Goal: Task Accomplishment & Management: Use online tool/utility

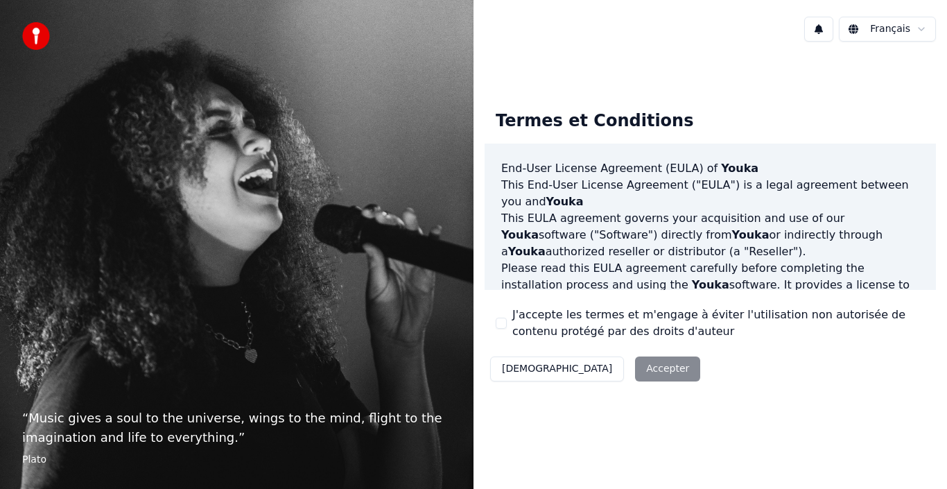
click at [503, 319] on button "J'accepte les termes et m'engage à éviter l'utilisation non autorisée de conten…" at bounding box center [501, 323] width 11 height 11
click at [635, 364] on button "Accepter" at bounding box center [667, 368] width 65 height 25
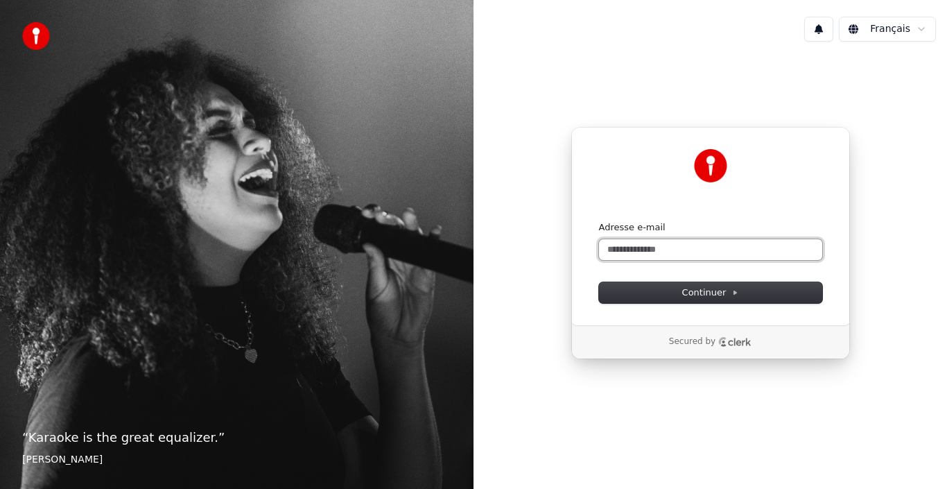
click at [691, 250] on input "Adresse e-mail" at bounding box center [710, 249] width 223 height 21
click at [599, 221] on button "submit" at bounding box center [599, 221] width 0 height 0
type input "**********"
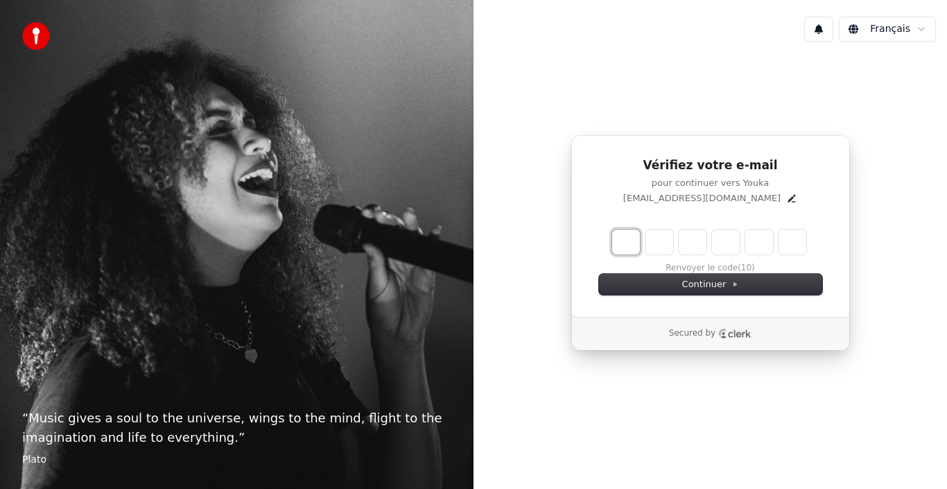
click at [630, 245] on input "Enter verification code. Digit 1" at bounding box center [626, 241] width 28 height 25
type input "*"
type input "**"
type input "*"
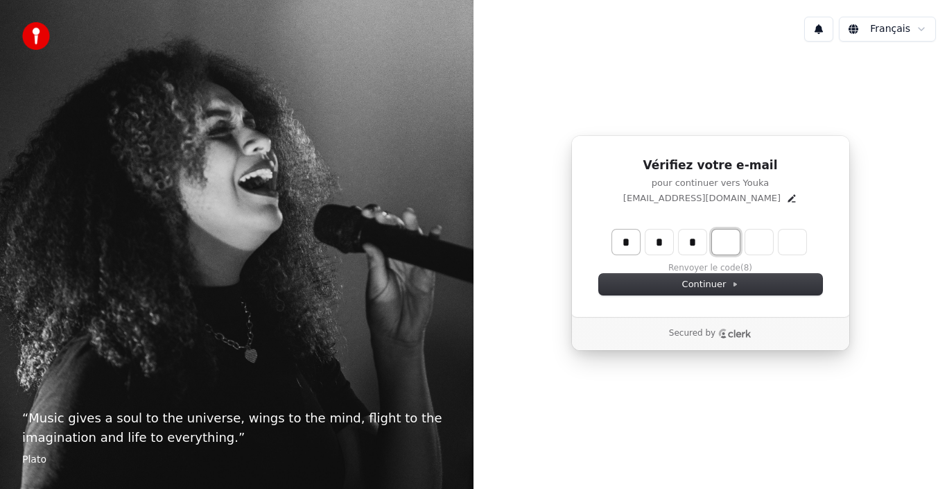
type input "***"
type input "*"
type input "****"
type input "*"
type input "******"
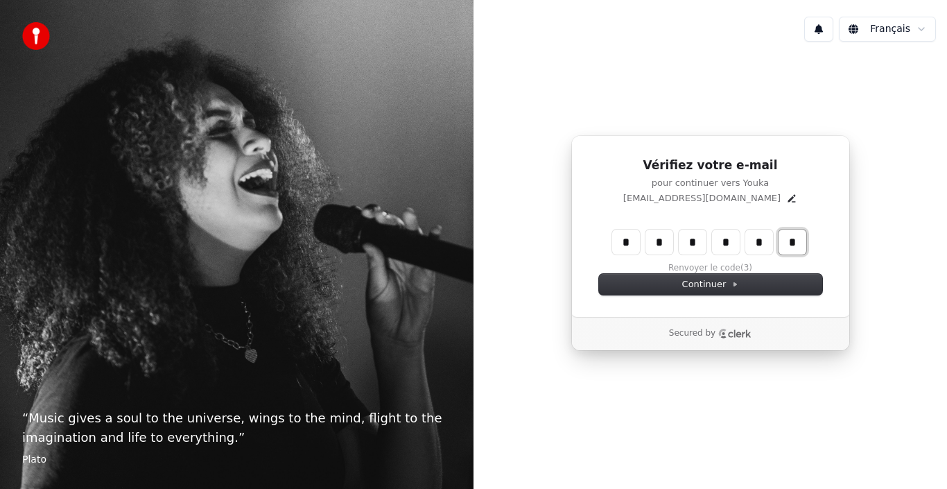
type input "*"
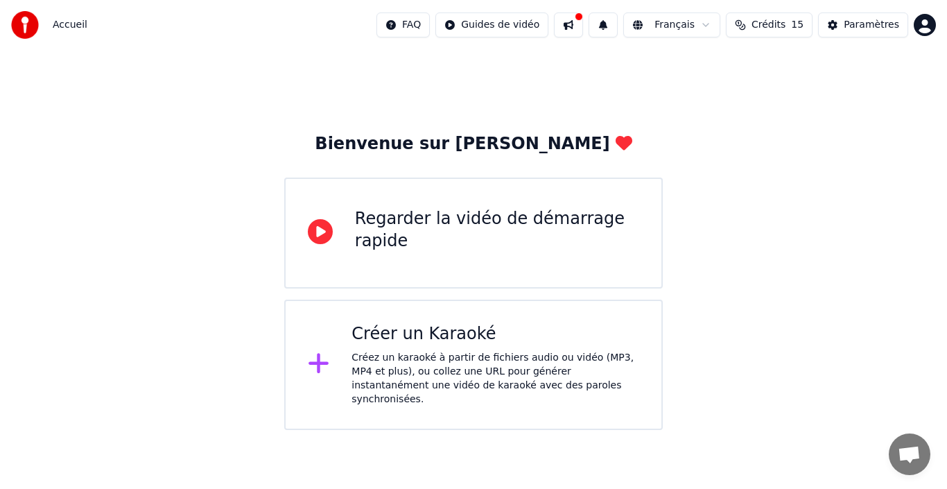
click at [539, 385] on div "Créez un karaoké à partir de fichiers audio ou vidéo (MP3, MP4 et plus), ou col…" at bounding box center [496, 378] width 288 height 55
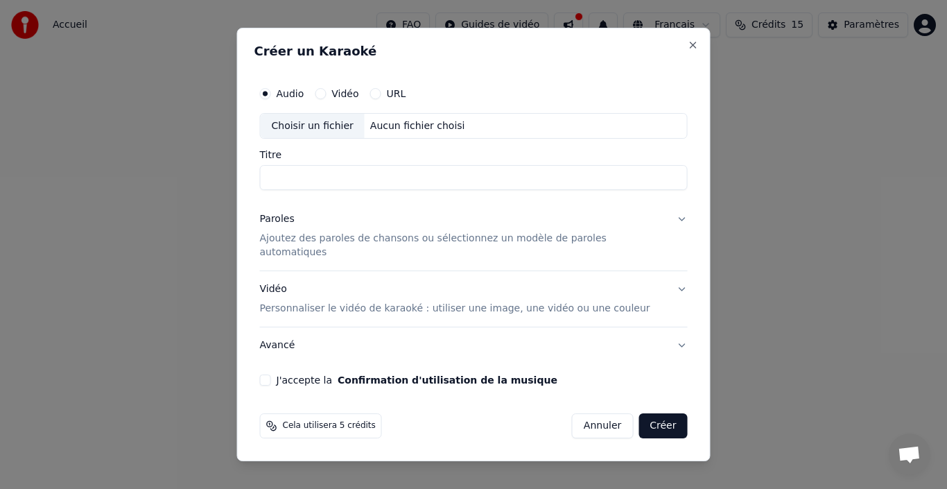
click at [381, 99] on button "URL" at bounding box center [375, 93] width 11 height 11
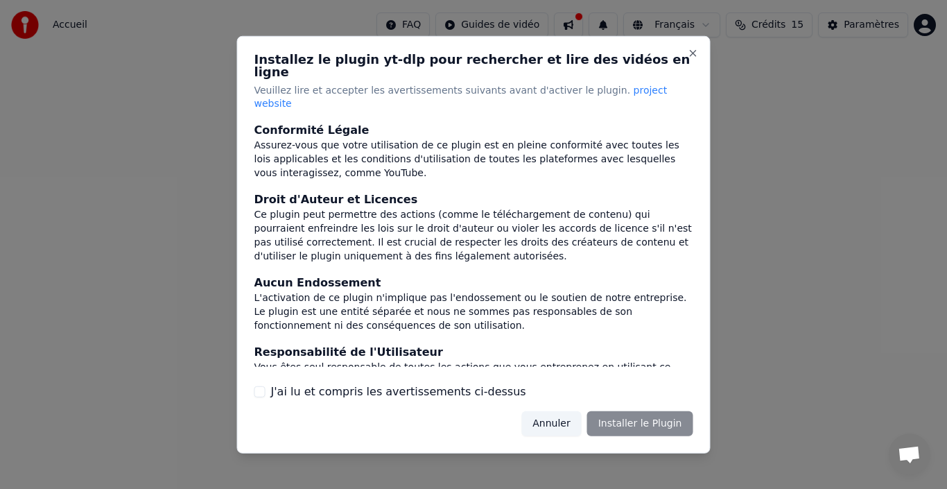
click at [386, 100] on div "Installez le plugin yt-dlp pour rechercher et lire des vidéos en ligne Veuillez…" at bounding box center [474, 243] width 474 height 417
click at [410, 102] on div "Installez le plugin yt-dlp pour rechercher et lire des vidéos en ligne Veuillez…" at bounding box center [474, 243] width 474 height 417
click at [390, 103] on div "Installez le plugin yt-dlp pour rechercher et lire des vidéos en ligne Veuillez…" at bounding box center [474, 243] width 474 height 417
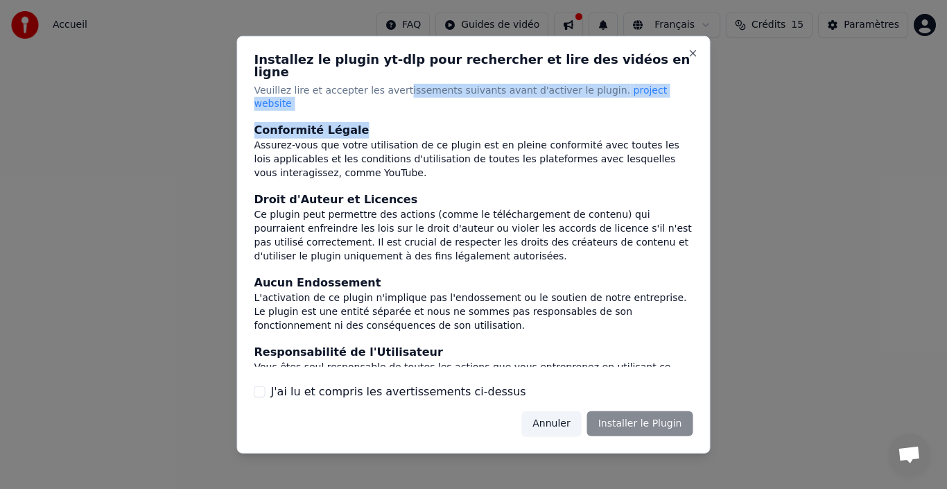
scroll to position [146, 0]
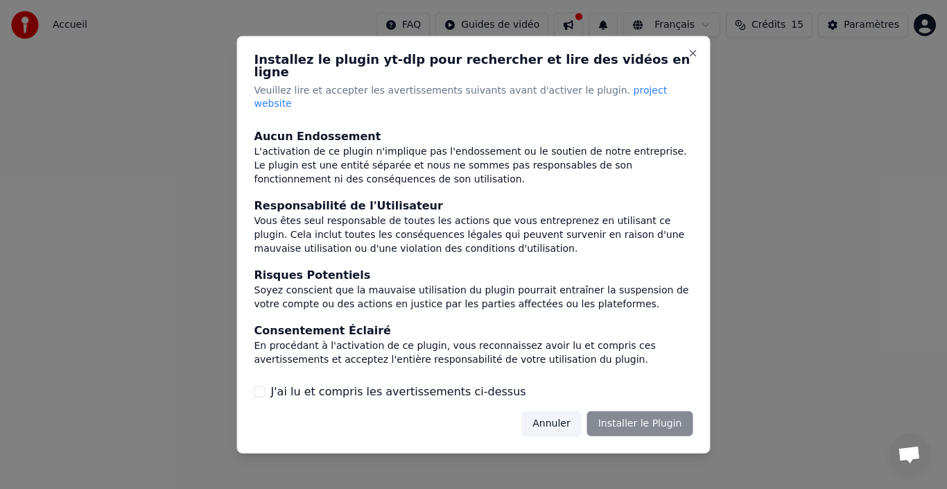
click at [447, 383] on label "J'ai lu et compris les avertissements ci-dessus" at bounding box center [398, 391] width 255 height 17
click at [266, 386] on button "J'ai lu et compris les avertissements ci-dessus" at bounding box center [259, 391] width 11 height 11
click at [582, 343] on div "En procédant à l'activation de ce plugin, vous reconnaissez avoir lu et compris…" at bounding box center [473, 353] width 439 height 28
click at [629, 412] on button "Installer le Plugin" at bounding box center [640, 423] width 106 height 25
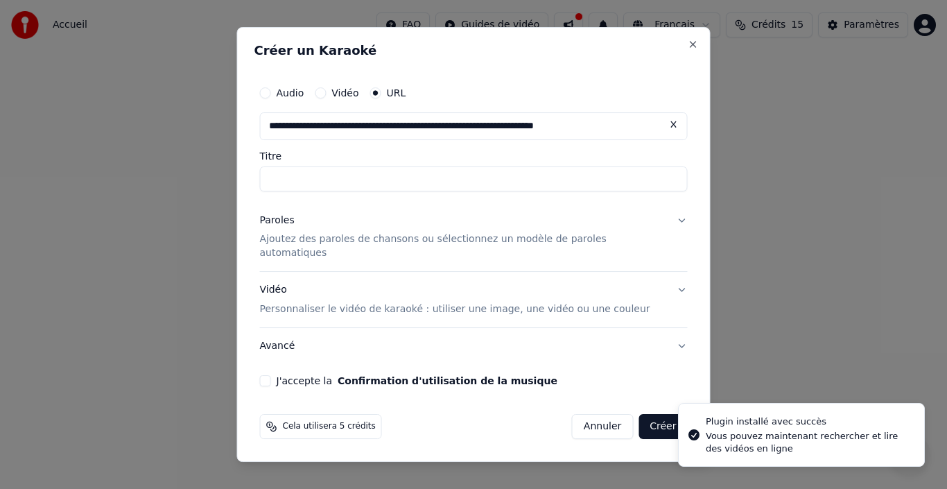
scroll to position [0, 12]
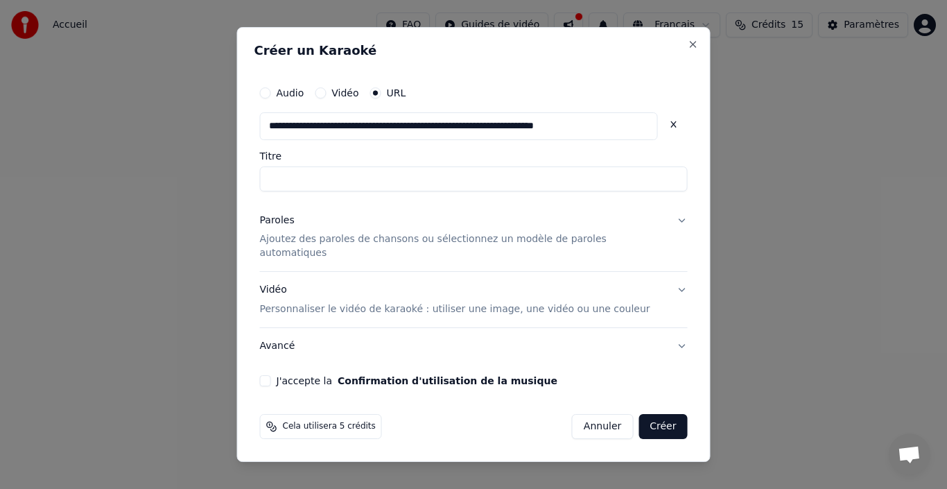
click at [665, 225] on button "Paroles Ajoutez des paroles de chansons ou sélectionnez un modèle de paroles au…" at bounding box center [474, 236] width 428 height 69
type input "**********"
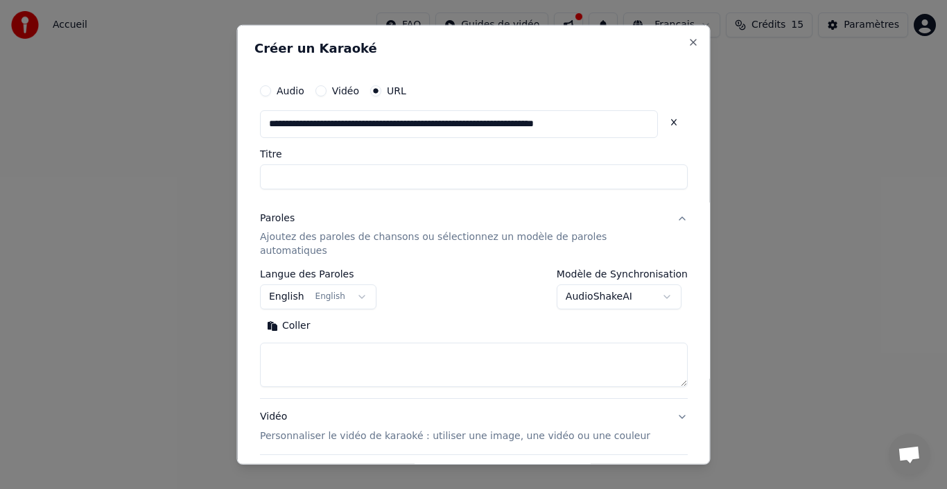
scroll to position [0, 0]
click at [363, 286] on button "English English" at bounding box center [318, 296] width 116 height 25
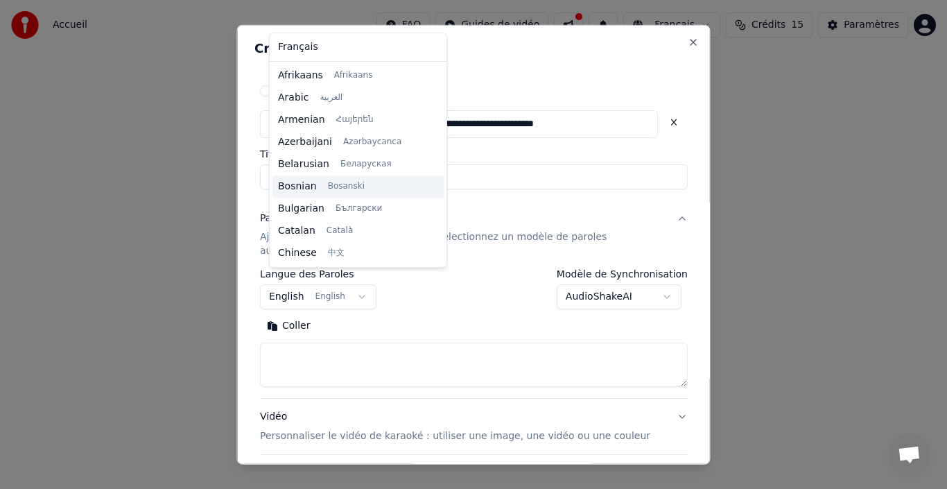
type input "**********"
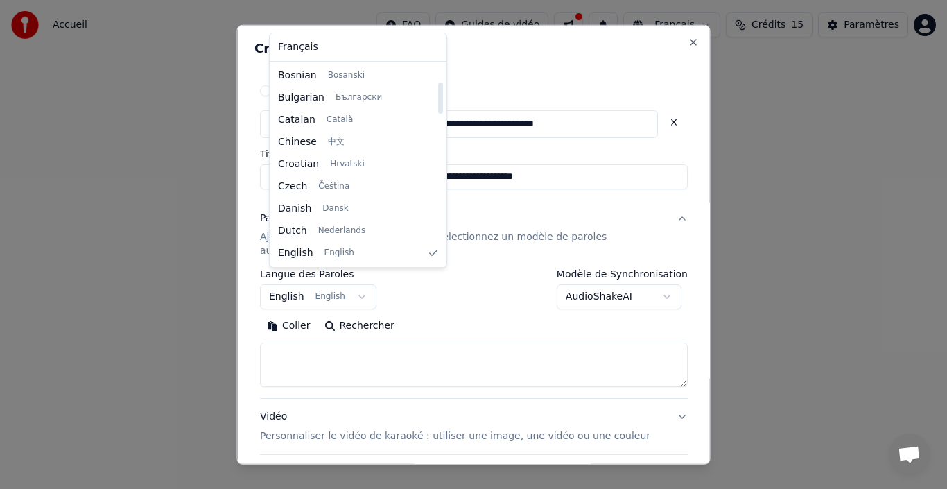
select select "**"
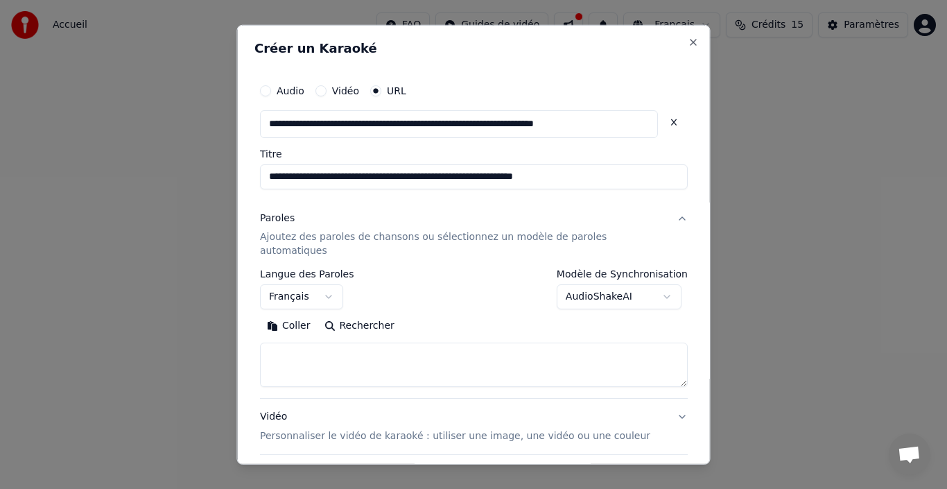
click at [433, 127] on input "**********" at bounding box center [459, 124] width 398 height 28
paste input "**********"
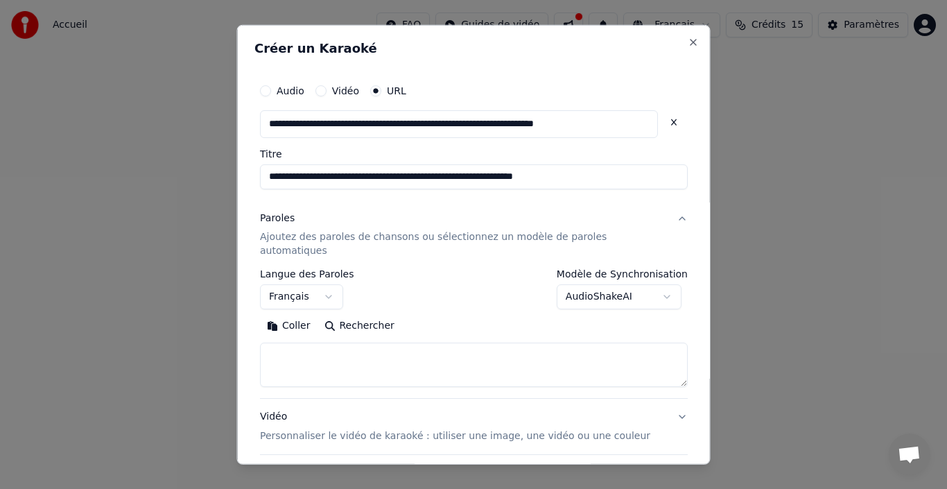
type input "**********"
click at [318, 355] on textarea at bounding box center [474, 365] width 428 height 44
paste textarea "**********"
type textarea "**********"
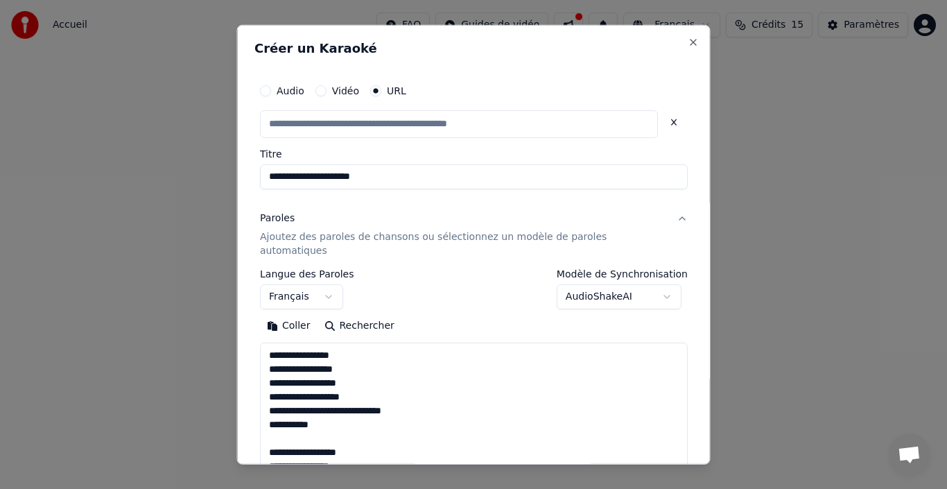
type input "**********"
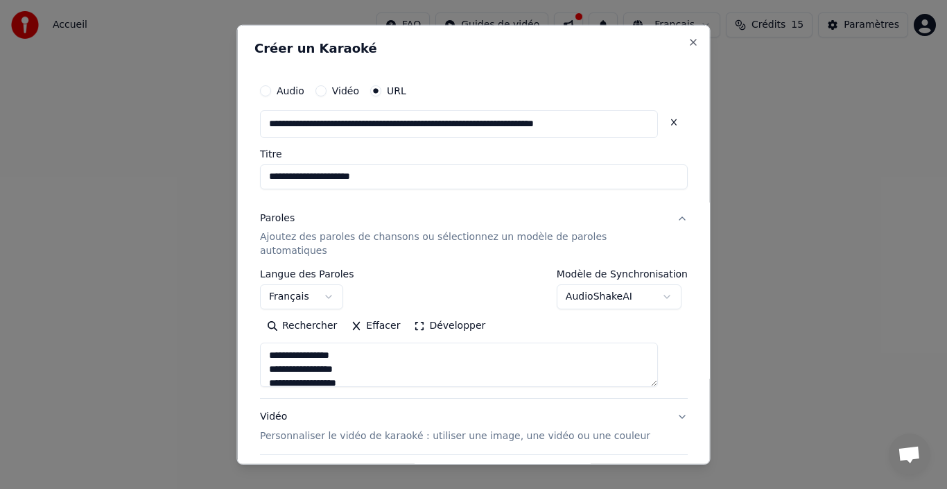
click at [318, 355] on textarea "**********" at bounding box center [459, 365] width 398 height 44
type textarea "**********"
click at [306, 121] on input "**********" at bounding box center [459, 124] width 398 height 28
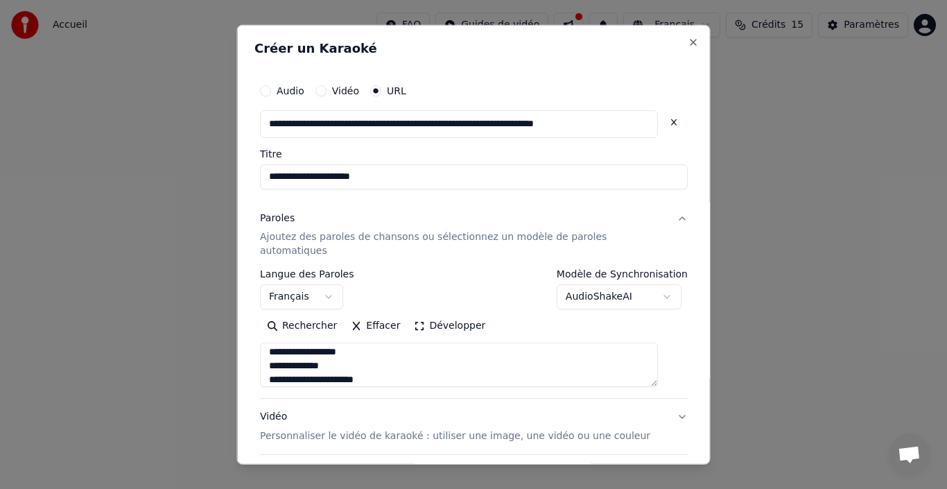
click at [306, 121] on input "**********" at bounding box center [459, 124] width 398 height 28
paste input "**********"
type input "**********"
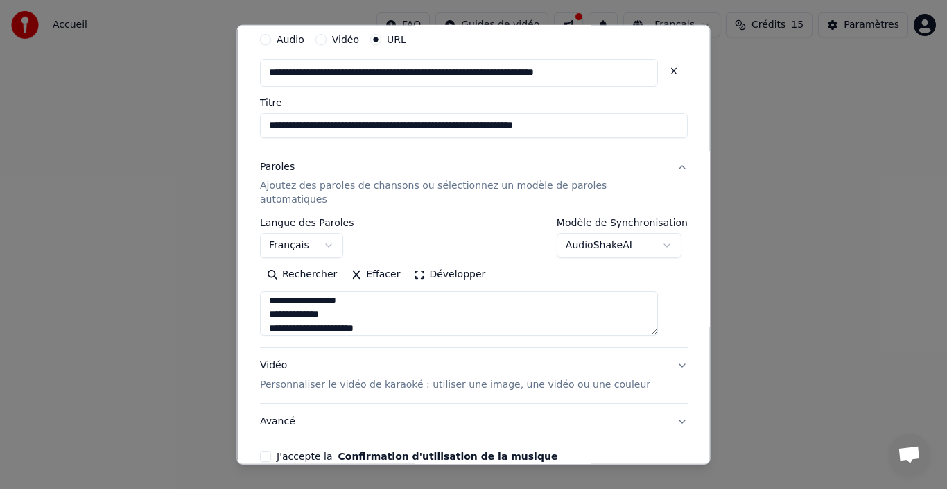
scroll to position [110, 0]
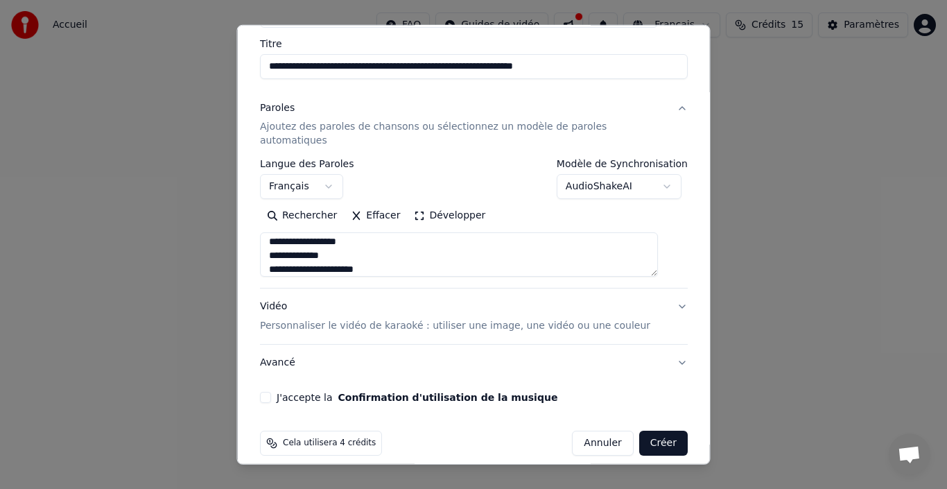
click at [271, 392] on button "J'accepte la Confirmation d'utilisation de la musique" at bounding box center [265, 397] width 11 height 11
click at [658, 295] on button "Vidéo Personnaliser le vidéo de karaoké : utiliser une image, une vidéo ou une …" at bounding box center [474, 315] width 428 height 55
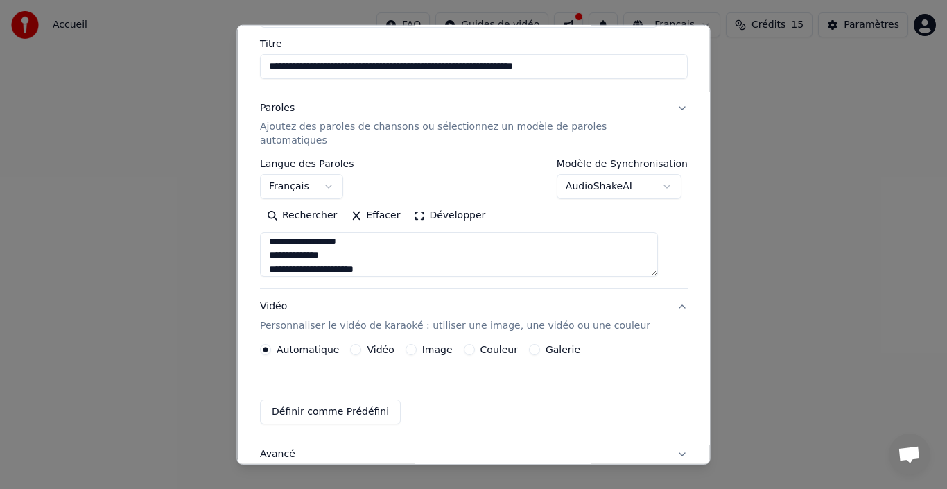
scroll to position [73, 0]
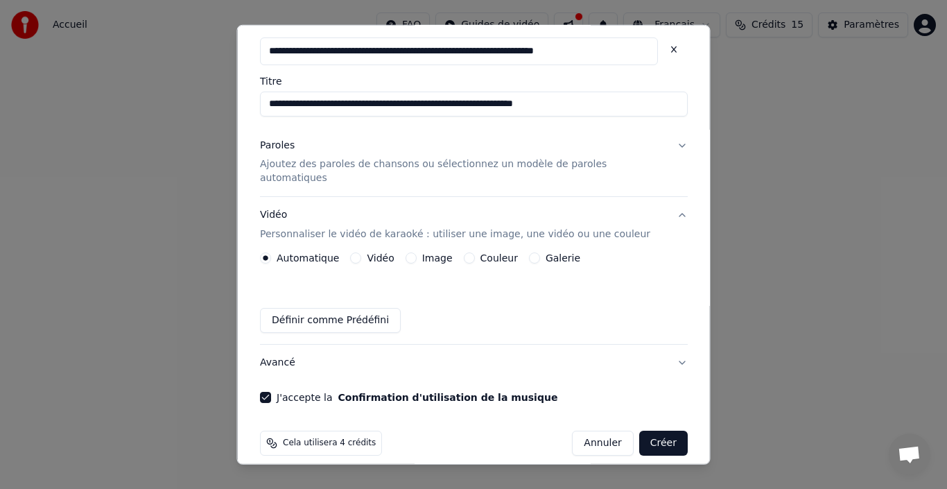
click at [474, 252] on div "Couleur" at bounding box center [490, 257] width 54 height 11
click at [471, 252] on button "Couleur" at bounding box center [468, 257] width 11 height 11
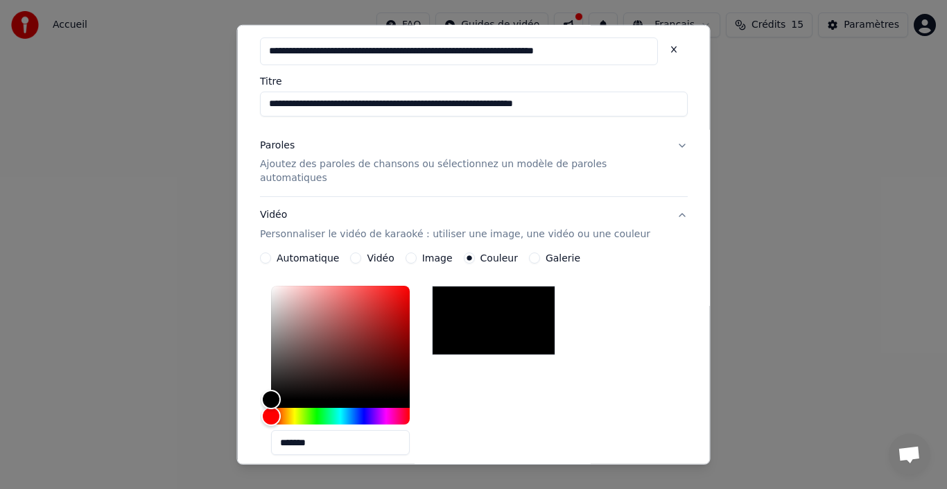
click at [471, 255] on icon "button" at bounding box center [469, 258] width 6 height 6
click at [354, 408] on div "Hue" at bounding box center [340, 416] width 139 height 17
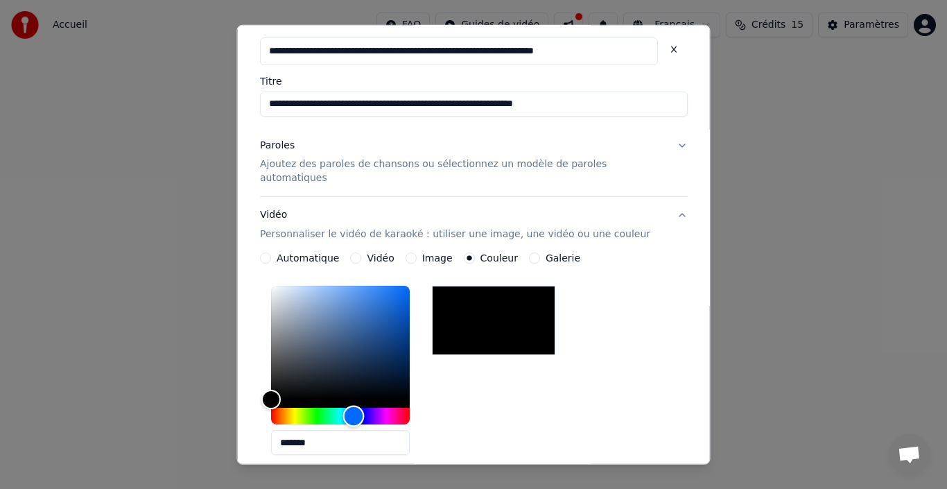
click at [363, 406] on div "Hue" at bounding box center [353, 416] width 21 height 21
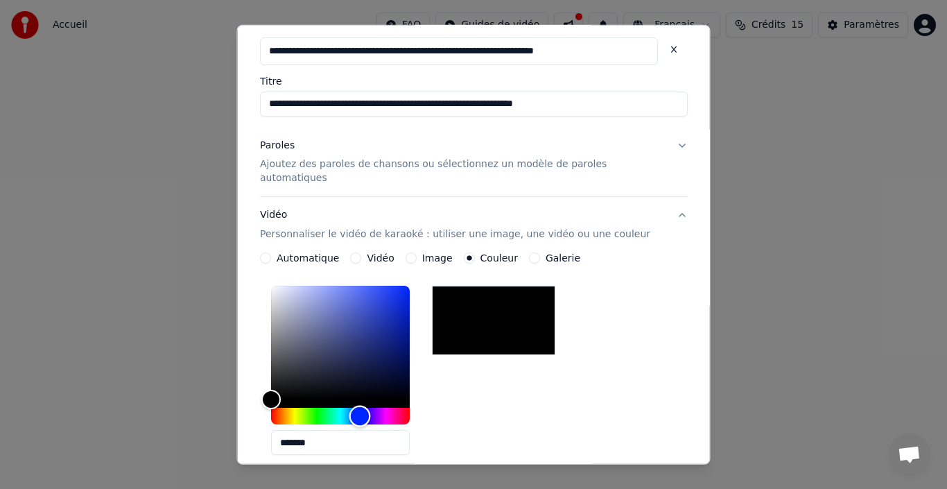
click at [369, 406] on div "Hue" at bounding box center [359, 416] width 21 height 21
click at [359, 406] on div "Hue" at bounding box center [359, 416] width 21 height 21
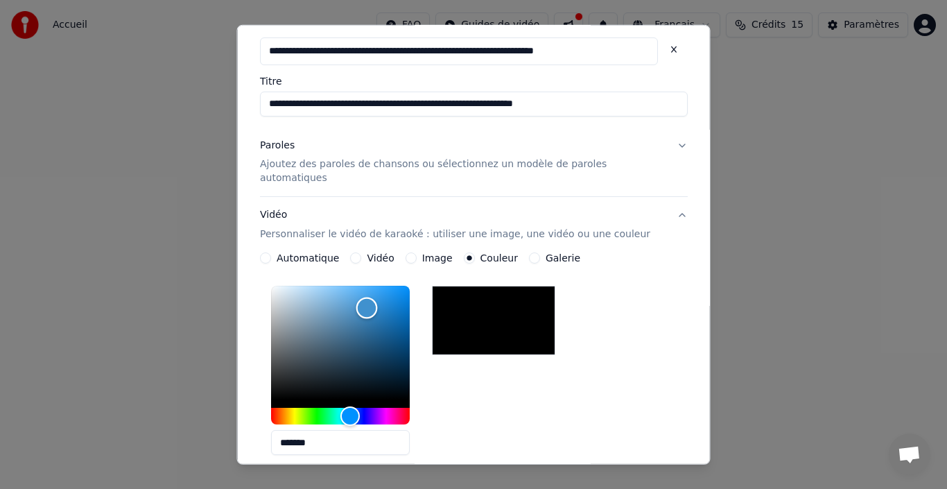
type input "*******"
click at [374, 291] on div "Color" at bounding box center [340, 343] width 139 height 114
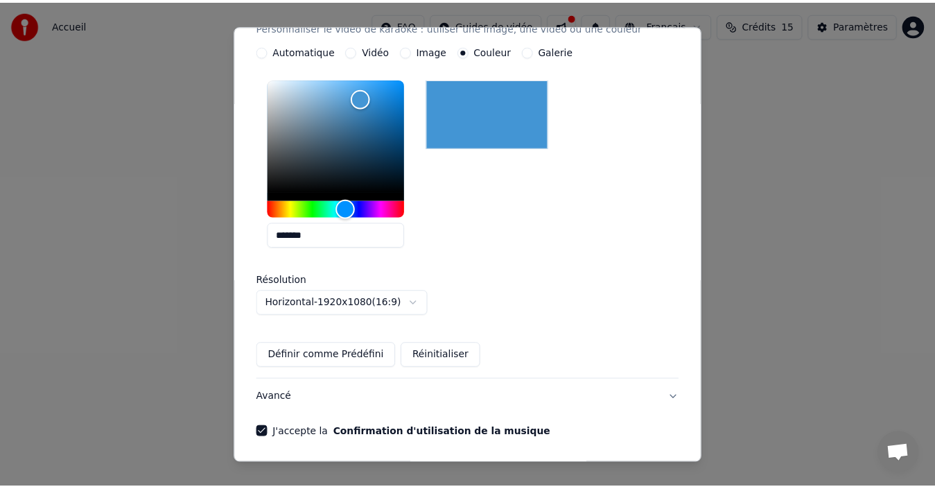
scroll to position [281, 0]
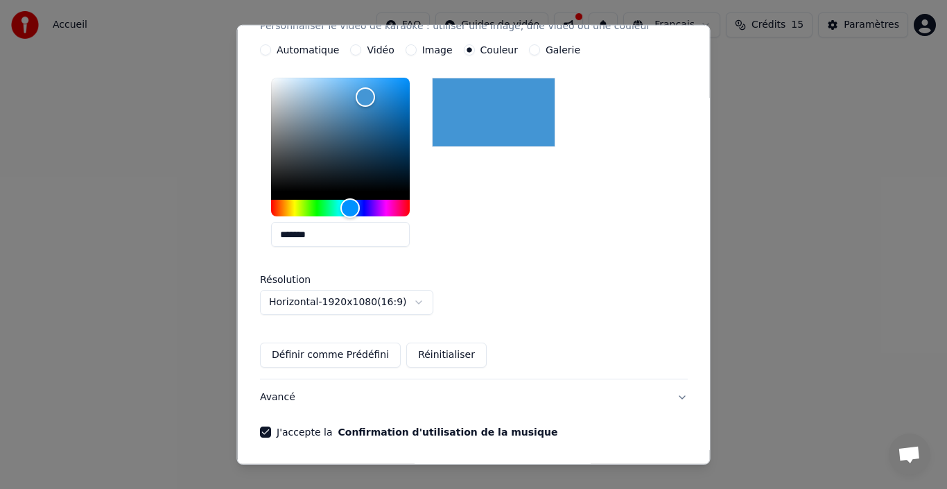
click at [639, 465] on button "Créer" at bounding box center [663, 477] width 49 height 25
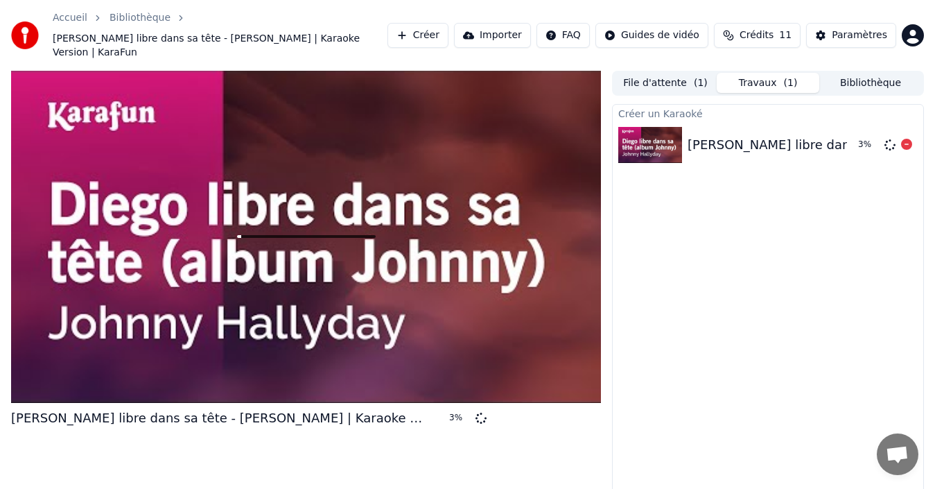
click at [736, 135] on div "Diego libre dans sa tête - Johnny Hallyday | Karaoke Version | KaraFun" at bounding box center [942, 144] width 508 height 19
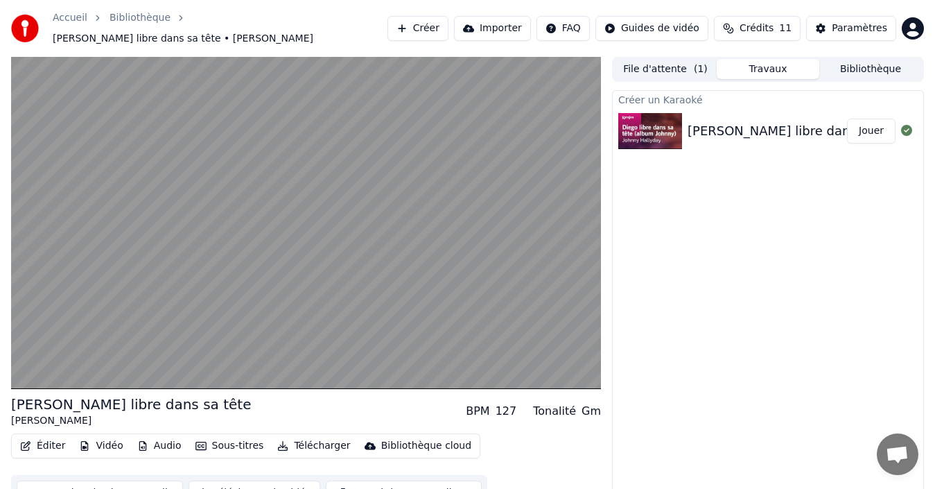
scroll to position [15, 0]
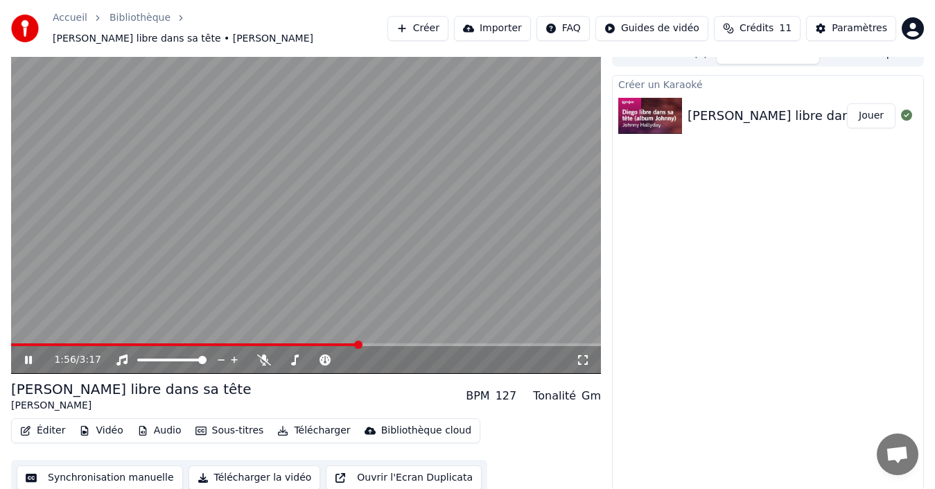
click at [575, 356] on div "1:56 / 3:17" at bounding box center [315, 360] width 522 height 14
click at [580, 355] on icon at bounding box center [583, 359] width 14 height 11
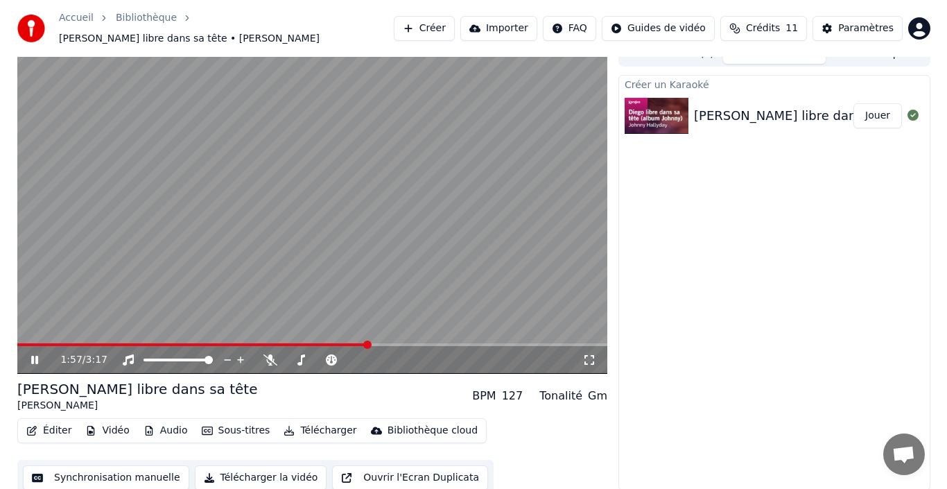
scroll to position [3, 0]
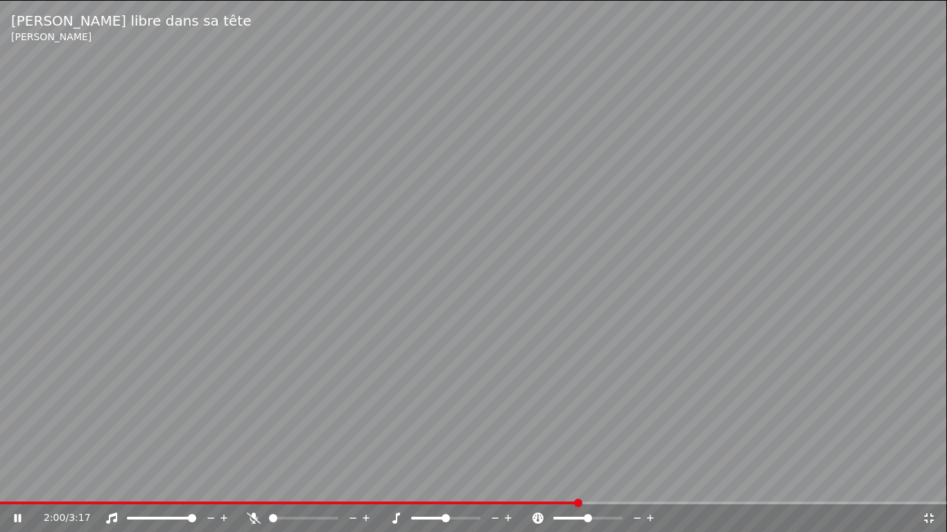
click at [933, 488] on icon at bounding box center [929, 518] width 14 height 11
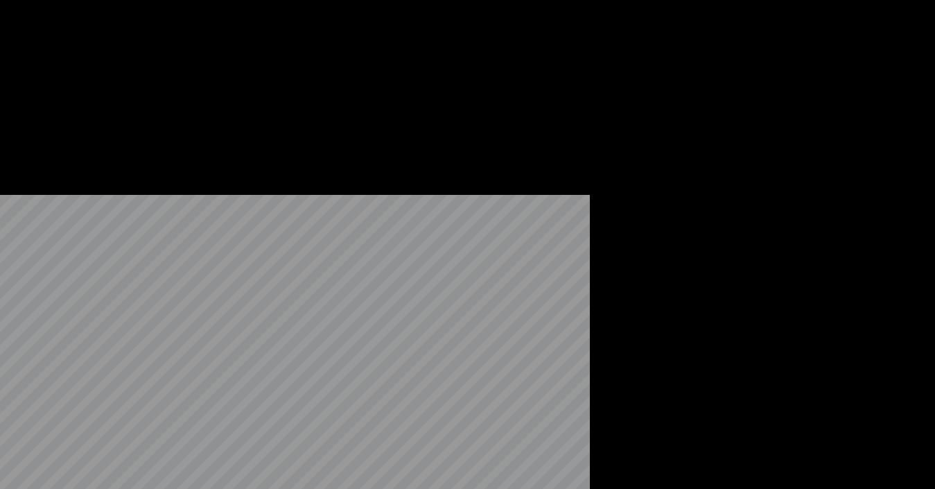
click at [44, 120] on button "Éditer" at bounding box center [43, 110] width 56 height 19
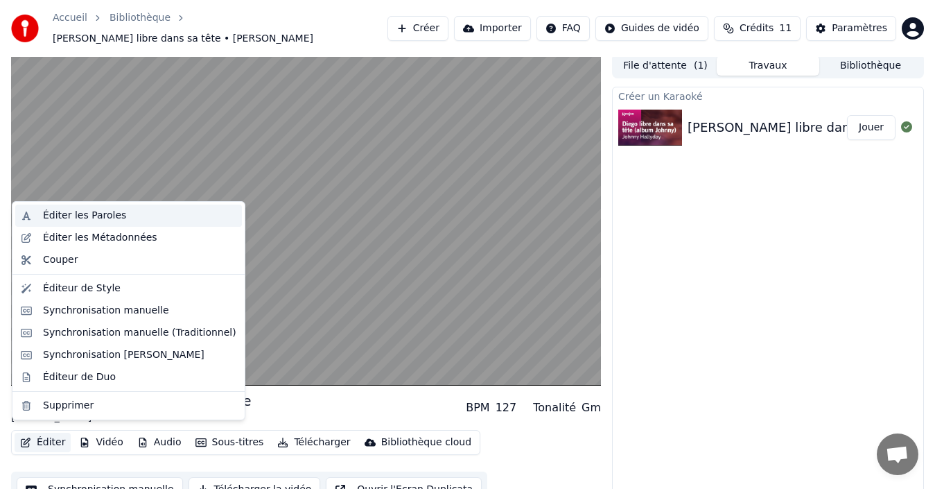
click at [123, 214] on div "Éditer les Paroles" at bounding box center [139, 216] width 193 height 14
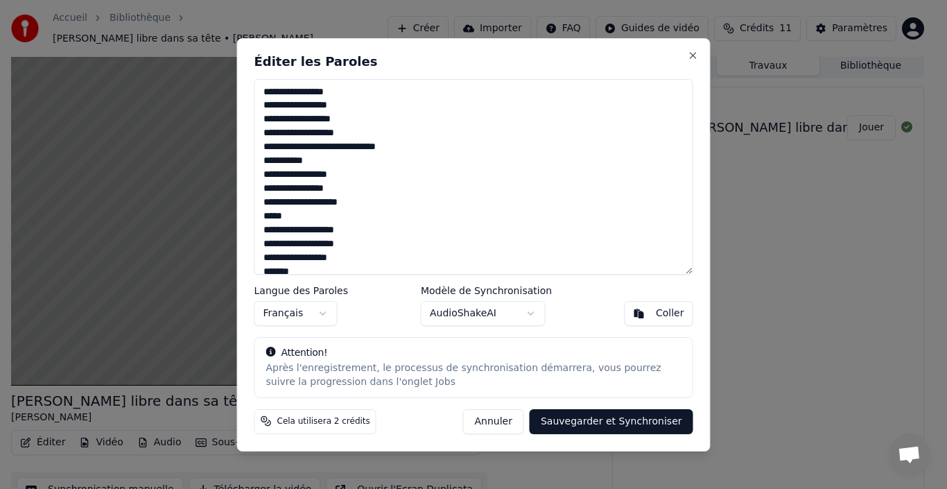
click at [312, 134] on textarea "**********" at bounding box center [473, 177] width 439 height 196
click at [313, 164] on textarea "**********" at bounding box center [473, 177] width 439 height 196
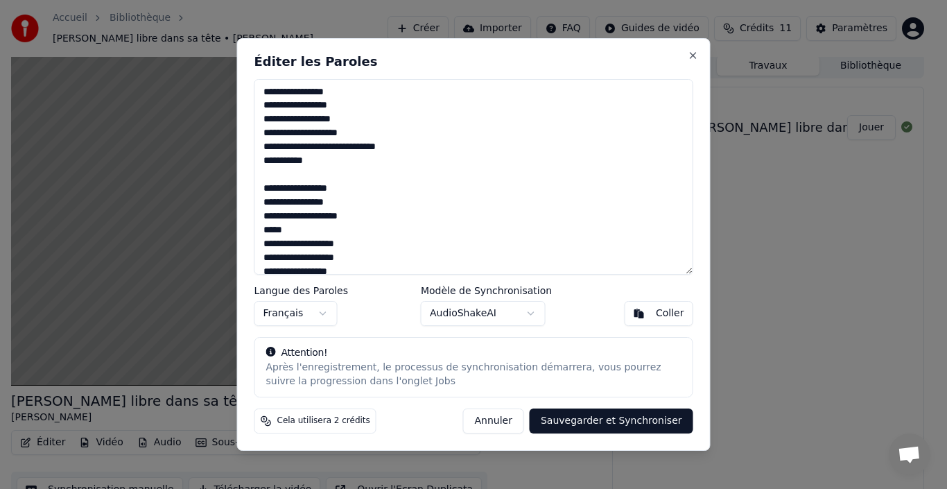
click at [320, 203] on textarea "**********" at bounding box center [473, 177] width 439 height 196
click at [361, 218] on textarea "**********" at bounding box center [473, 177] width 439 height 196
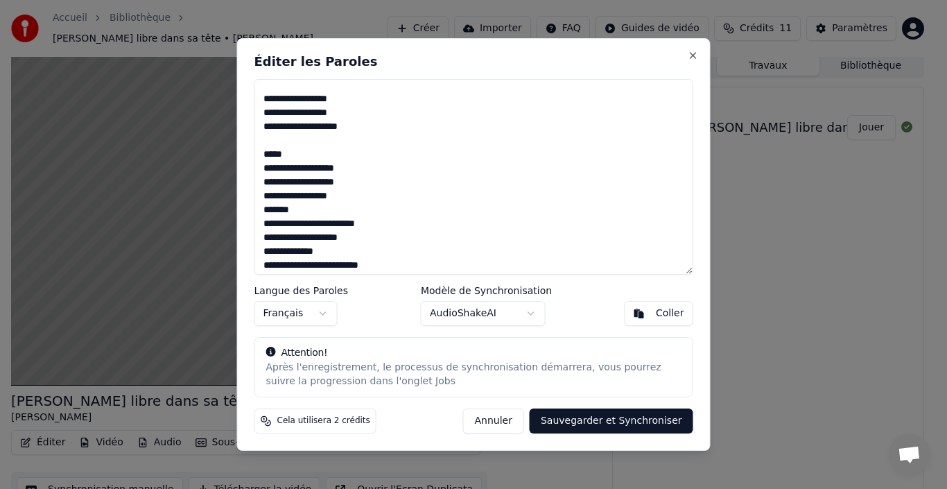
scroll to position [95, 0]
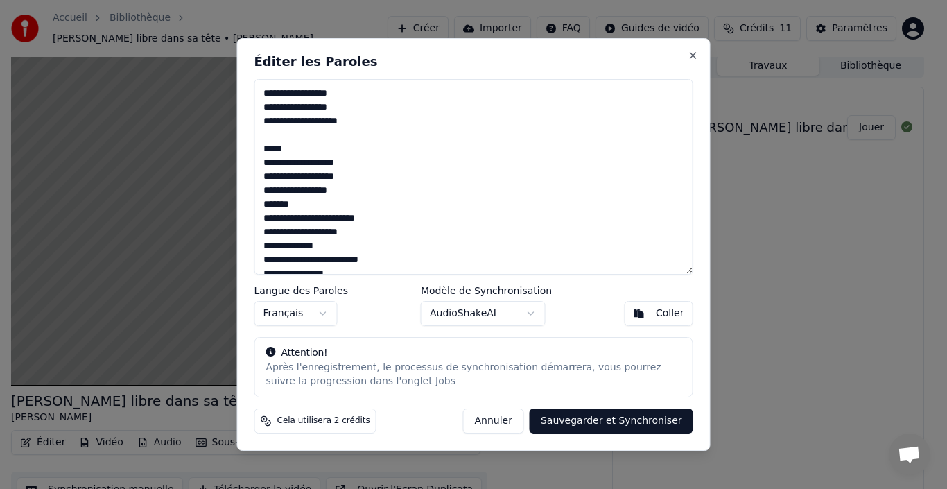
click at [316, 191] on textarea "**********" at bounding box center [473, 177] width 439 height 196
click at [279, 171] on textarea "**********" at bounding box center [473, 177] width 439 height 196
click at [347, 193] on textarea "**********" at bounding box center [473, 177] width 439 height 196
drag, startPoint x: 700, startPoint y: 189, endPoint x: 701, endPoint y: 198, distance: 9.7
click at [701, 198] on div "**********" at bounding box center [474, 244] width 474 height 413
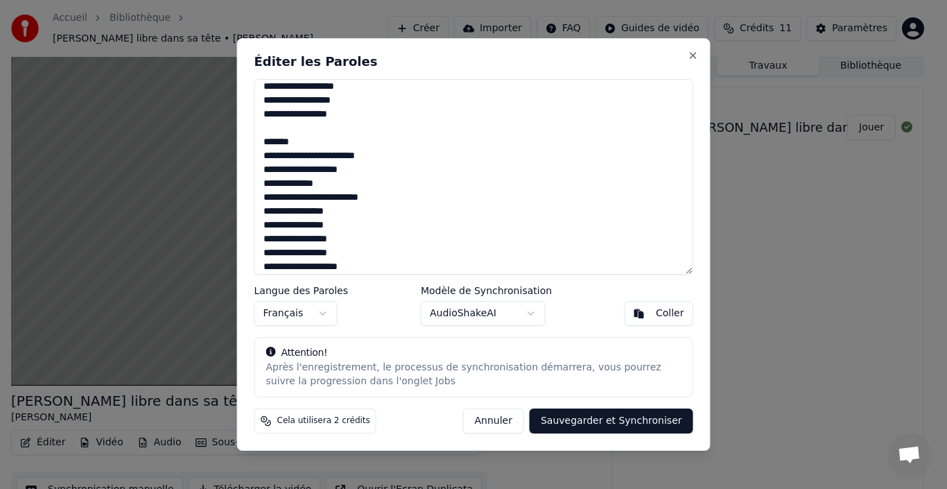
scroll to position [246, 0]
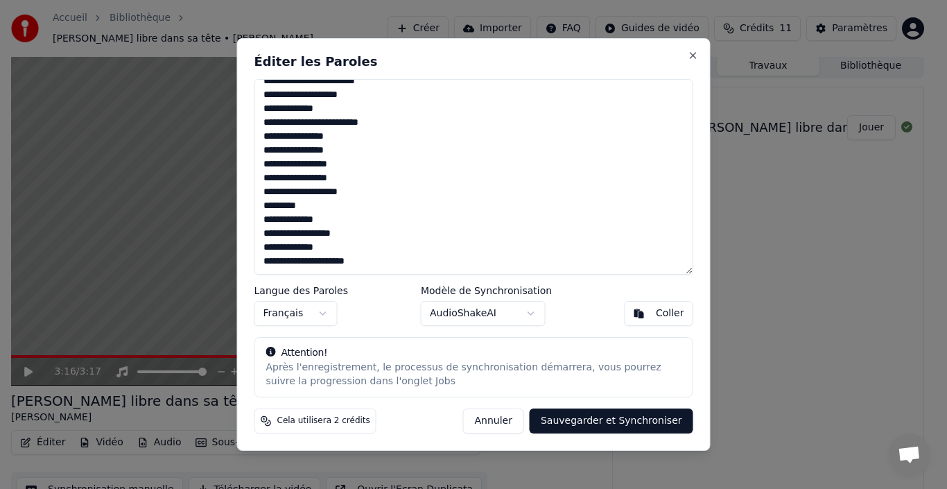
click at [352, 196] on textarea "**********" at bounding box center [473, 177] width 439 height 196
type textarea "**********"
click at [602, 421] on button "Sauvegarder et Synchroniser" at bounding box center [612, 420] width 164 height 25
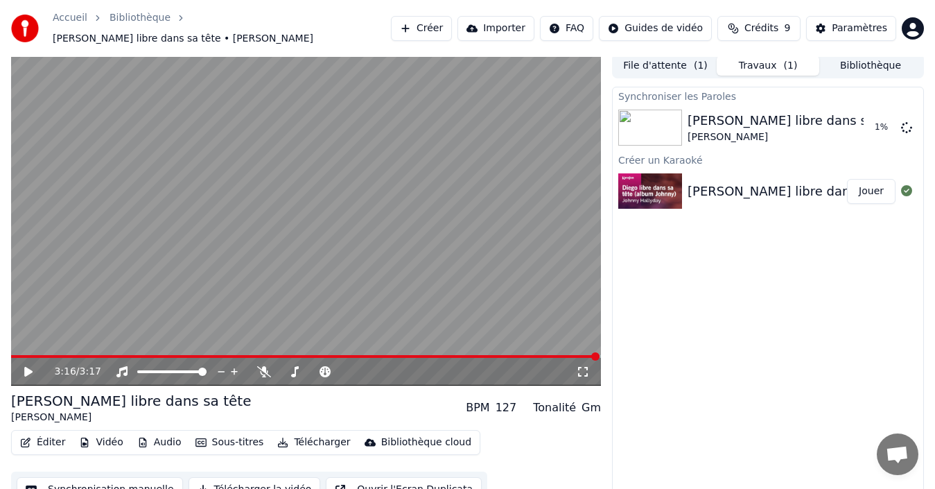
click at [24, 346] on video at bounding box center [306, 219] width 590 height 332
click at [25, 355] on span at bounding box center [306, 356] width 590 height 3
click at [32, 367] on icon at bounding box center [28, 371] width 7 height 8
click at [32, 367] on icon at bounding box center [28, 372] width 8 height 10
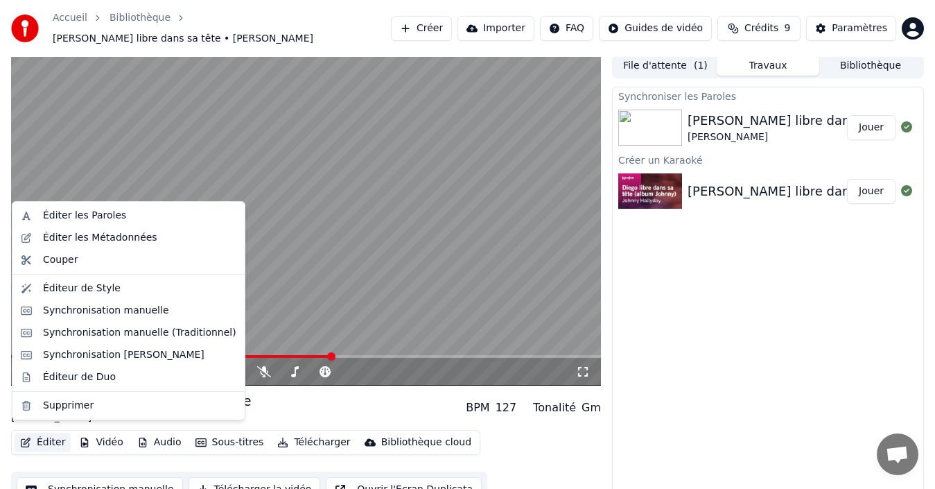
click at [37, 437] on button "Éditer" at bounding box center [43, 442] width 56 height 19
click at [62, 220] on div "Éditer les Paroles" at bounding box center [84, 216] width 83 height 14
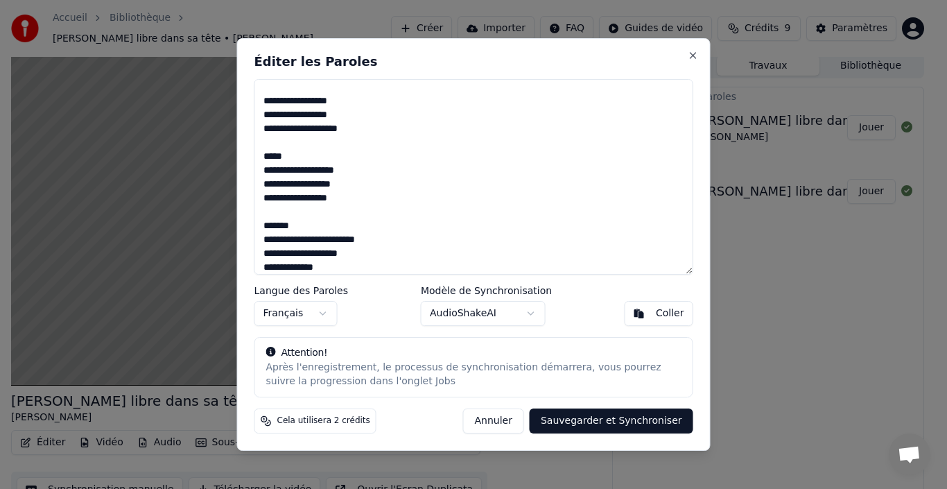
scroll to position [89, 0]
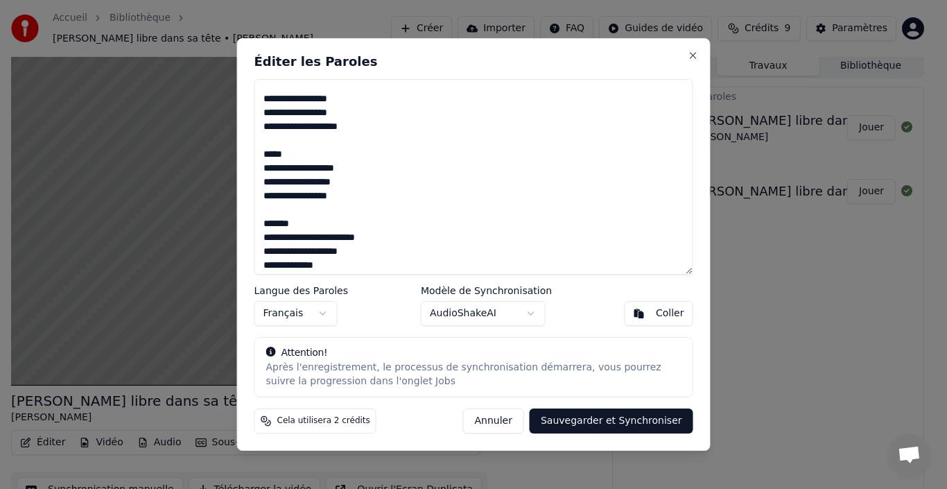
click at [316, 193] on textarea "**********" at bounding box center [473, 177] width 439 height 196
type textarea "**********"
click at [575, 419] on button "Sauvegarder et Synchroniser" at bounding box center [612, 420] width 164 height 25
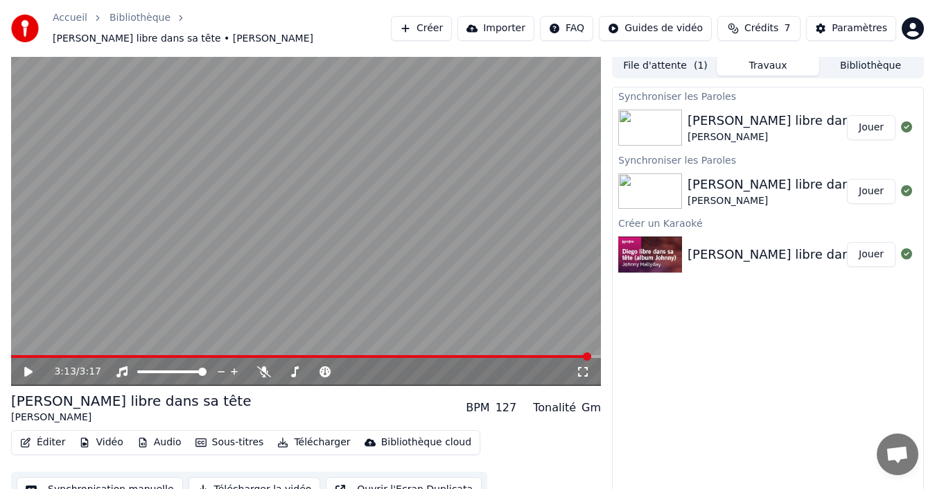
click at [426, 27] on button "Créer" at bounding box center [421, 28] width 61 height 25
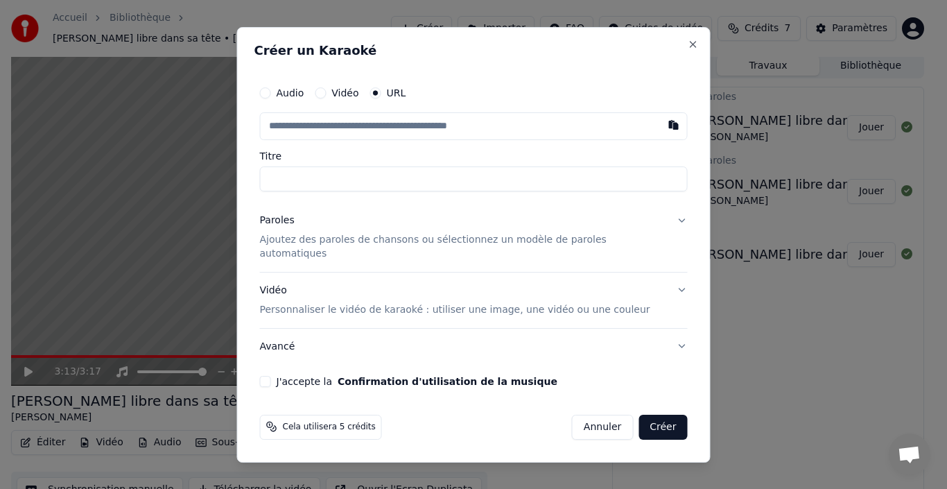
click at [358, 127] on input "text" at bounding box center [474, 126] width 428 height 28
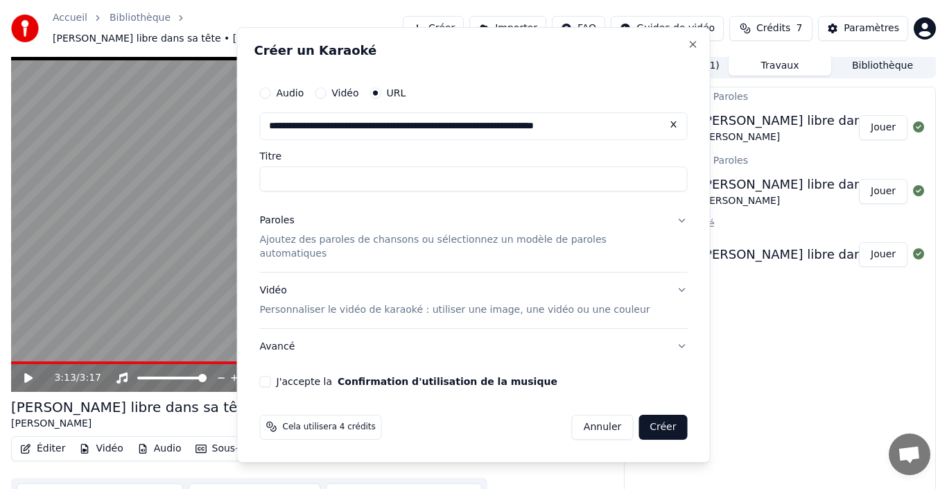
type input "**********"
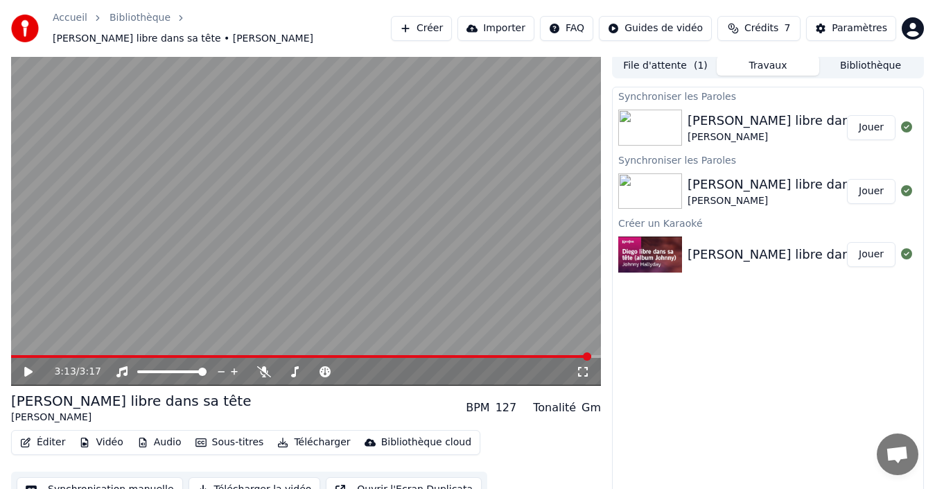
click at [71, 25] on link "Accueil" at bounding box center [70, 18] width 35 height 14
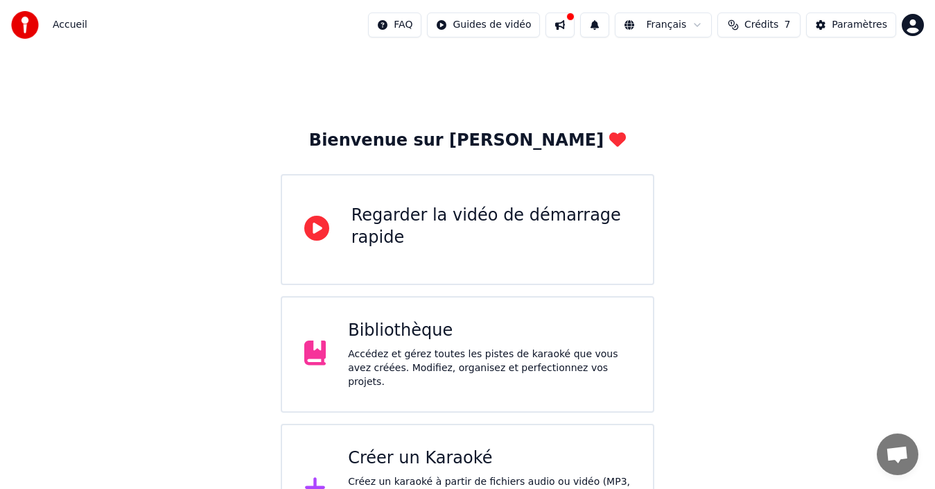
click at [474, 460] on div "Créer un Karaoké" at bounding box center [489, 458] width 283 height 22
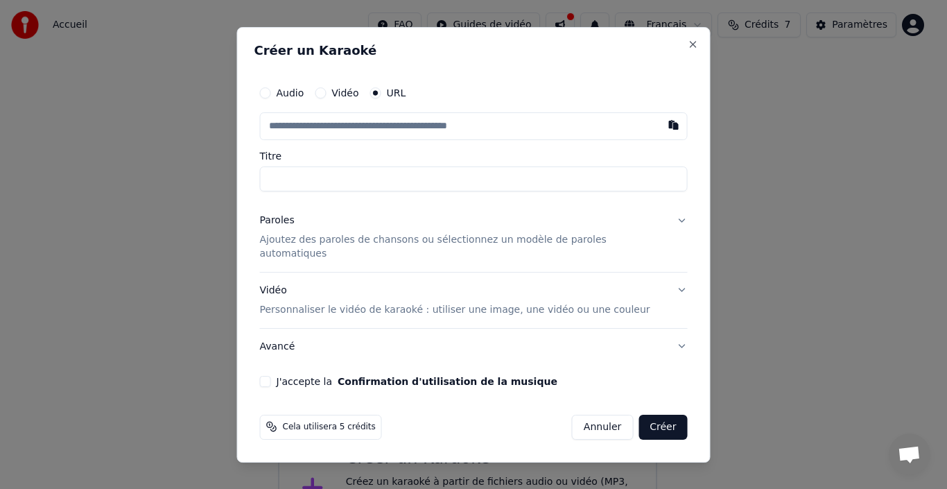
click at [390, 134] on input "text" at bounding box center [474, 126] width 428 height 28
click at [367, 257] on button "Paroles Ajoutez des paroles de chansons ou sélectionnez un modèle de paroles au…" at bounding box center [474, 236] width 428 height 69
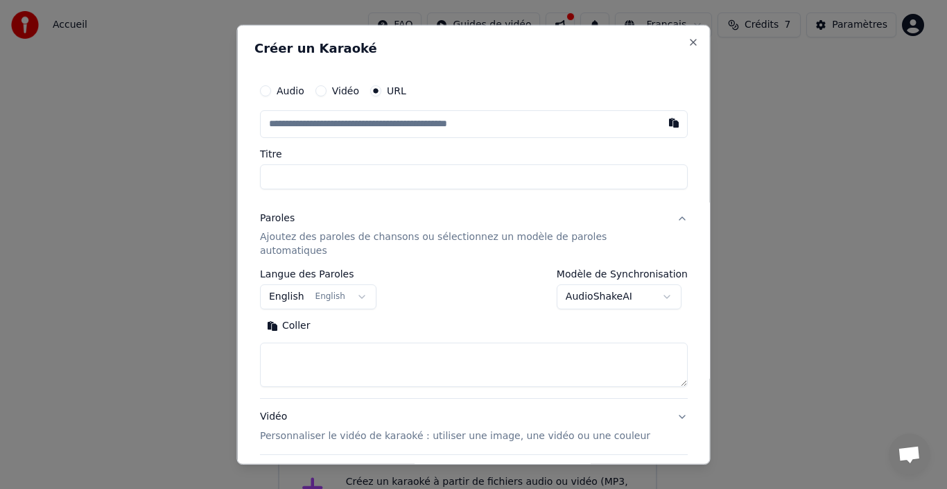
click at [354, 352] on textarea at bounding box center [474, 365] width 428 height 44
paste textarea "**********"
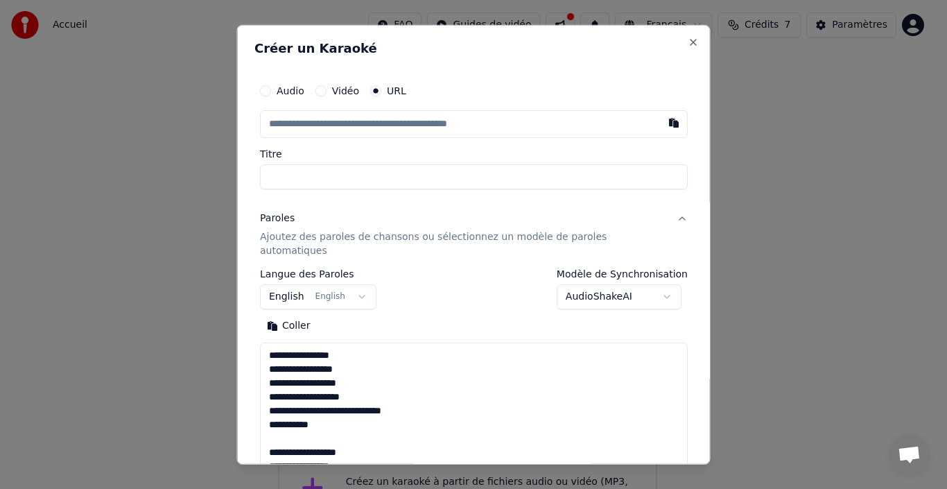
scroll to position [433, 0]
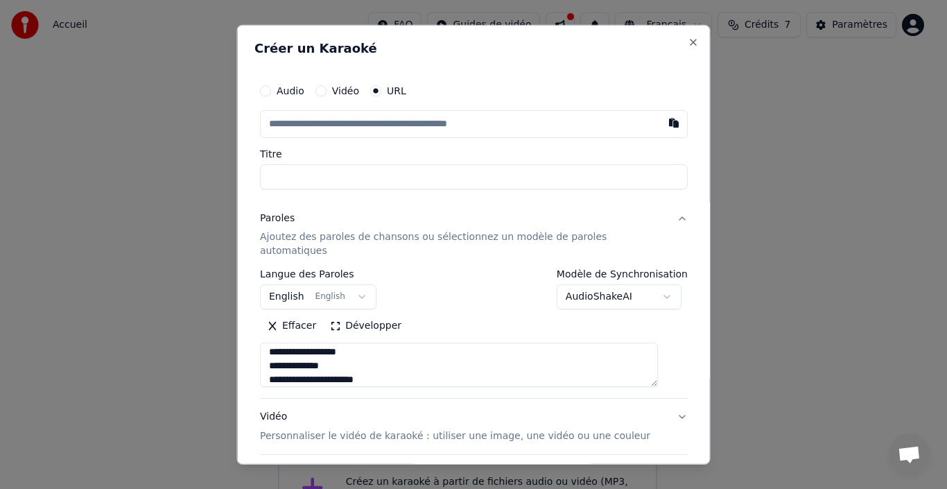
type textarea "**********"
click at [401, 125] on input "text" at bounding box center [474, 124] width 428 height 28
paste input "**********"
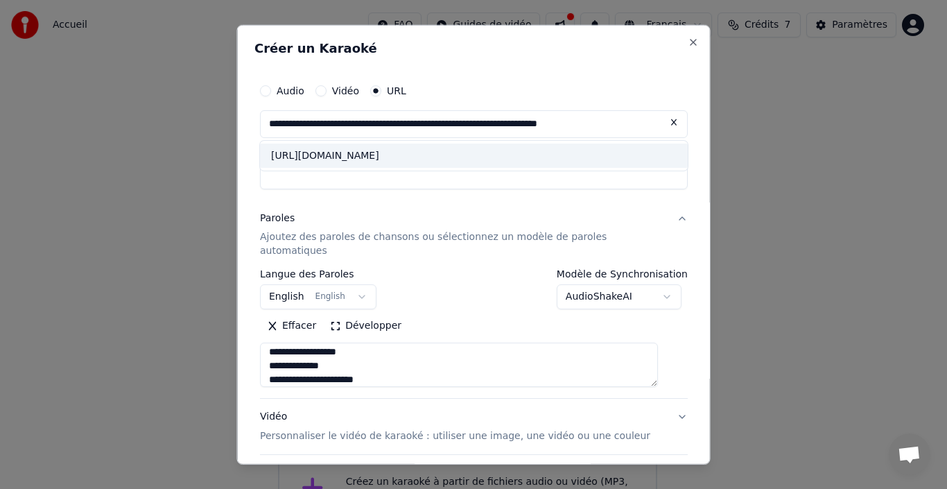
type input "**********"
click at [676, 158] on div "**********" at bounding box center [474, 244] width 474 height 440
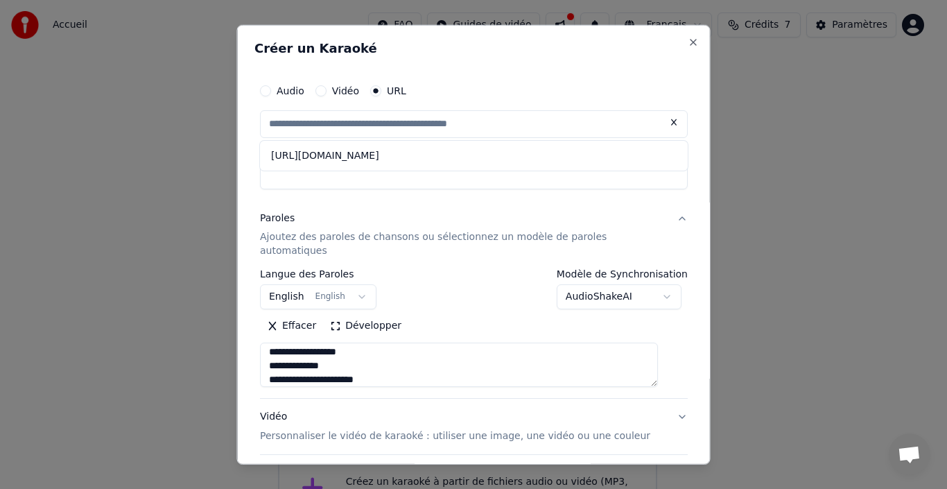
type input "**********"
click at [569, 128] on input "**********" at bounding box center [474, 124] width 428 height 28
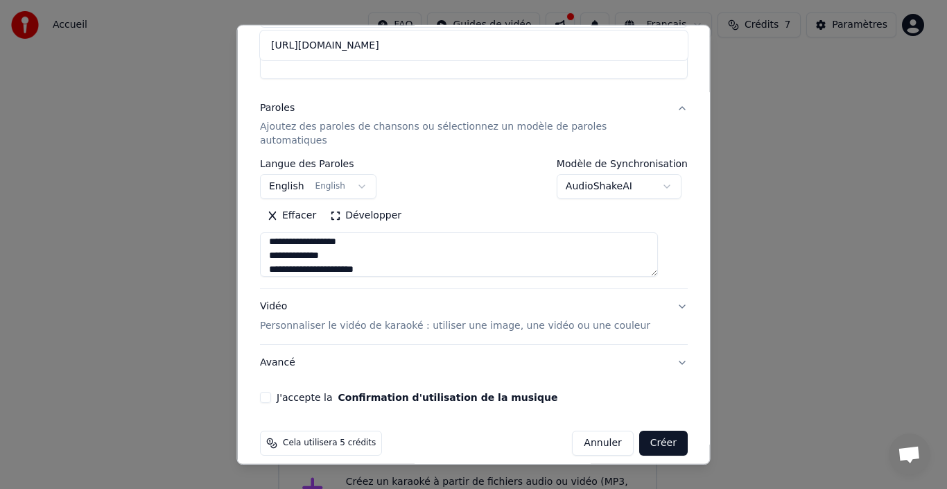
scroll to position [439, 0]
click at [594, 249] on textarea "**********" at bounding box center [459, 254] width 398 height 44
type textarea "**********"
click at [271, 392] on button "J'accepte la Confirmation d'utilisation de la musique" at bounding box center [265, 397] width 11 height 11
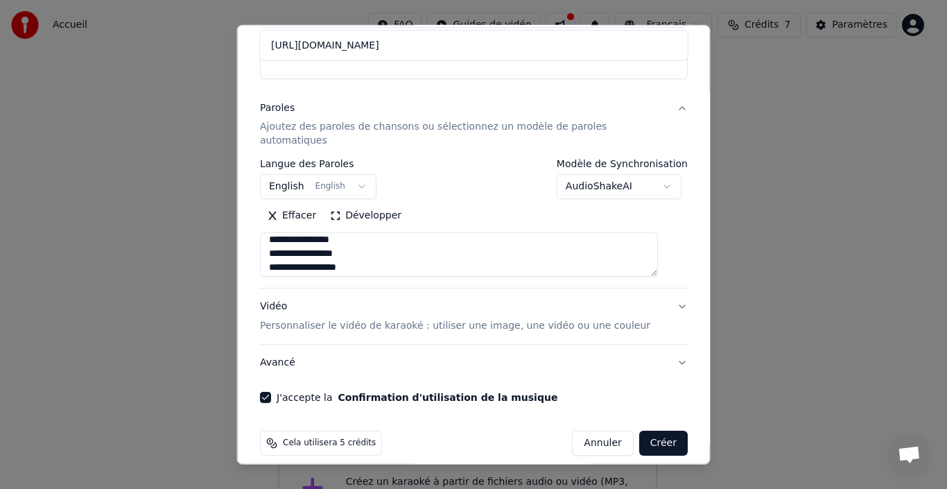
click at [644, 298] on button "Vidéo Personnaliser le vidéo de karaoké : utiliser une image, une vidéo ou une …" at bounding box center [474, 315] width 428 height 55
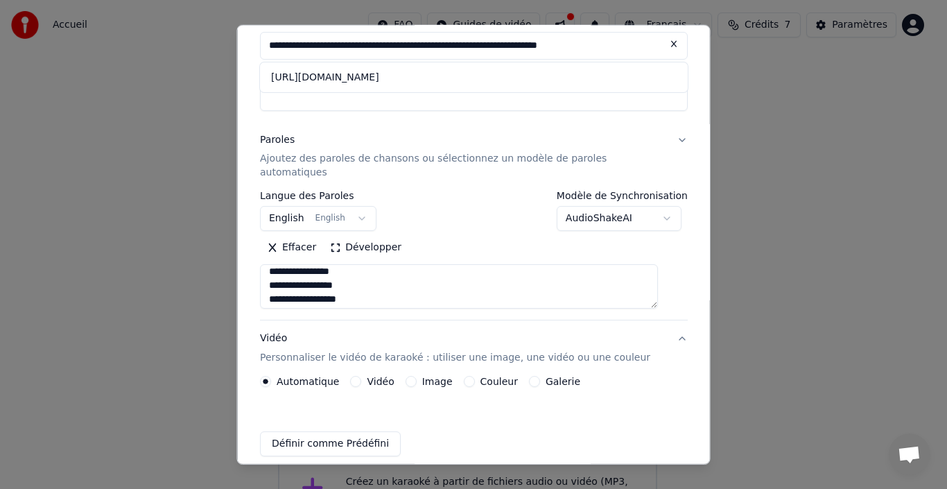
scroll to position [73, 0]
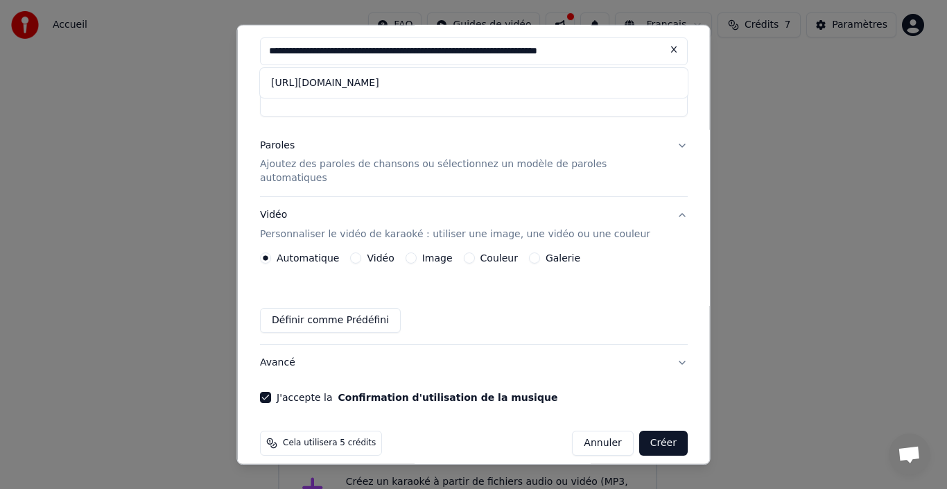
click at [470, 252] on button "Couleur" at bounding box center [468, 257] width 11 height 11
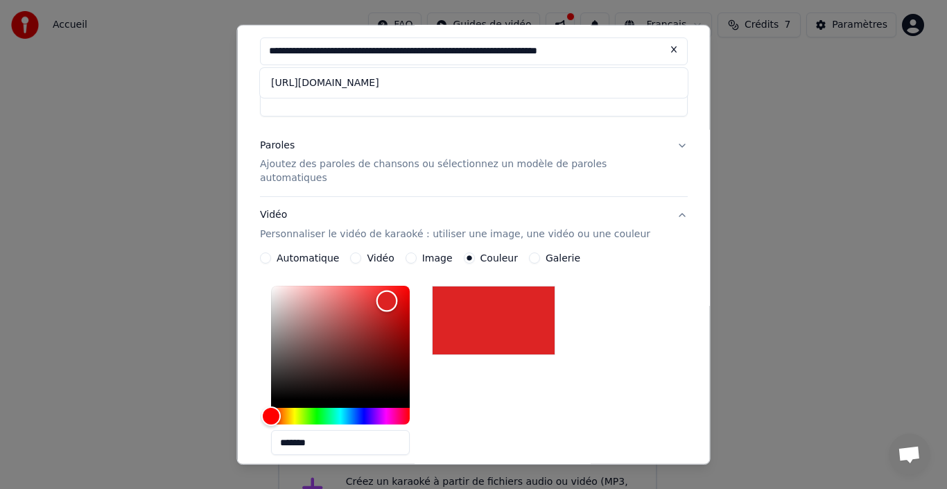
click at [395, 287] on div "Color" at bounding box center [340, 343] width 139 height 114
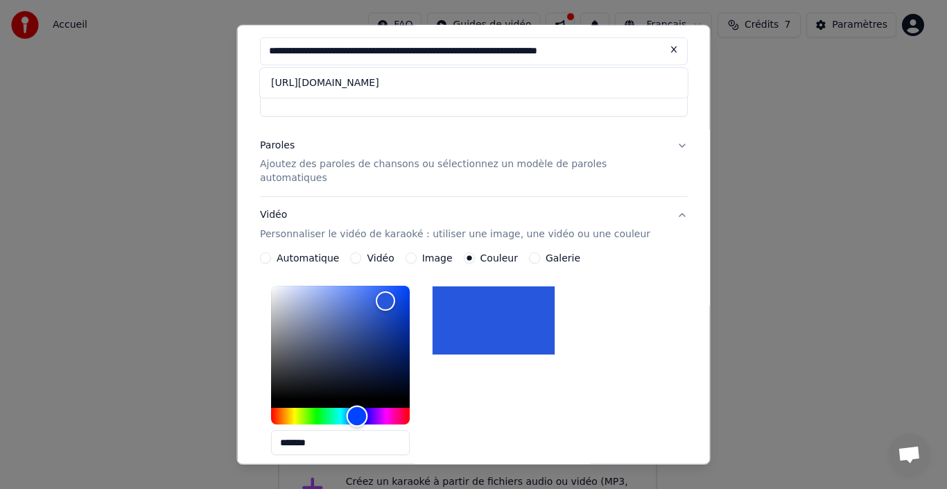
click at [365, 408] on div "Hue" at bounding box center [340, 416] width 139 height 17
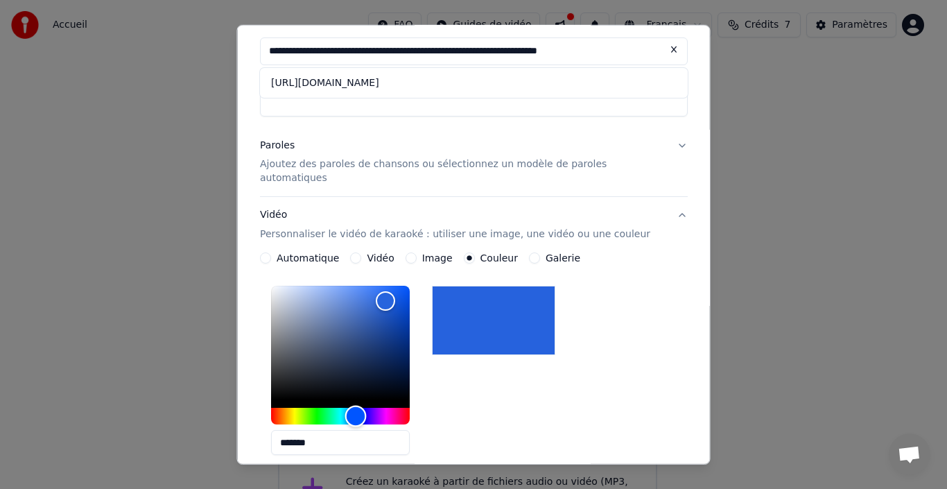
click at [349, 408] on div "Hue" at bounding box center [340, 416] width 139 height 17
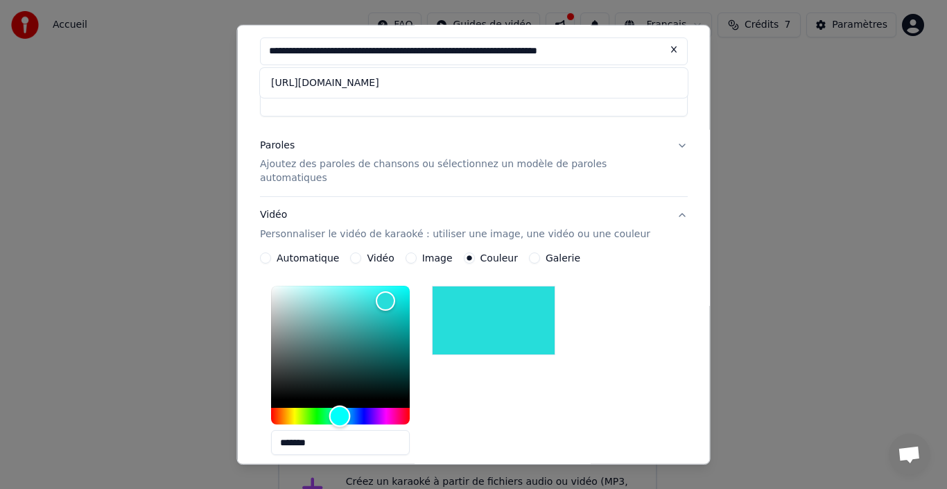
type input "*******"
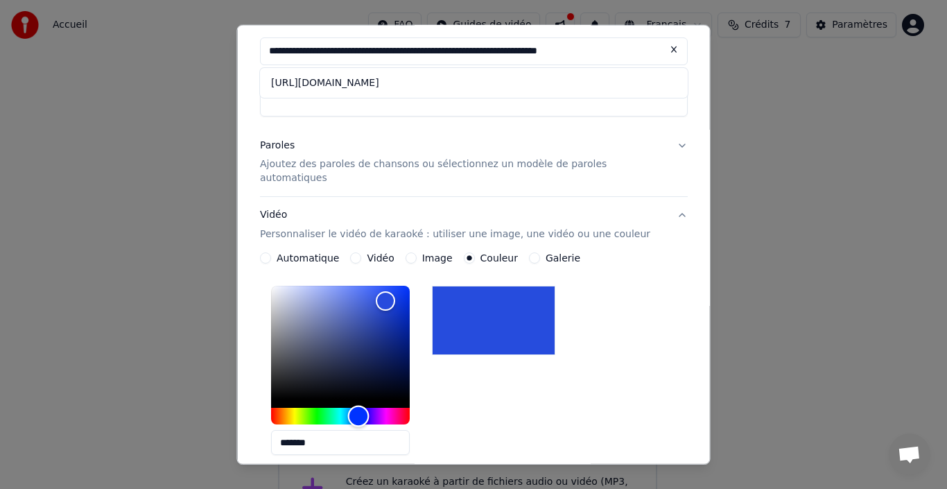
click at [367, 408] on div "Hue" at bounding box center [340, 416] width 139 height 17
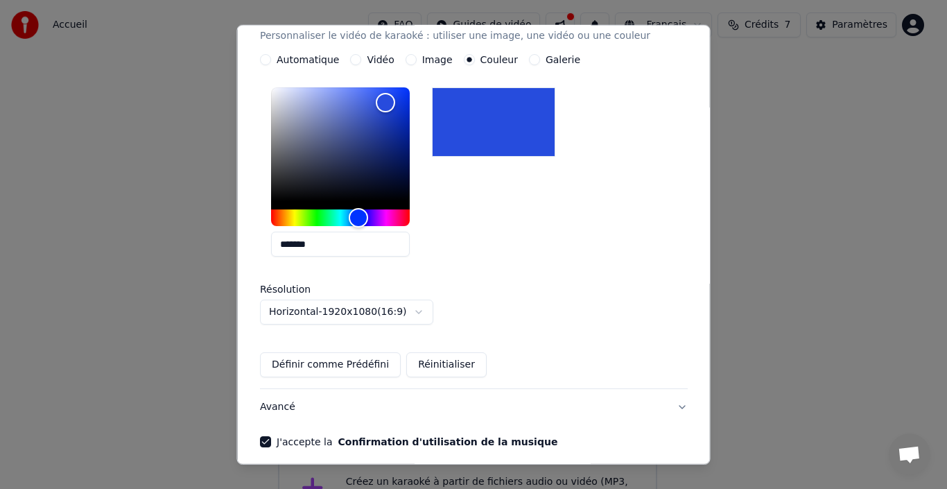
scroll to position [315, 0]
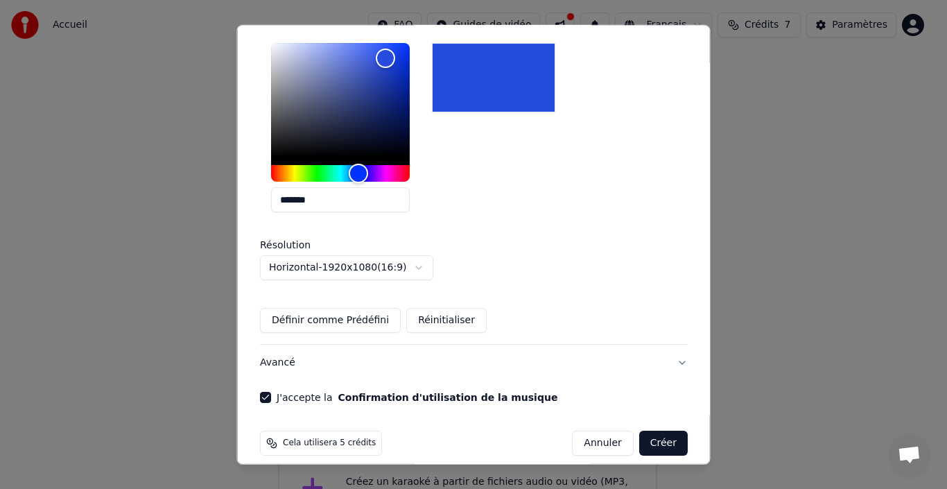
click at [648, 431] on button "Créer" at bounding box center [663, 443] width 49 height 25
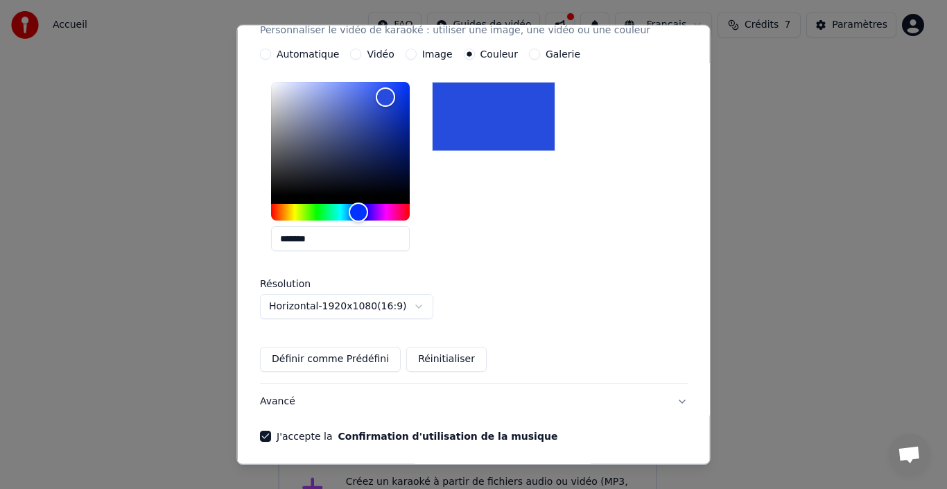
scroll to position [354, 0]
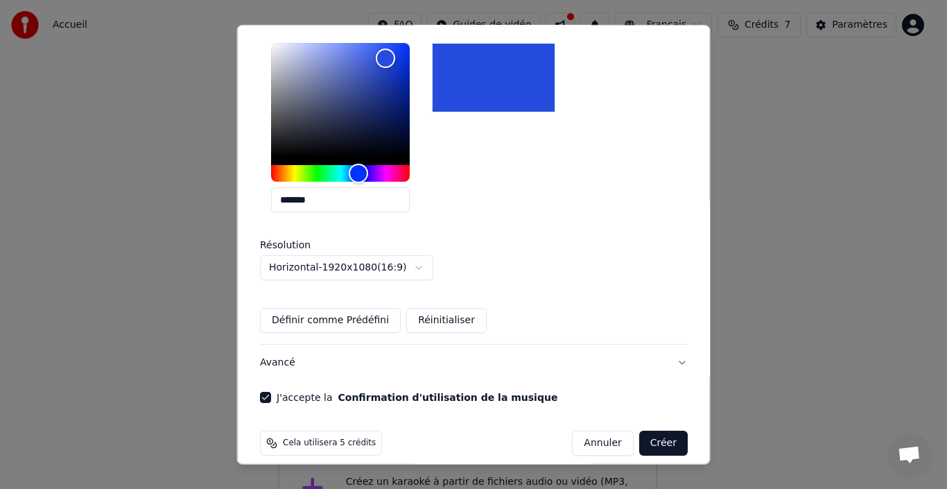
click at [648, 431] on button "Créer" at bounding box center [663, 443] width 49 height 25
click at [639, 431] on button "Créer" at bounding box center [663, 443] width 49 height 25
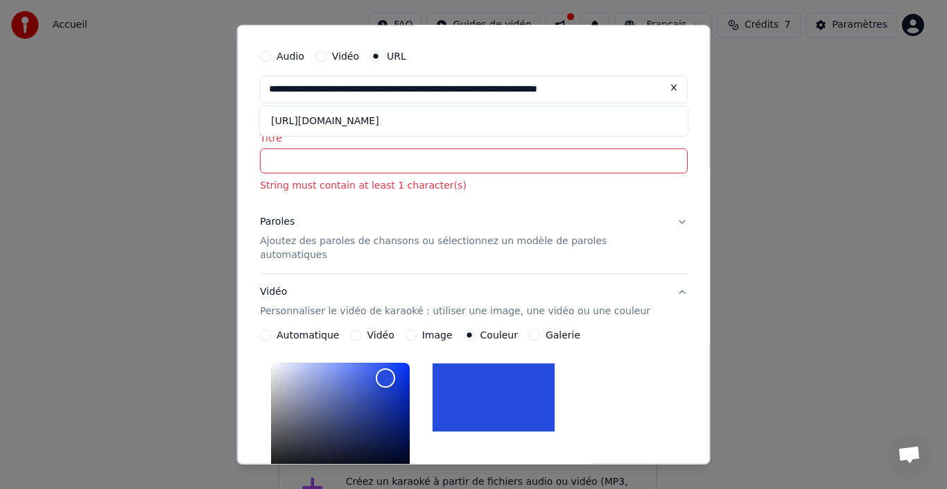
scroll to position [0, 0]
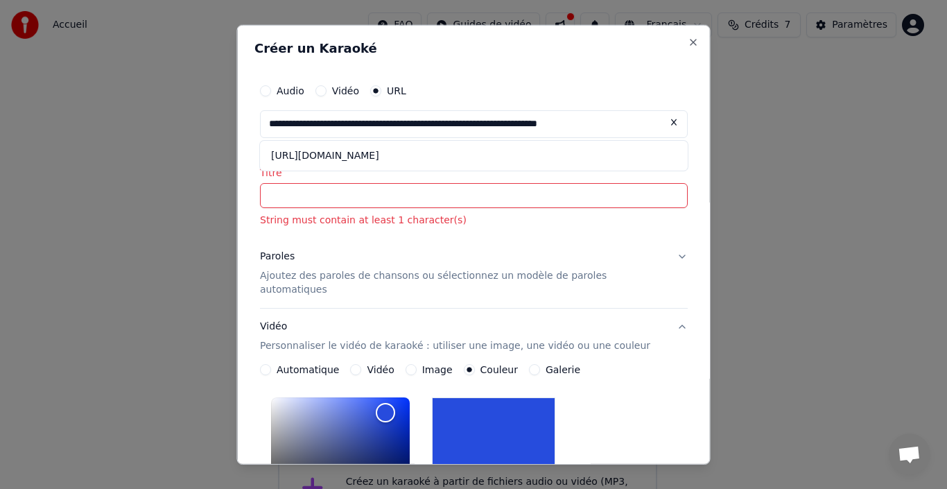
click at [521, 196] on input "Titre" at bounding box center [474, 195] width 428 height 25
type input "*"
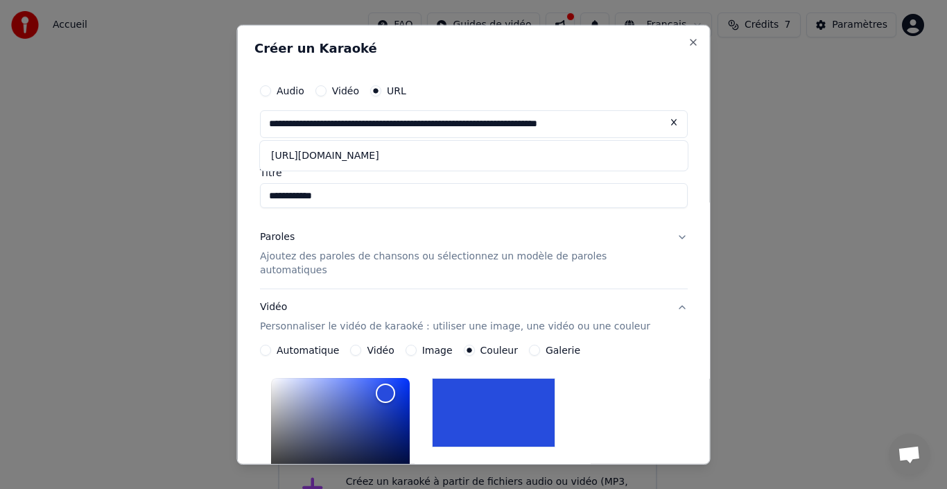
type input "**********"
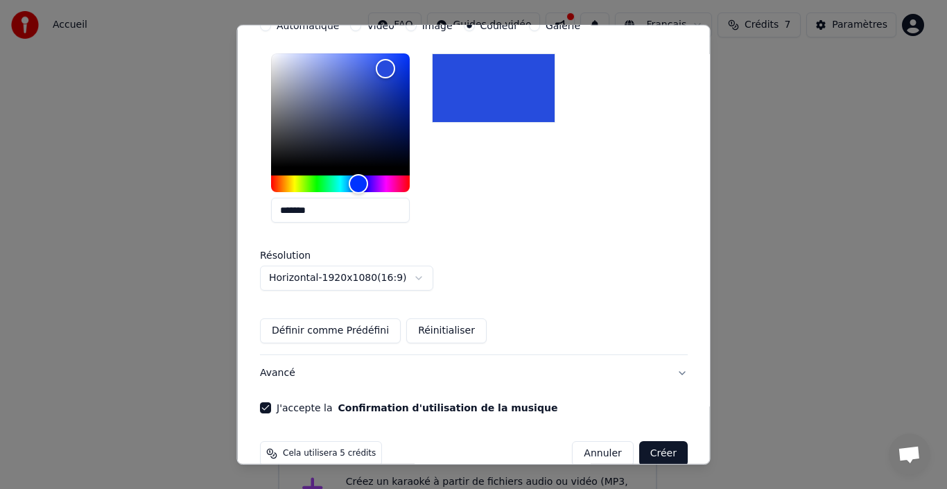
scroll to position [333, 0]
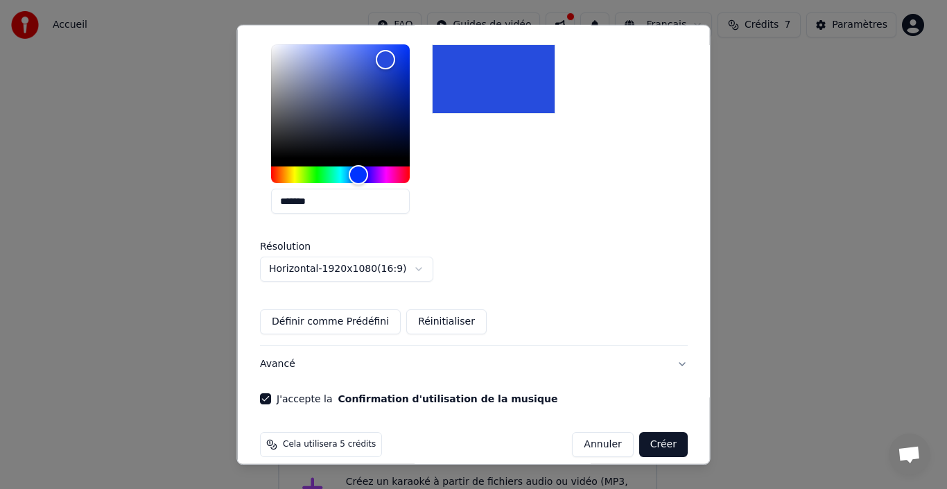
click at [645, 433] on button "Créer" at bounding box center [663, 444] width 49 height 25
click at [689, 379] on div "**********" at bounding box center [474, 244] width 474 height 440
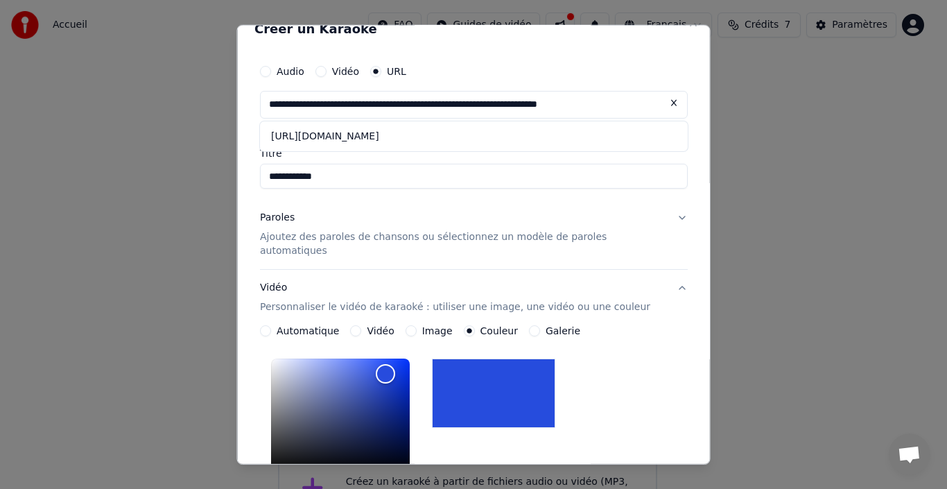
scroll to position [0, 0]
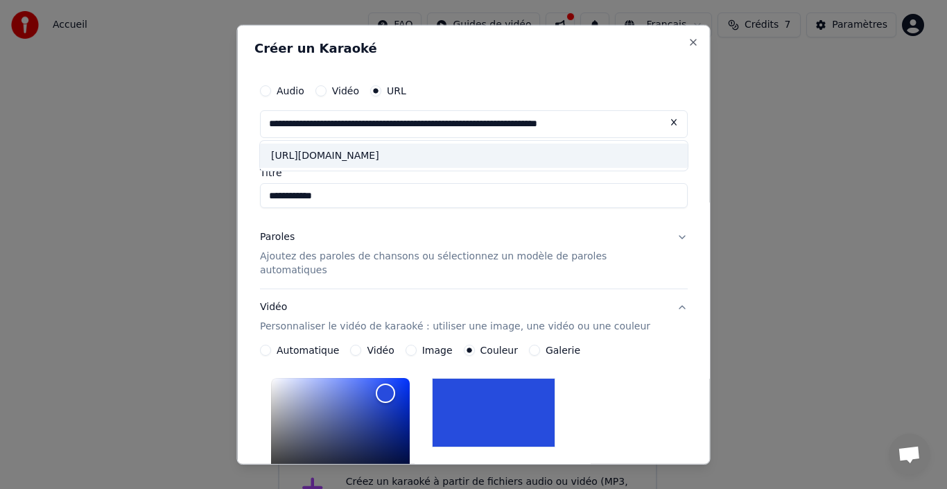
click at [614, 150] on div "https://www.youtube.com/results?search_query=diego+michel+berger+karaok%c3%a9" at bounding box center [474, 155] width 428 height 25
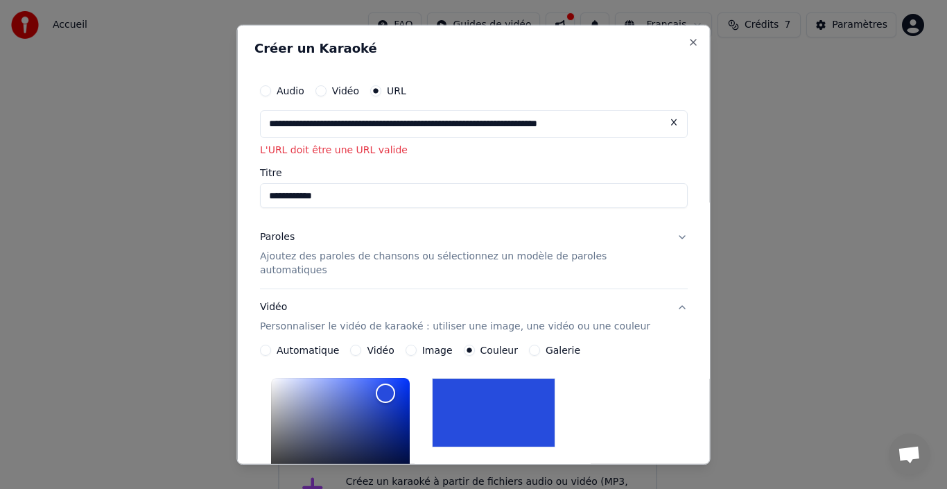
click at [471, 135] on input "**********" at bounding box center [474, 124] width 428 height 28
paste input "text"
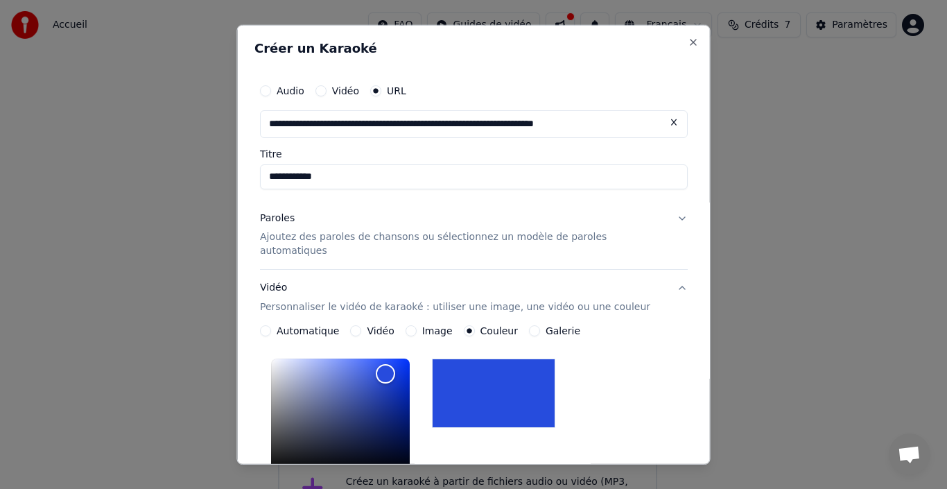
type input "**********"
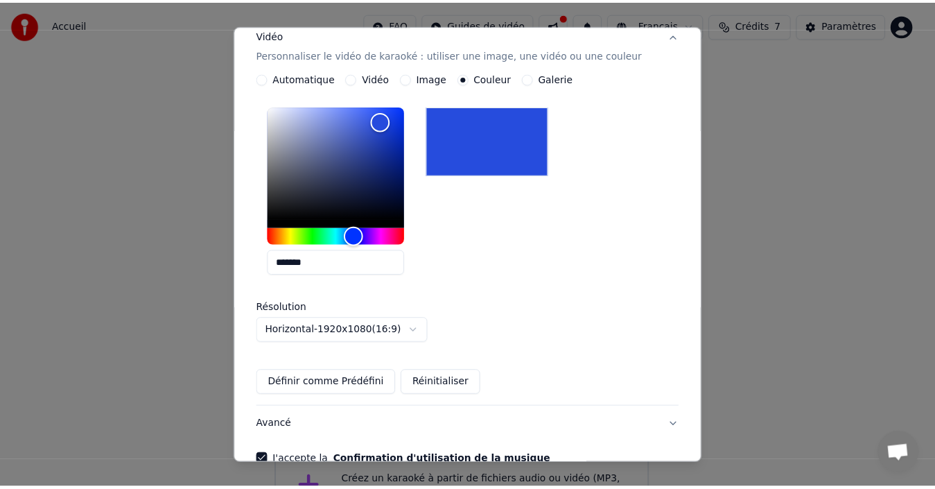
scroll to position [315, 0]
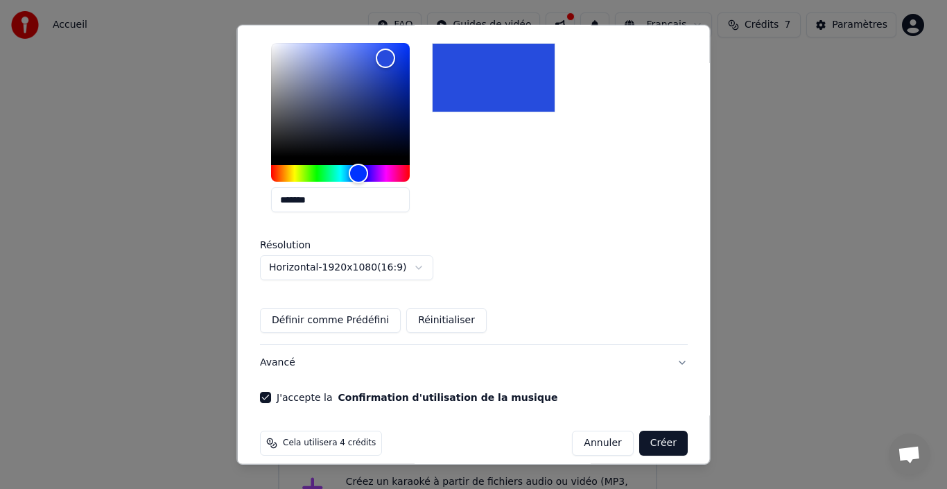
click at [650, 431] on button "Créer" at bounding box center [663, 443] width 49 height 25
type input "**********"
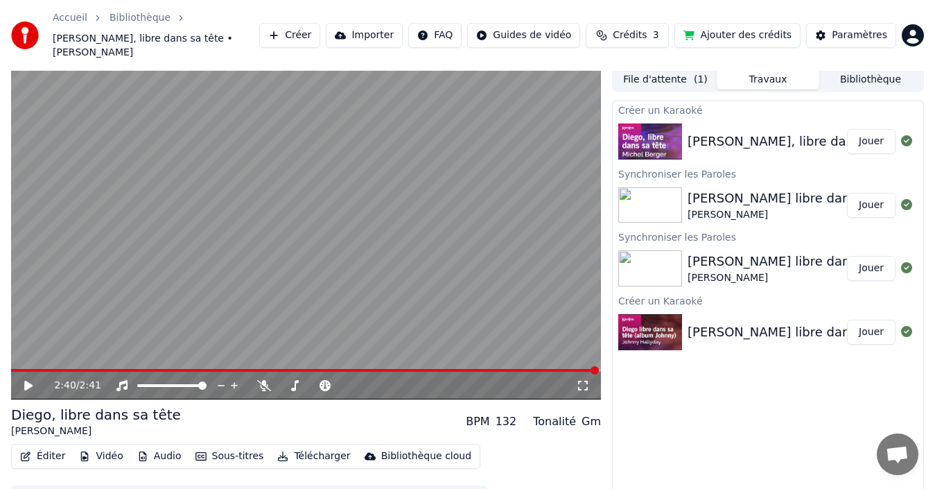
click at [867, 134] on button "Jouer" at bounding box center [871, 141] width 49 height 25
click at [39, 447] on button "Éditer" at bounding box center [43, 456] width 56 height 19
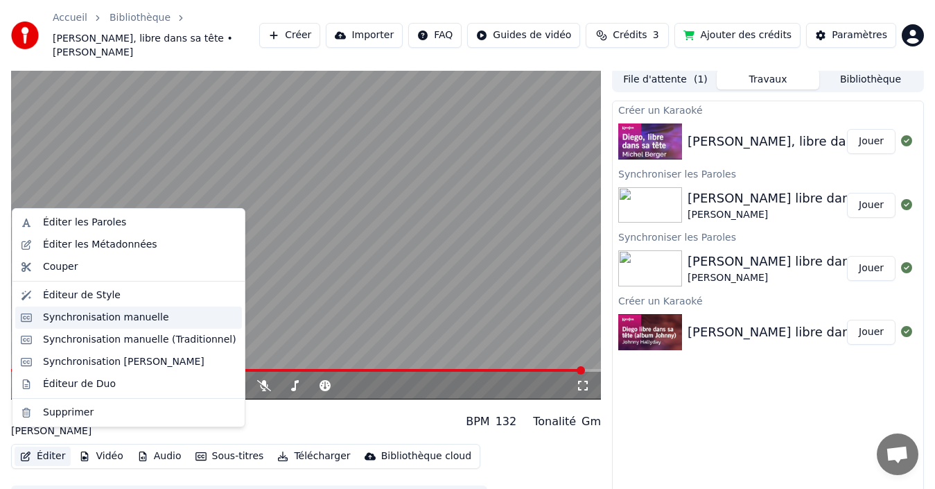
click at [130, 318] on div "Synchronisation manuelle" at bounding box center [106, 318] width 126 height 14
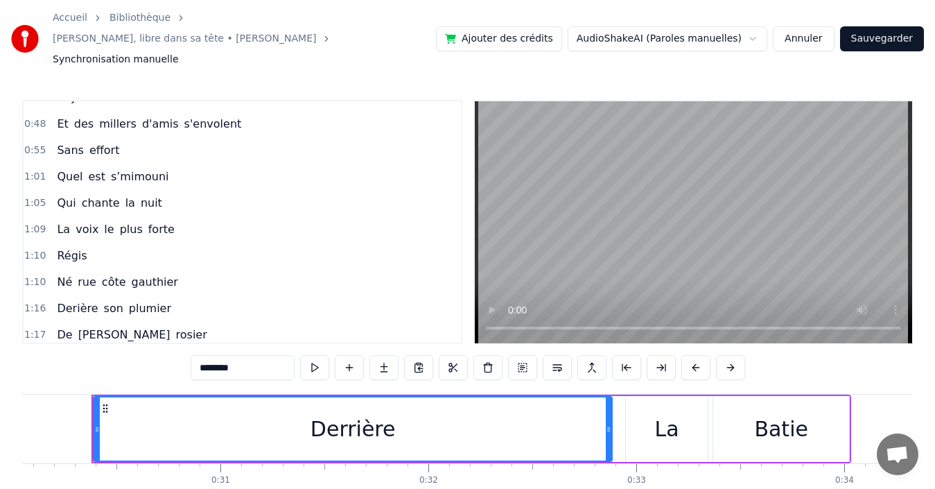
scroll to position [101, 0]
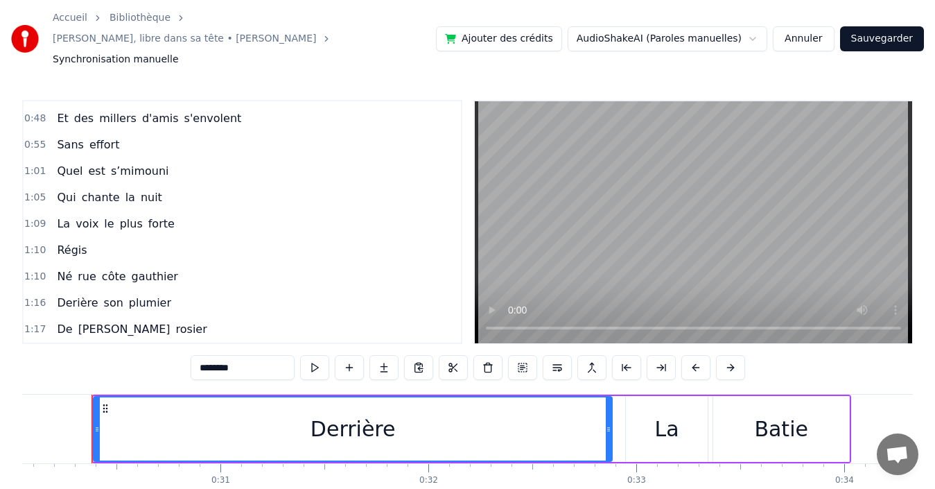
click at [302, 211] on div "1:09 La voix le plus forte" at bounding box center [242, 224] width 437 height 26
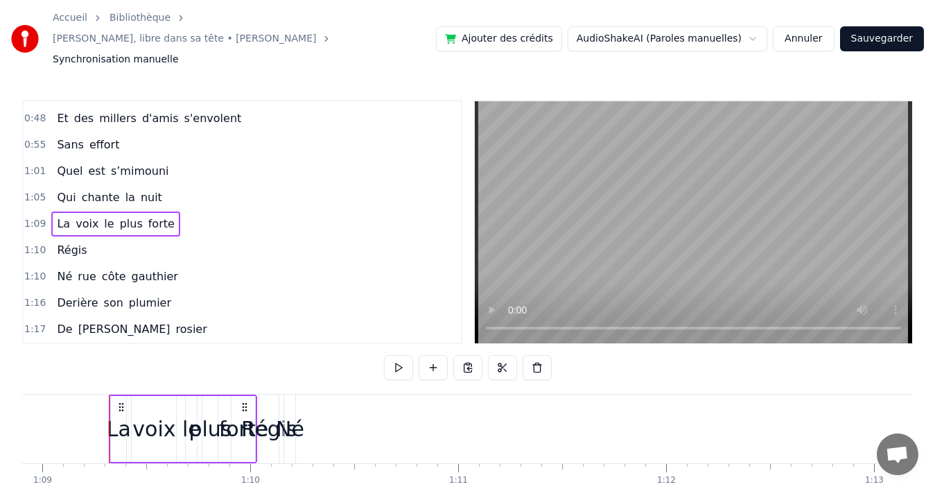
scroll to position [0, 14349]
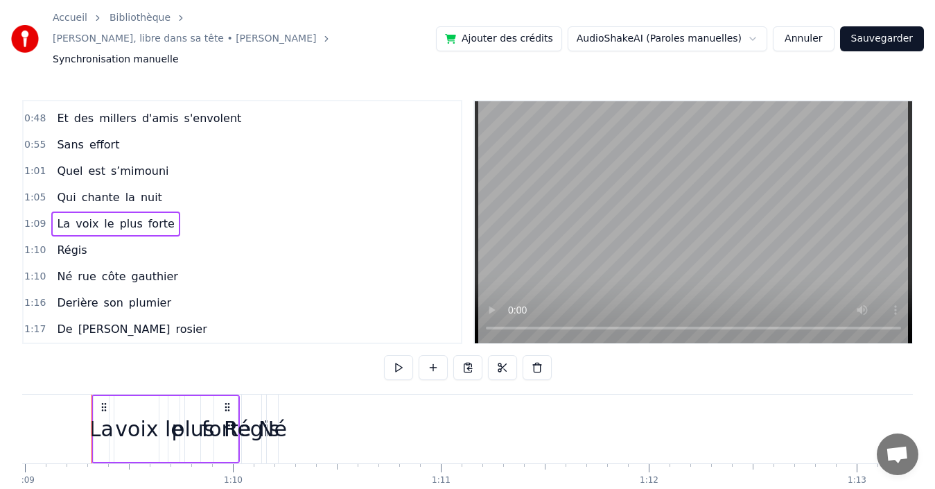
drag, startPoint x: 248, startPoint y: 413, endPoint x: 291, endPoint y: 416, distance: 43.1
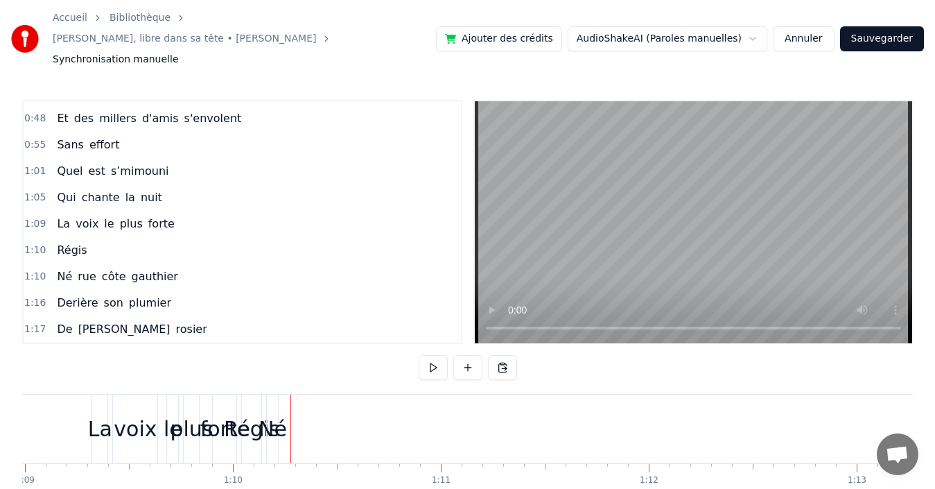
click at [147, 237] on div "1:10 Régis" at bounding box center [242, 250] width 437 height 26
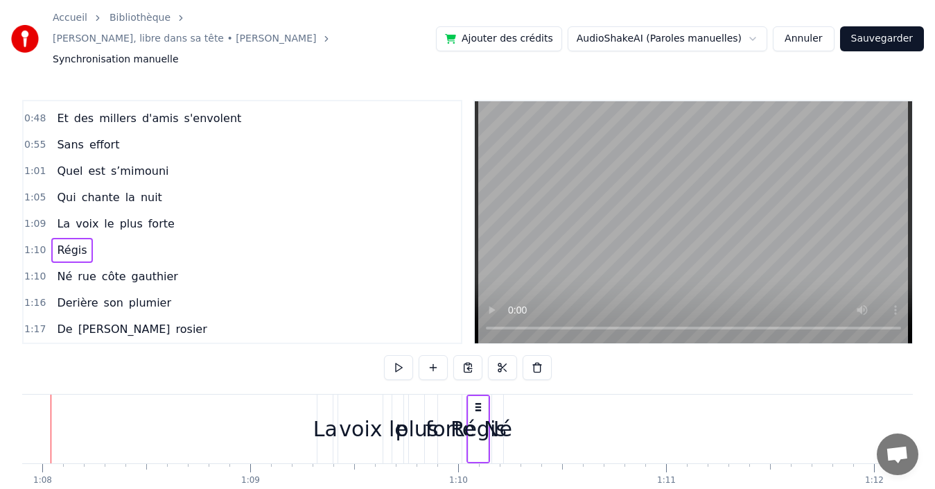
scroll to position [0, 14083]
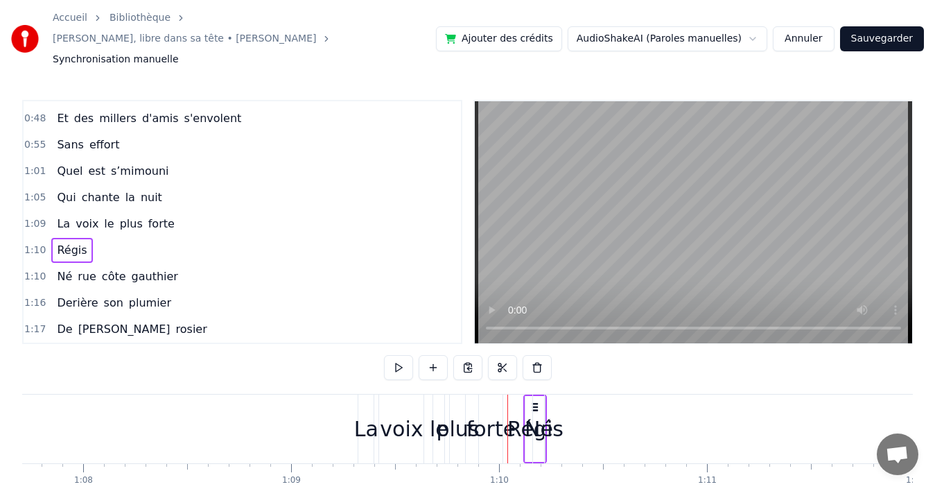
drag, startPoint x: 520, startPoint y: 388, endPoint x: 534, endPoint y: 388, distance: 13.9
click at [537, 395] on div "Né" at bounding box center [538, 429] width 11 height 69
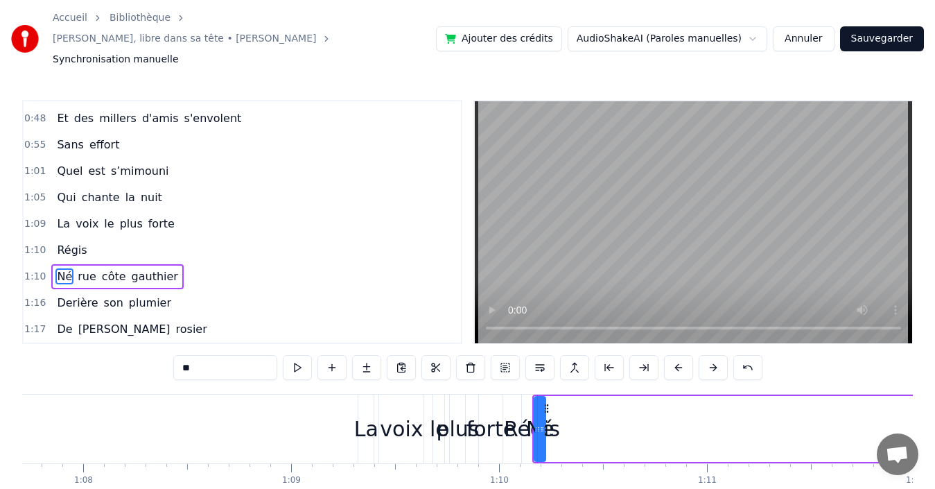
scroll to position [155, 0]
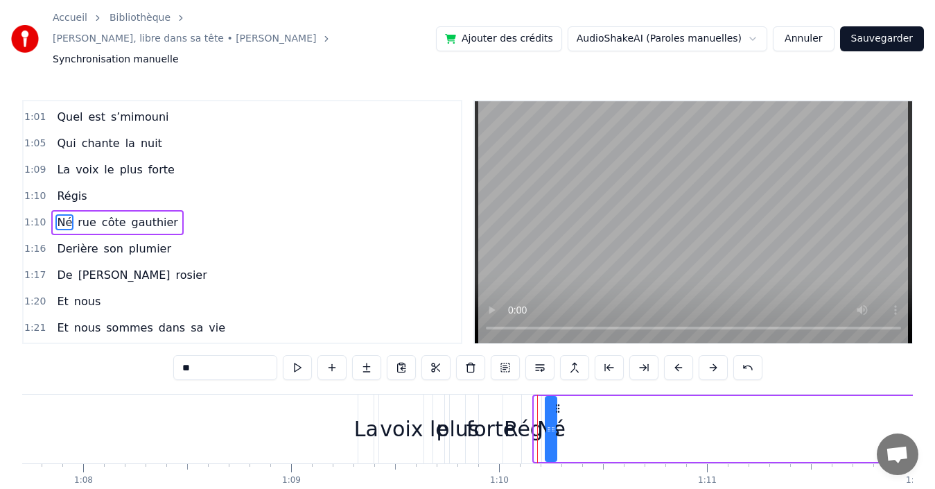
drag, startPoint x: 548, startPoint y: 388, endPoint x: 559, endPoint y: 387, distance: 11.1
click at [559, 403] on icon at bounding box center [557, 408] width 11 height 11
drag, startPoint x: 557, startPoint y: 387, endPoint x: 573, endPoint y: 388, distance: 16.7
click at [573, 403] on icon at bounding box center [574, 408] width 11 height 11
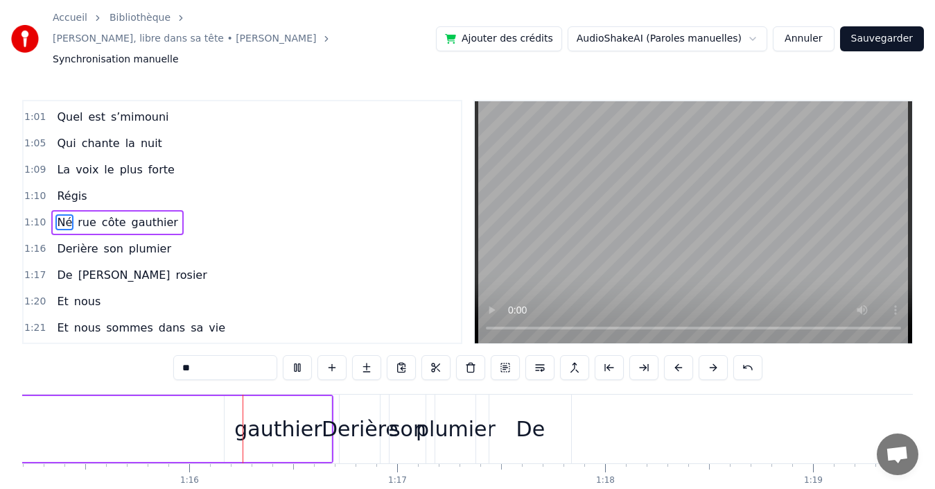
scroll to position [0, 15661]
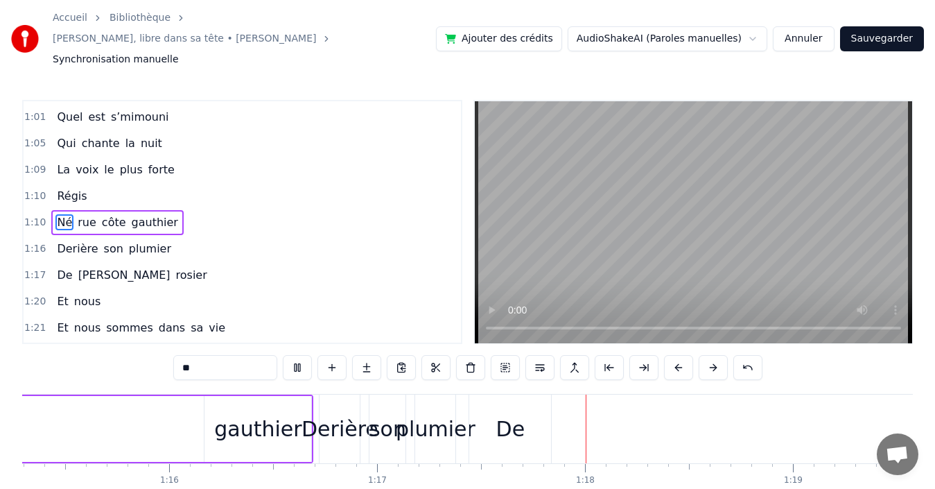
click at [182, 157] on div "1:09 La voix le plus forte" at bounding box center [242, 170] width 437 height 26
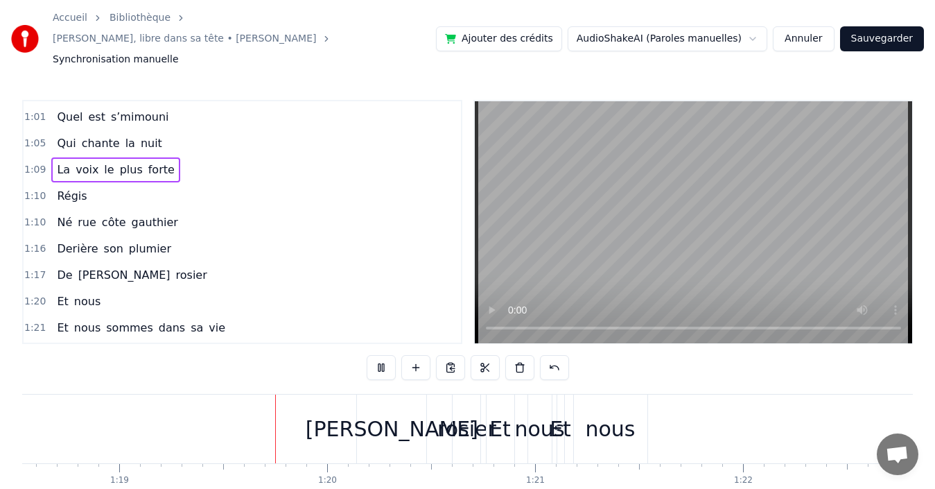
scroll to position [0, 16440]
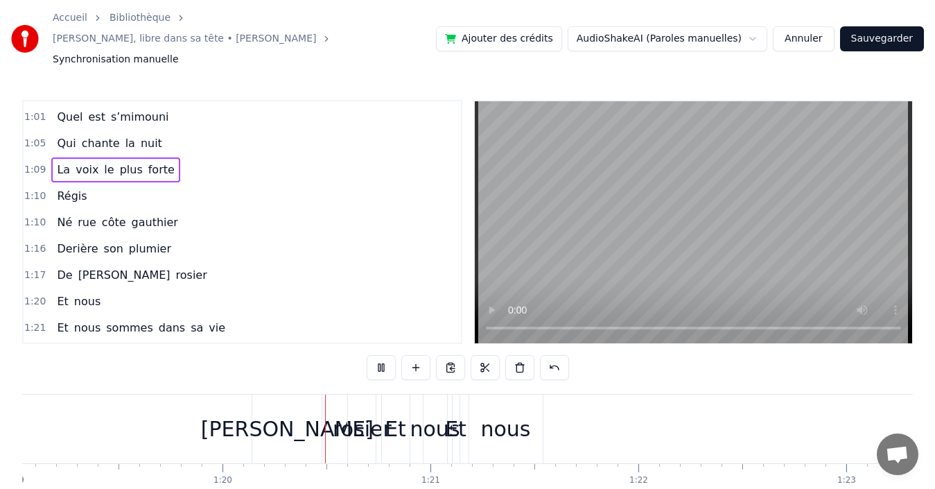
click at [186, 157] on div "1:09 La voix le plus forte" at bounding box center [242, 170] width 437 height 26
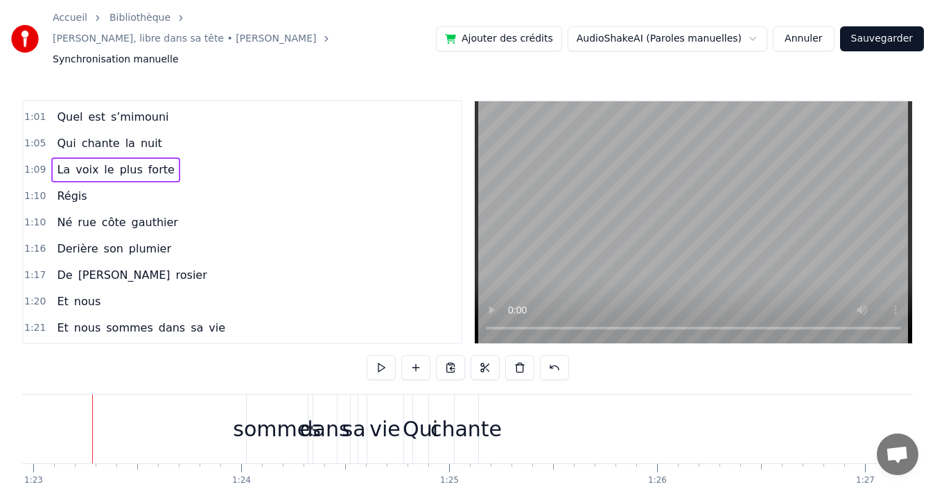
click at [131, 157] on div "La voix le plus forte" at bounding box center [115, 169] width 128 height 25
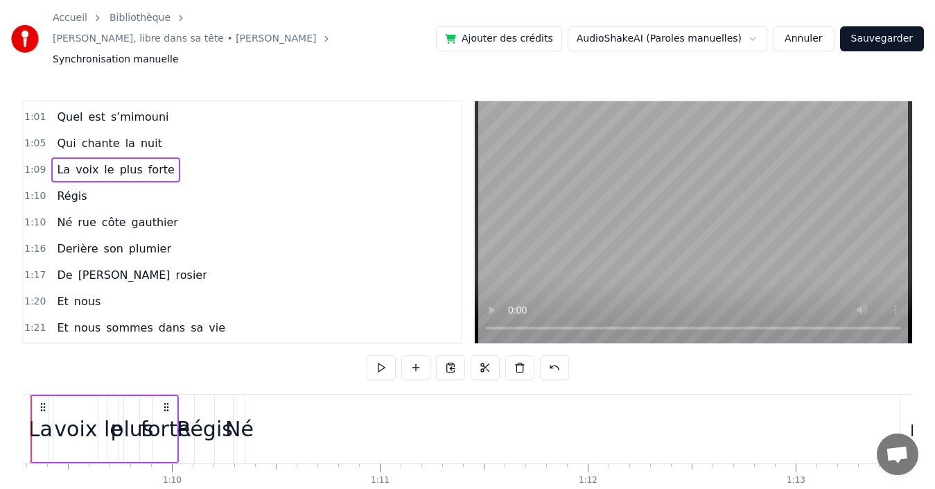
scroll to position [0, 14349]
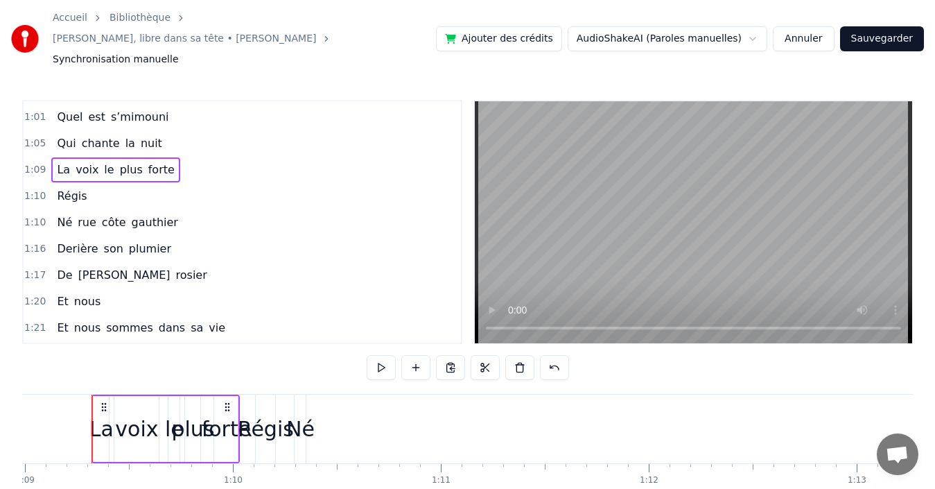
click at [265, 395] on div "Régis" at bounding box center [265, 429] width 19 height 69
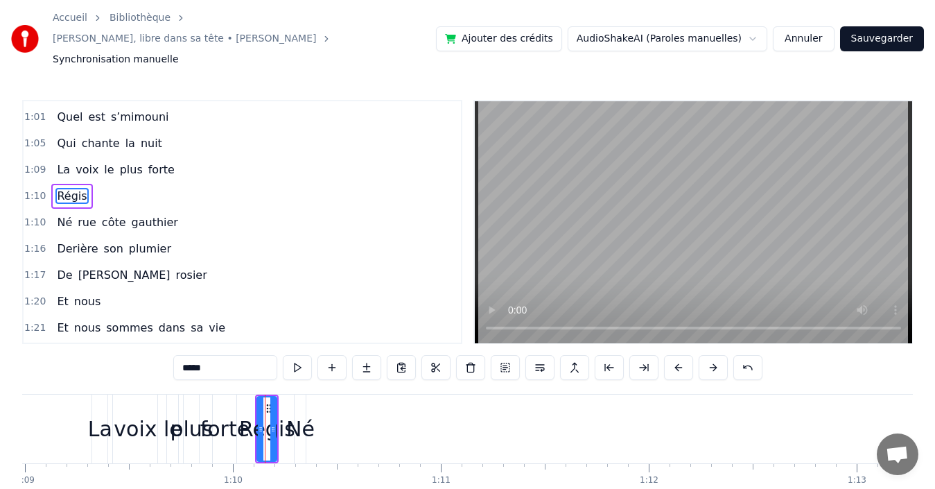
scroll to position [129, 0]
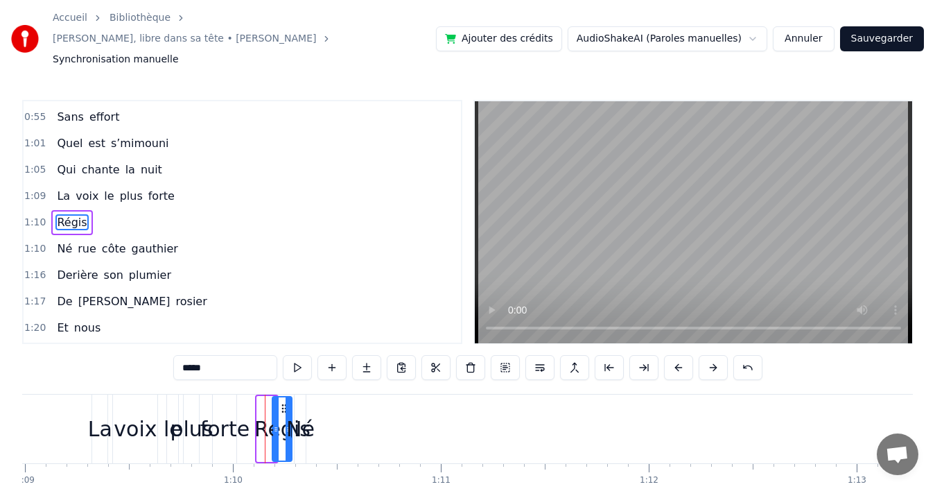
drag, startPoint x: 266, startPoint y: 384, endPoint x: 281, endPoint y: 383, distance: 15.3
click at [281, 403] on icon at bounding box center [284, 408] width 11 height 11
click at [302, 395] on div "Né" at bounding box center [300, 429] width 11 height 69
type input "**"
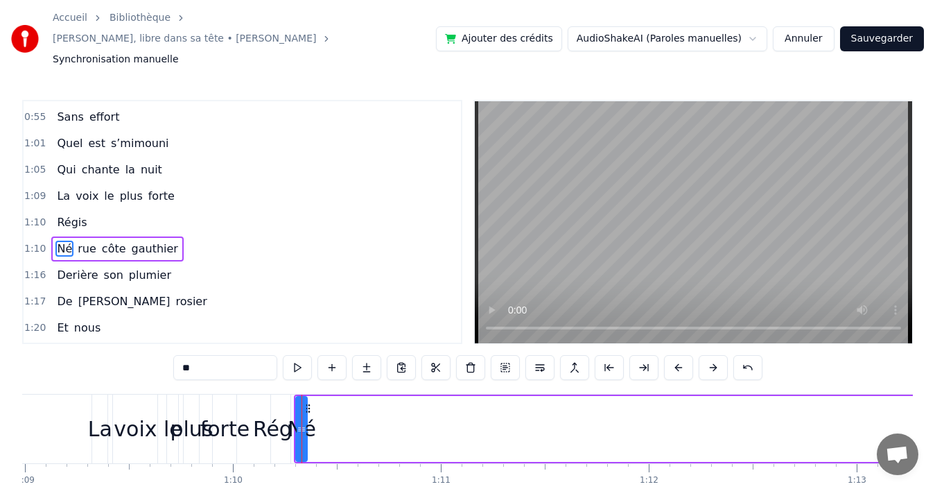
scroll to position [155, 0]
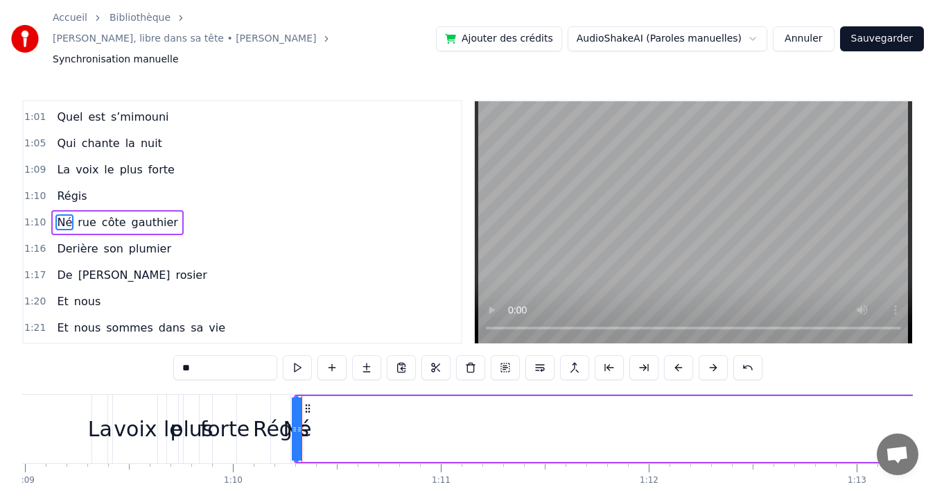
drag, startPoint x: 306, startPoint y: 389, endPoint x: 297, endPoint y: 389, distance: 9.0
click at [297, 397] on div at bounding box center [295, 428] width 6 height 63
click at [813, 31] on button "Annuler" at bounding box center [803, 38] width 61 height 25
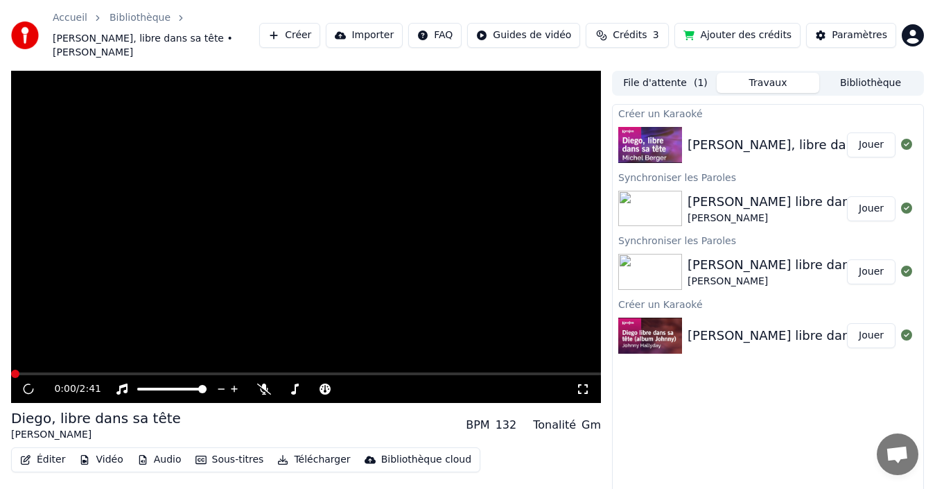
scroll to position [10, 0]
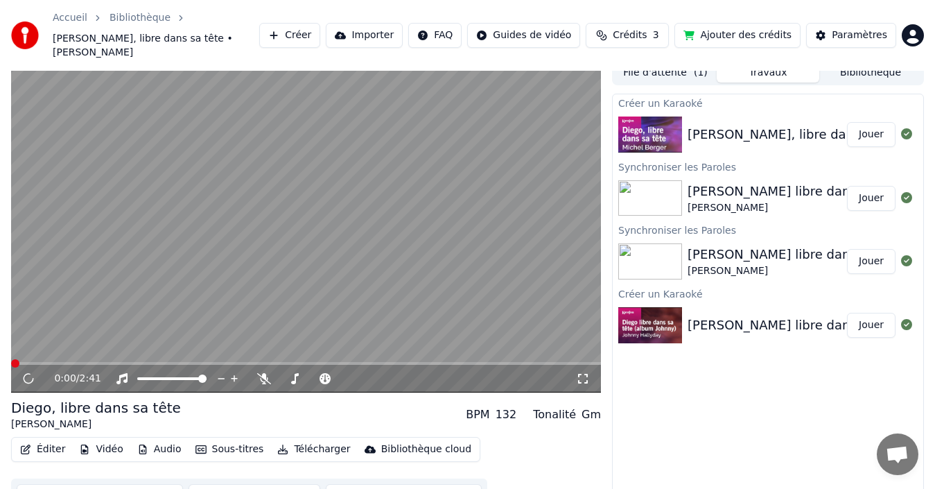
click at [35, 440] on button "Éditer" at bounding box center [43, 449] width 56 height 19
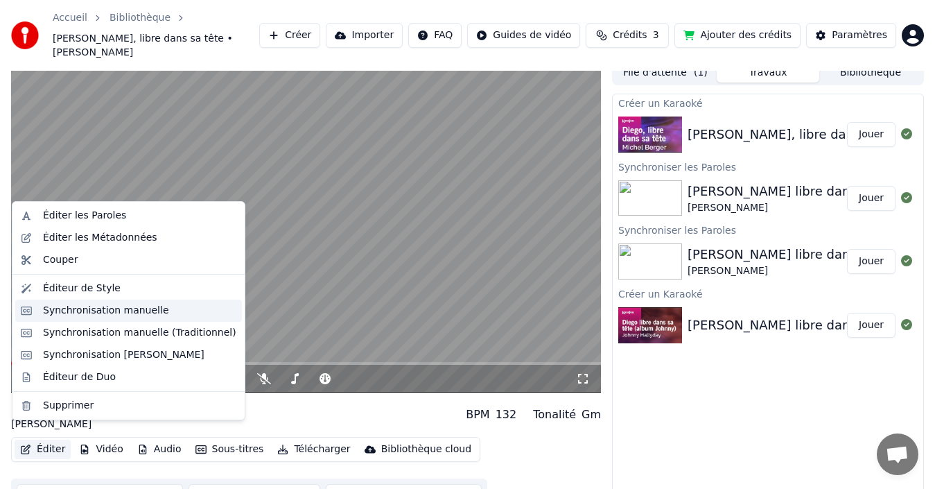
click at [95, 308] on div "Synchronisation manuelle" at bounding box center [106, 311] width 126 height 14
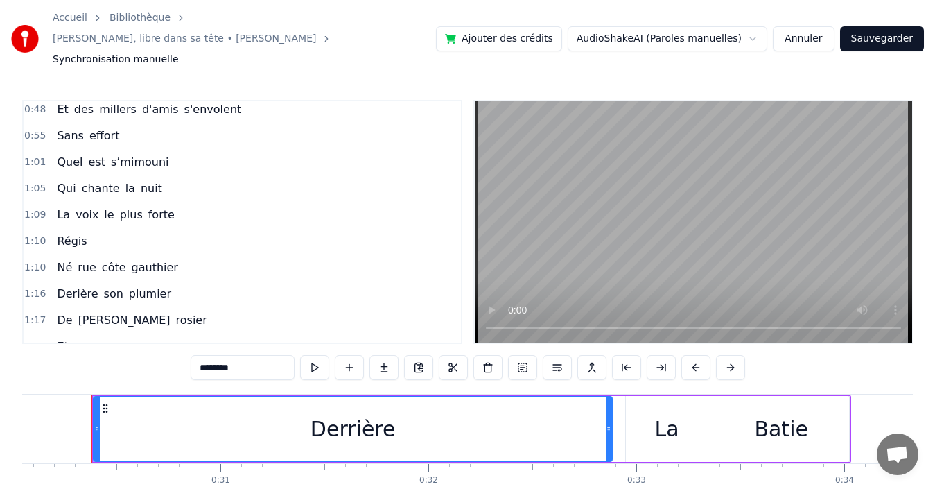
scroll to position [137, 0]
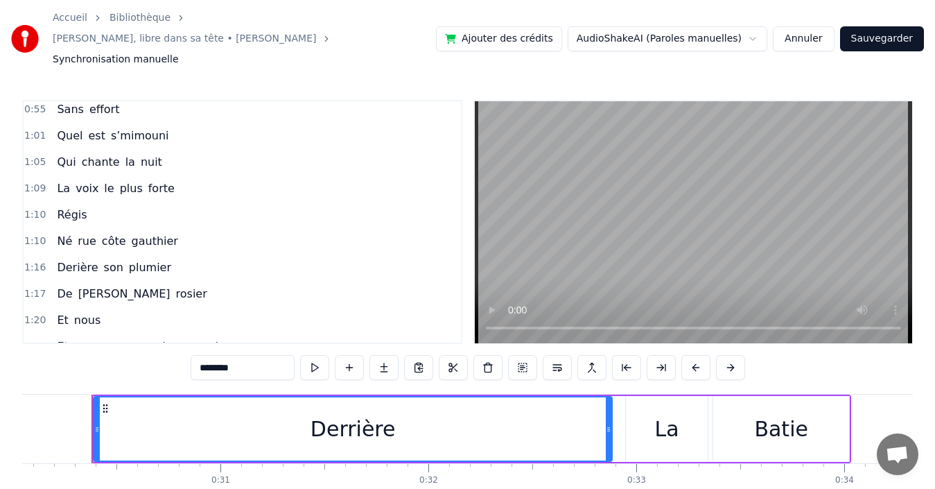
click at [196, 149] on div "1:05 Qui chante la nuit" at bounding box center [242, 162] width 437 height 26
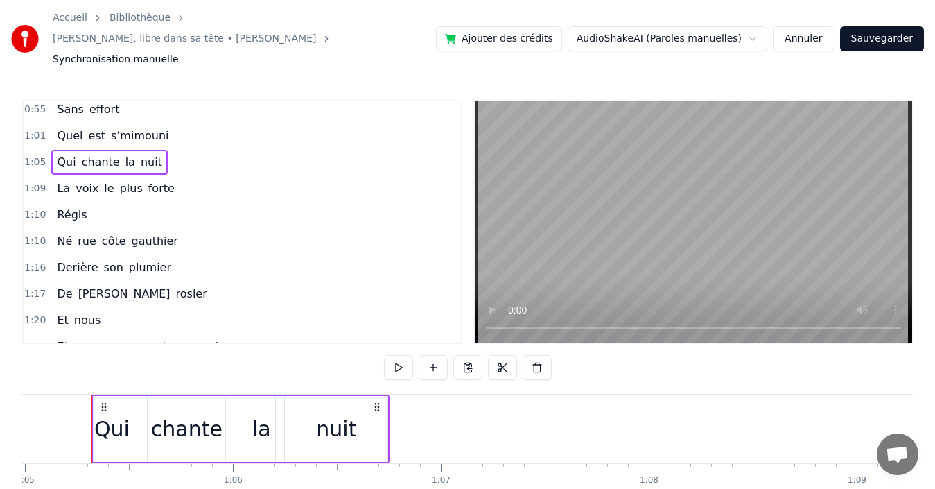
click at [189, 175] on div "1:09 La voix le plus forte" at bounding box center [242, 188] width 437 height 26
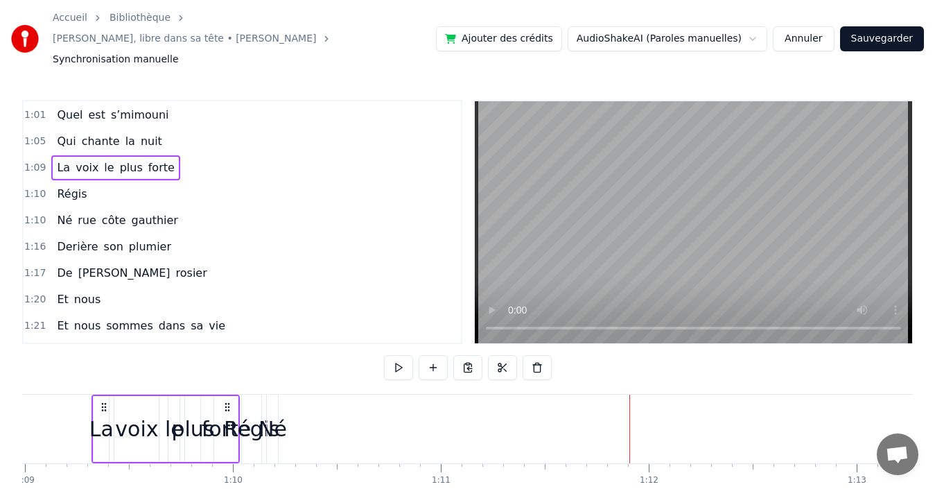
scroll to position [153, 0]
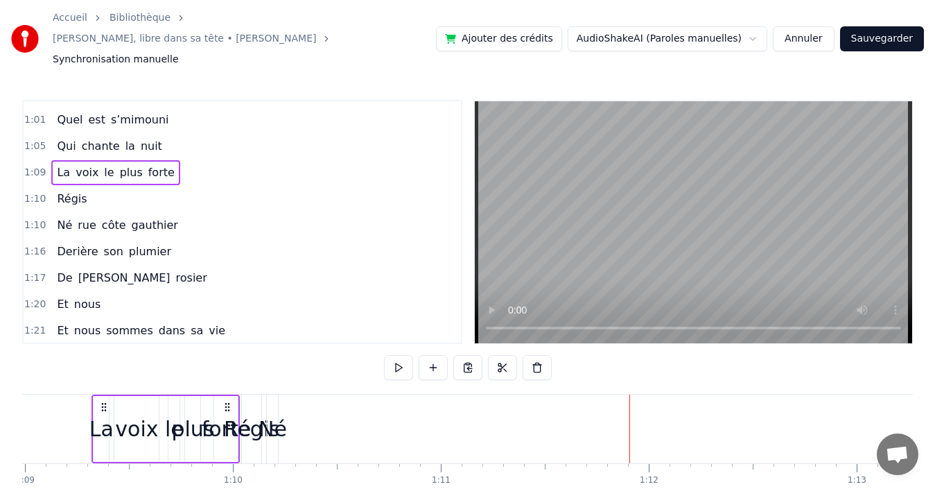
click at [244, 413] on div "Régis" at bounding box center [252, 428] width 56 height 31
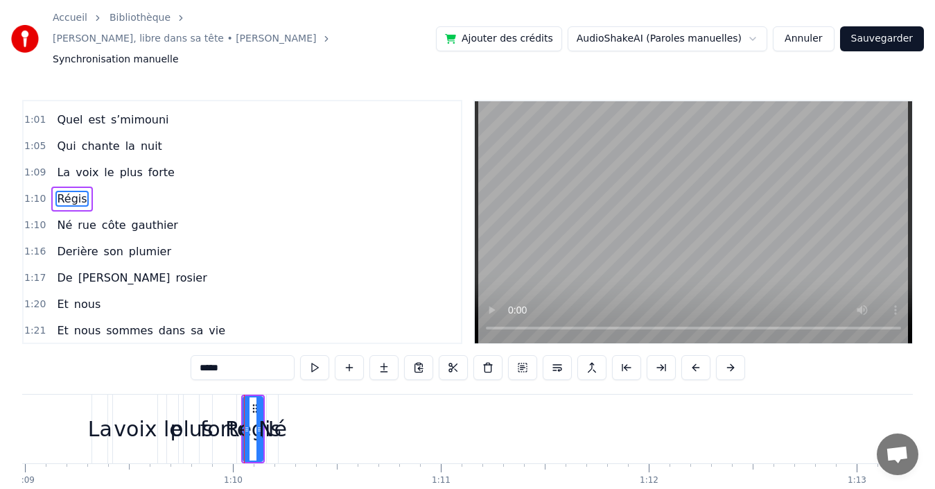
scroll to position [129, 0]
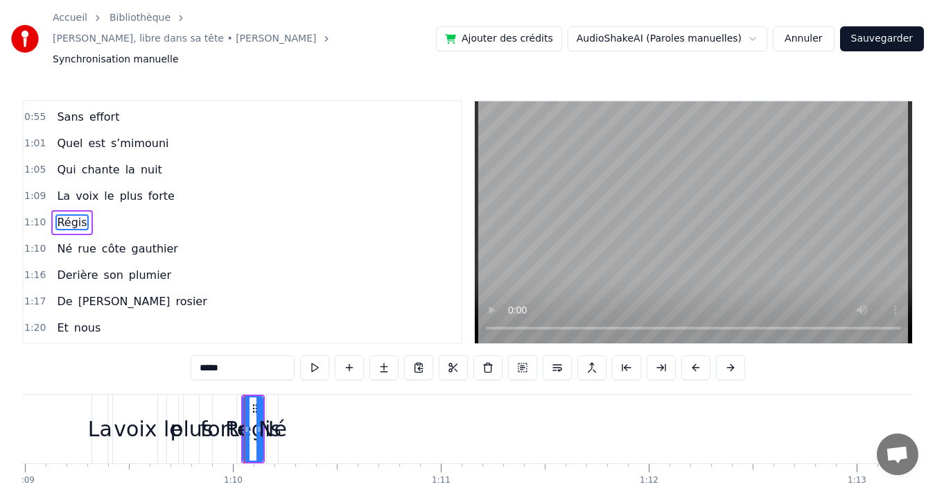
click at [313, 397] on div "Né rue côte gauthier" at bounding box center [945, 429] width 1359 height 69
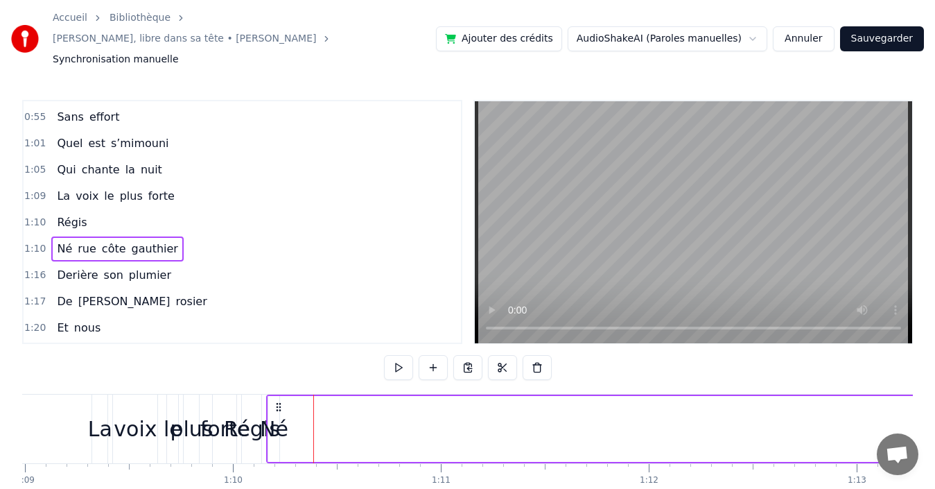
click at [275, 401] on icon at bounding box center [278, 406] width 11 height 11
click at [279, 407] on circle at bounding box center [279, 407] width 1 height 1
drag, startPoint x: 279, startPoint y: 386, endPoint x: 357, endPoint y: 386, distance: 77.7
click at [357, 407] on circle at bounding box center [357, 407] width 1 height 1
drag, startPoint x: 269, startPoint y: 386, endPoint x: 471, endPoint y: 401, distance: 202.3
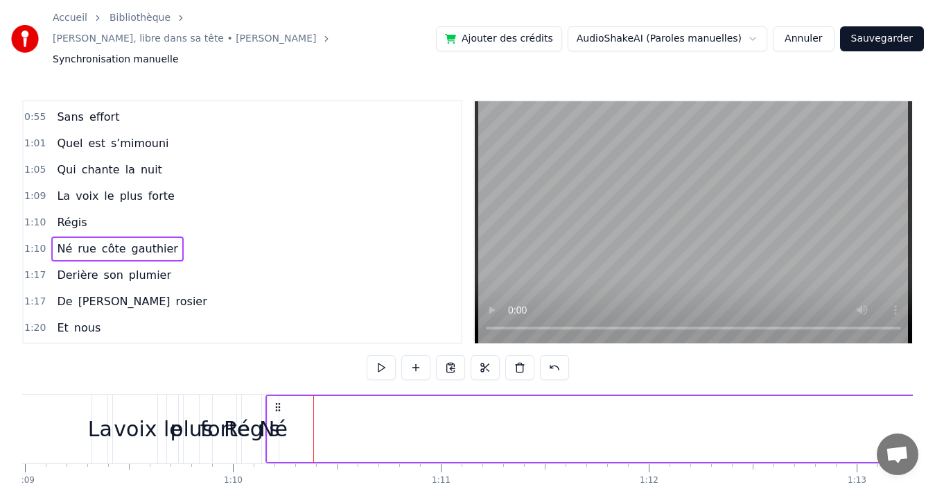
click at [471, 401] on div "Né rue côte gauthier" at bounding box center [945, 429] width 1359 height 69
click at [40, 242] on span "1:10" at bounding box center [34, 249] width 21 height 14
click at [29, 242] on span "1:10" at bounding box center [34, 249] width 21 height 14
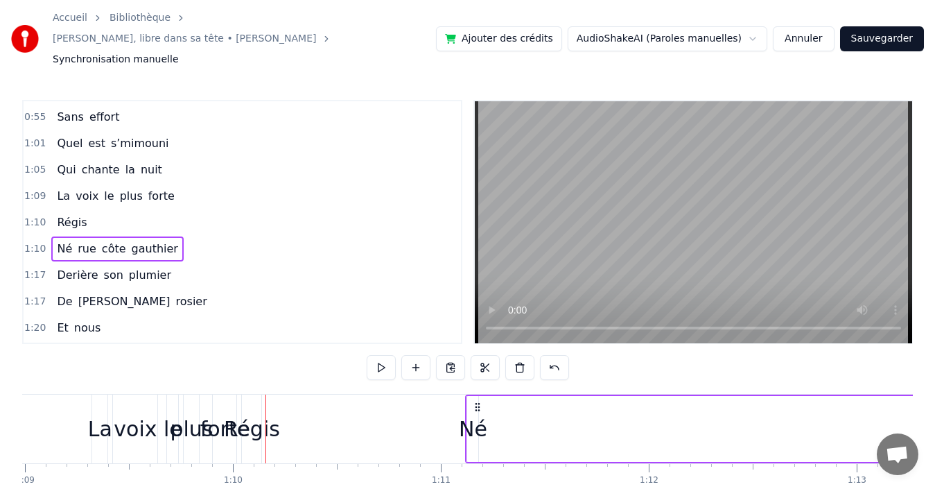
drag, startPoint x: 277, startPoint y: 383, endPoint x: 478, endPoint y: 400, distance: 201.8
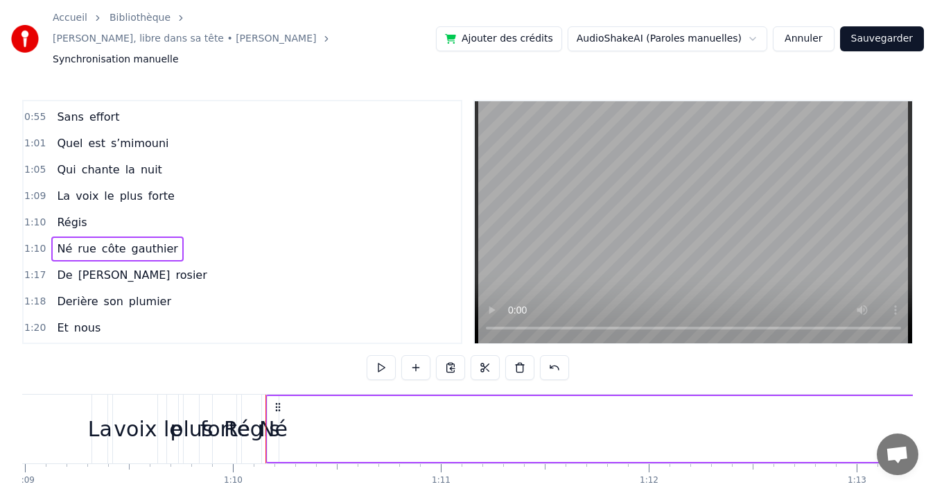
drag, startPoint x: 275, startPoint y: 394, endPoint x: 356, endPoint y: 399, distance: 80.6
click at [356, 399] on div "Né rue côte gauthier" at bounding box center [945, 429] width 1359 height 69
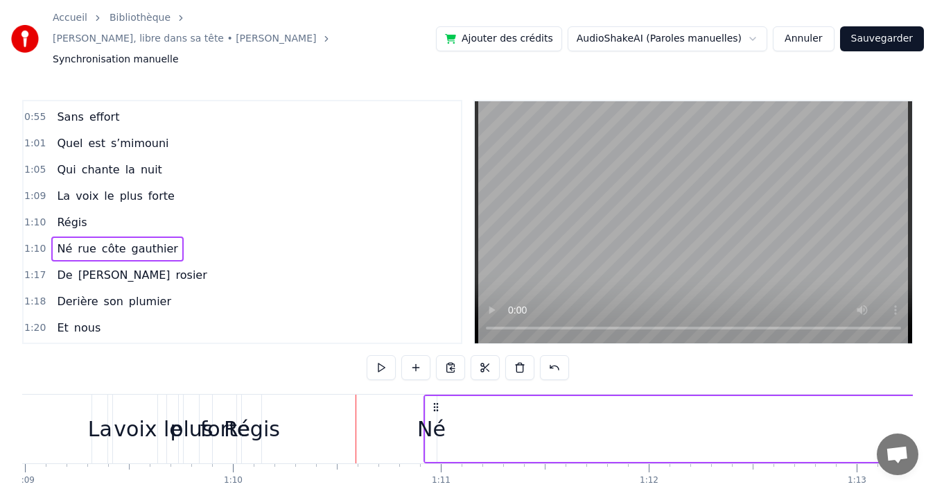
drag, startPoint x: 275, startPoint y: 389, endPoint x: 433, endPoint y: 391, distance: 158.1
click at [433, 401] on icon at bounding box center [436, 406] width 11 height 11
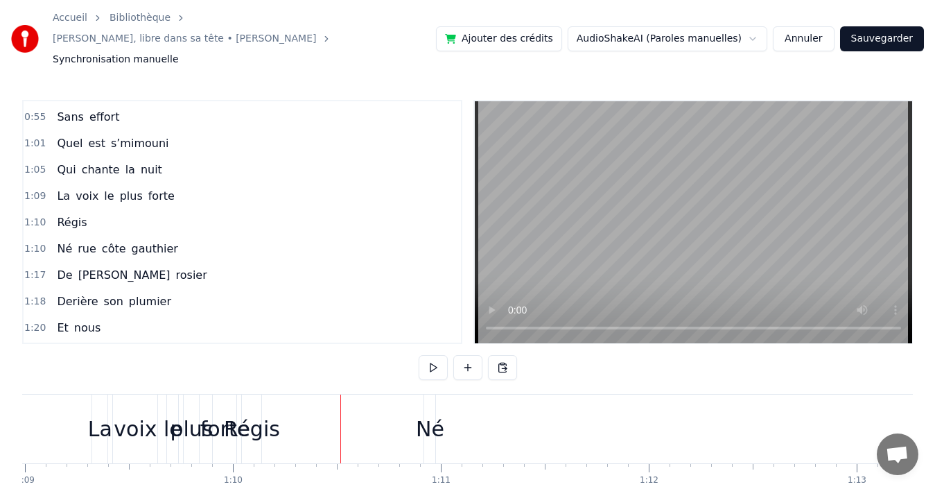
click at [254, 413] on div "Régis" at bounding box center [252, 428] width 56 height 31
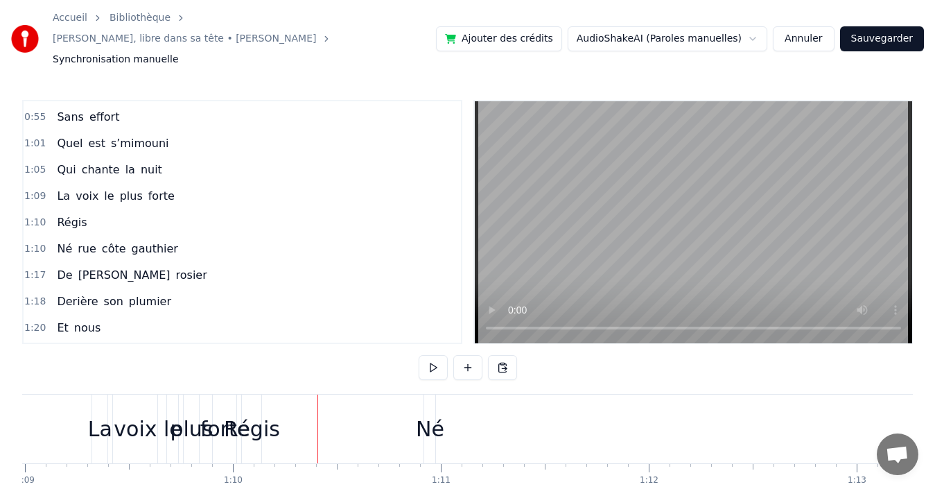
click at [252, 395] on div "Régis" at bounding box center [251, 429] width 19 height 69
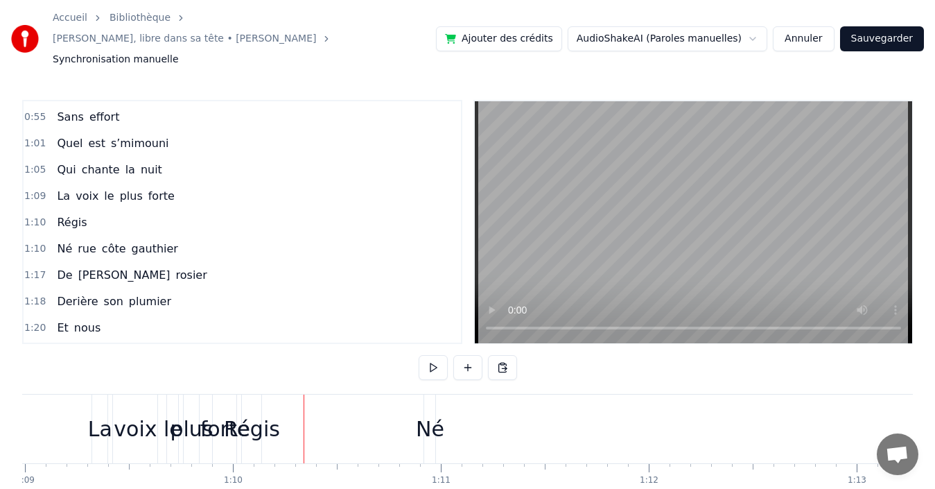
click at [254, 395] on div "Régis" at bounding box center [251, 429] width 19 height 69
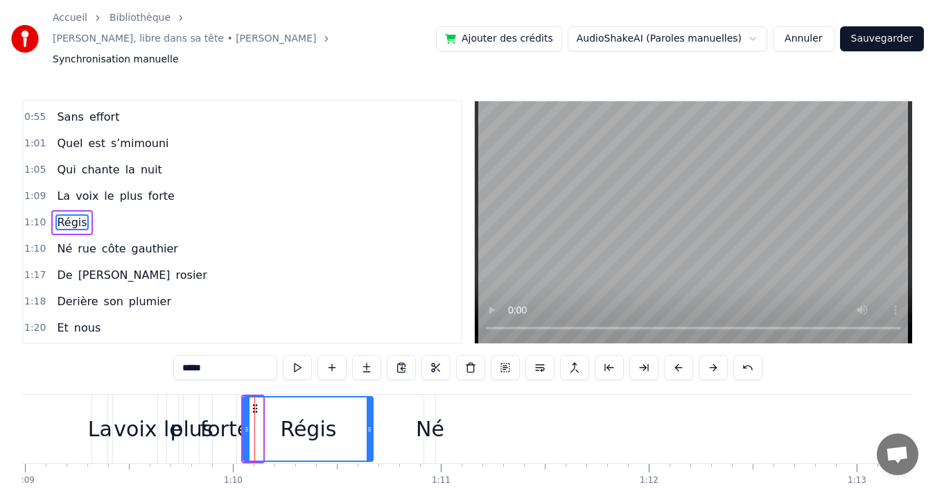
drag, startPoint x: 261, startPoint y: 393, endPoint x: 371, endPoint y: 390, distance: 110.3
click at [371, 397] on div at bounding box center [370, 428] width 6 height 63
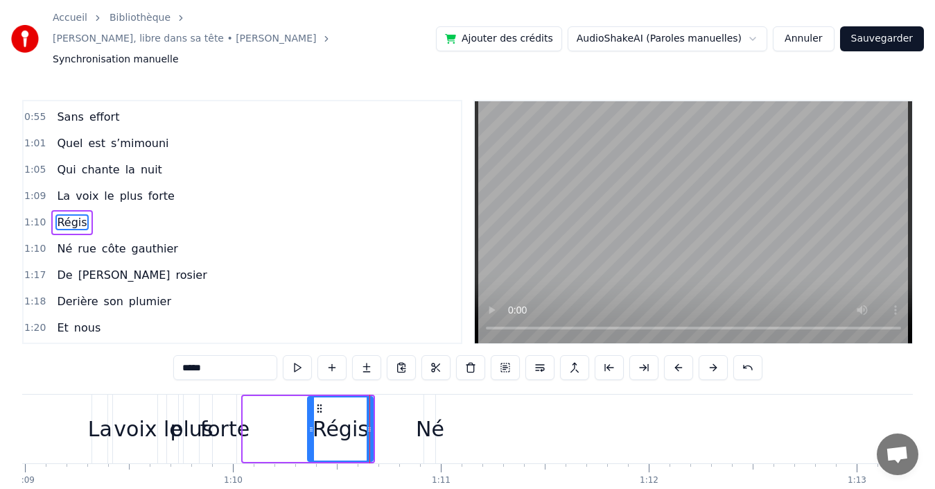
drag, startPoint x: 245, startPoint y: 392, endPoint x: 310, endPoint y: 389, distance: 64.5
click at [310, 397] on div at bounding box center [312, 428] width 6 height 63
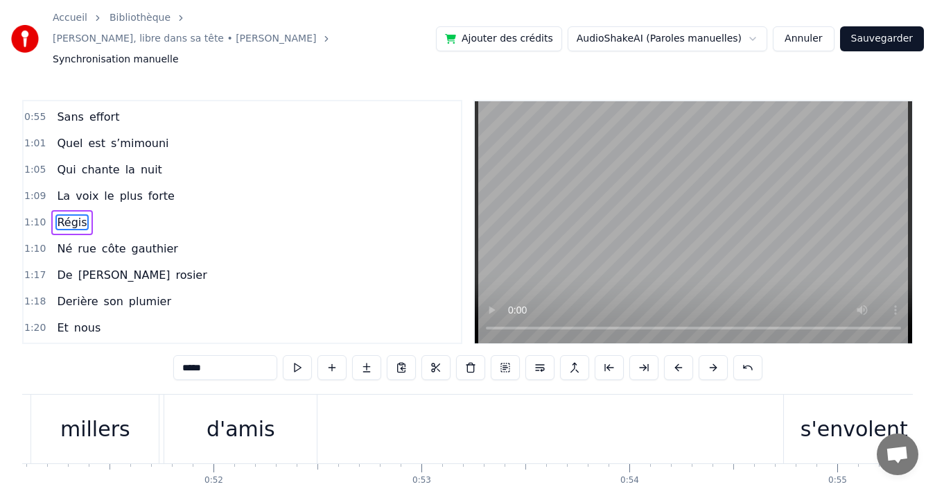
scroll to position [0, 10678]
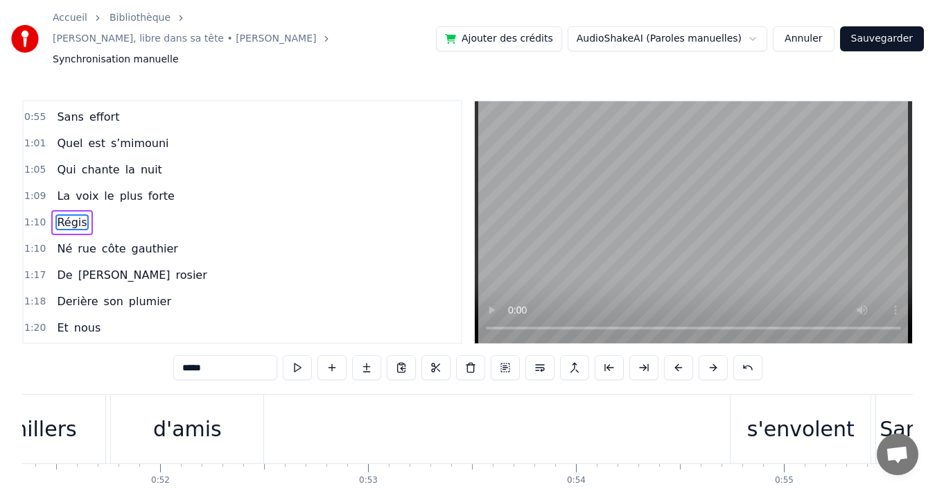
drag, startPoint x: 767, startPoint y: 410, endPoint x: 677, endPoint y: 406, distance: 90.2
click at [604, 417] on div "Et des millers d'amis s'envolent" at bounding box center [147, 429] width 1455 height 69
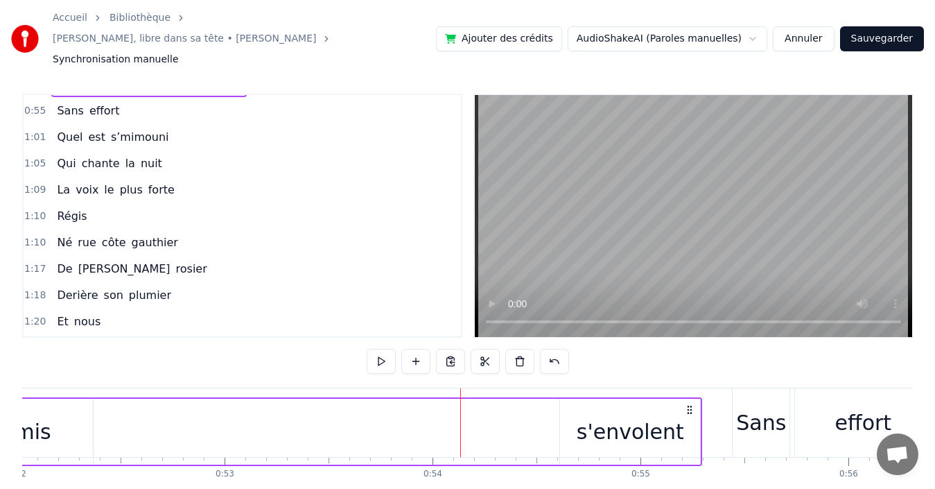
scroll to position [17, 0]
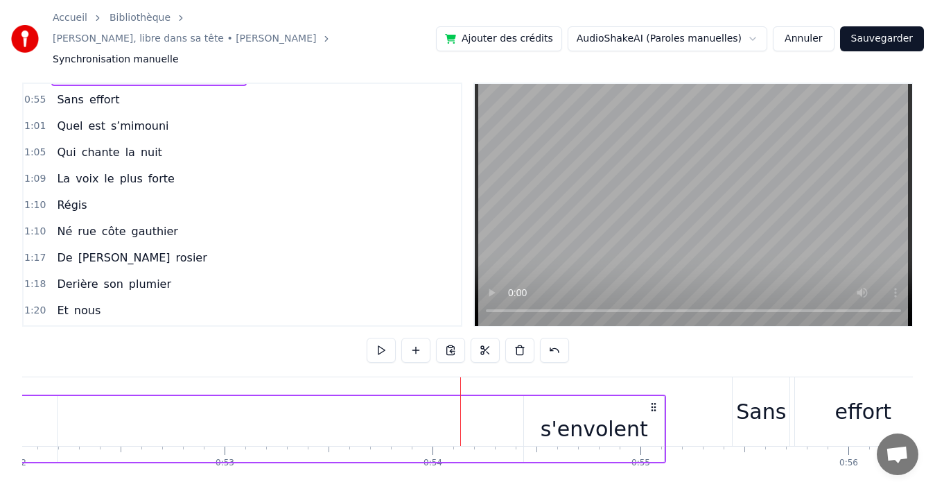
drag, startPoint x: 860, startPoint y: 385, endPoint x: 655, endPoint y: 348, distance: 208.5
click at [655, 349] on div "0:30 Derrière La Batie 0:36 Pour quelques mots 0:39 Qu'on pense si fort 0:44 Au…" at bounding box center [467, 300] width 891 height 435
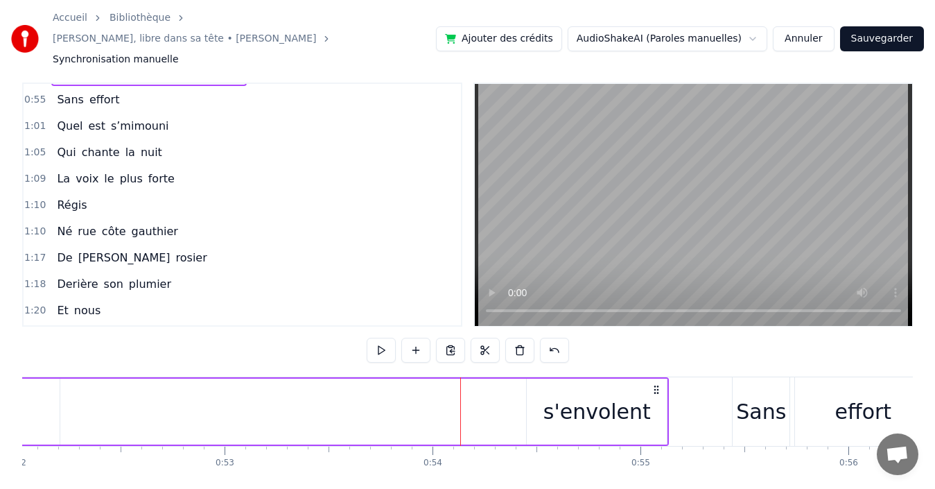
click at [612, 396] on div "s'envolent" at bounding box center [597, 411] width 107 height 31
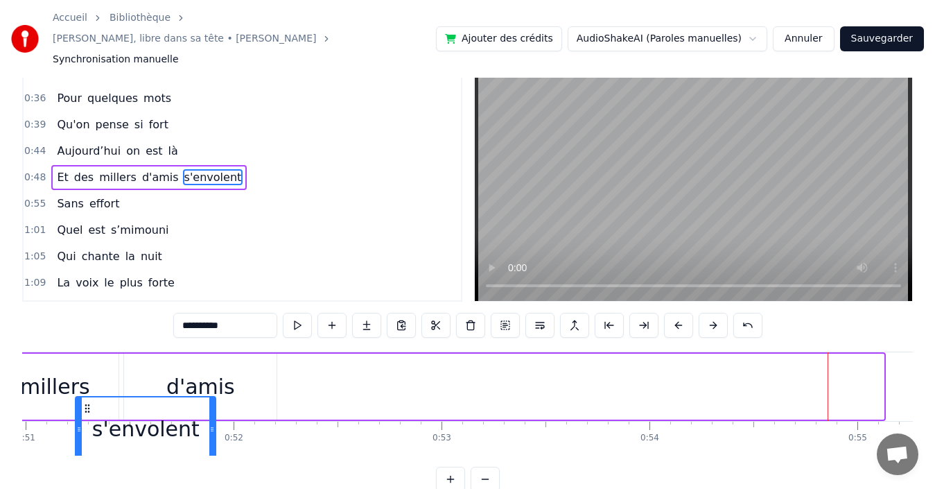
scroll to position [0, 10601]
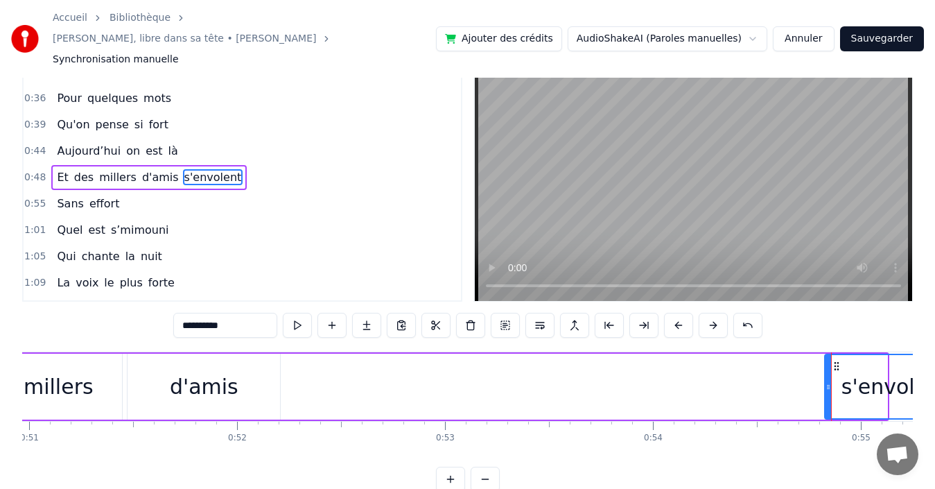
drag, startPoint x: 541, startPoint y: 387, endPoint x: 399, endPoint y: 364, distance: 144.0
click at [399, 364] on div "Et des millers d'amis s'envolent" at bounding box center [162, 386] width 1455 height 69
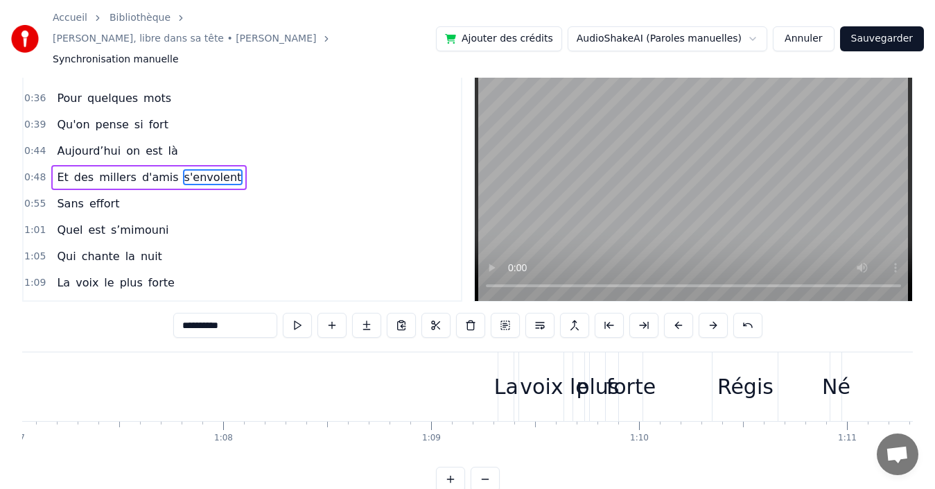
scroll to position [0, 14131]
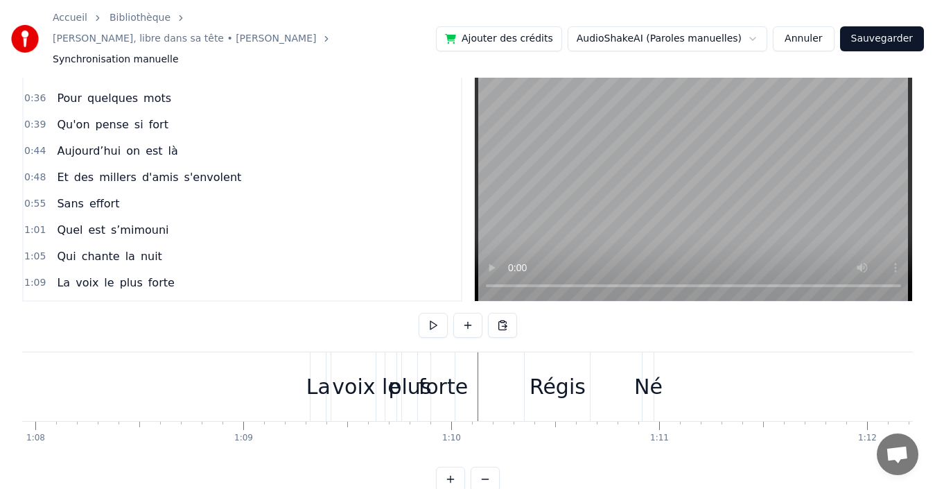
drag, startPoint x: 392, startPoint y: 369, endPoint x: 376, endPoint y: 369, distance: 16.6
click at [377, 369] on div "La voix le plus forte" at bounding box center [384, 386] width 148 height 69
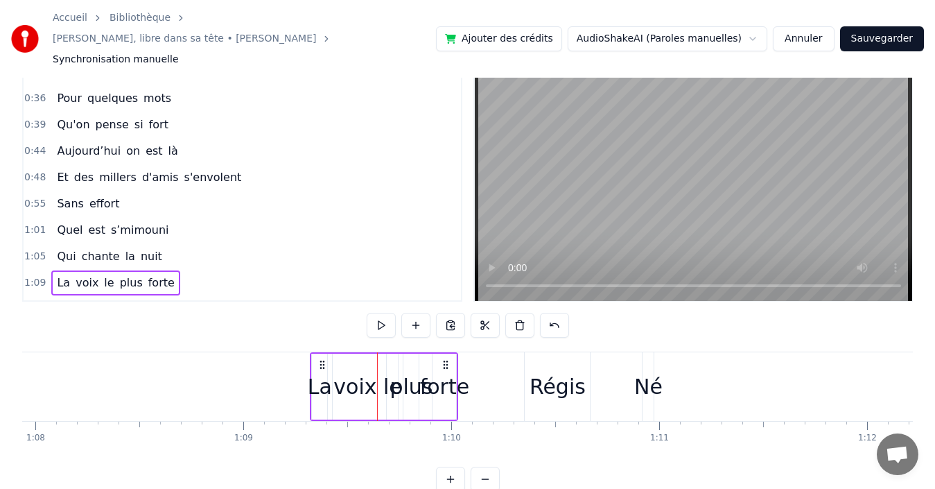
click at [103, 275] on span "le" at bounding box center [109, 283] width 12 height 16
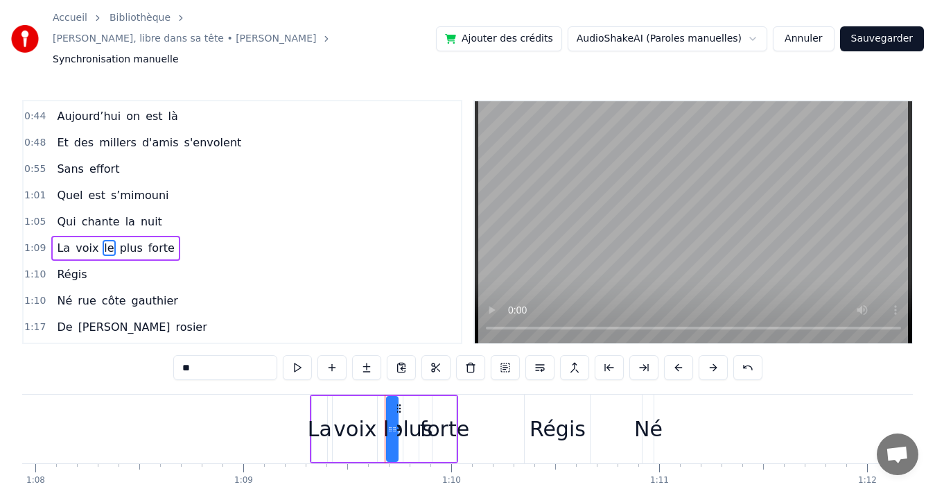
scroll to position [103, 0]
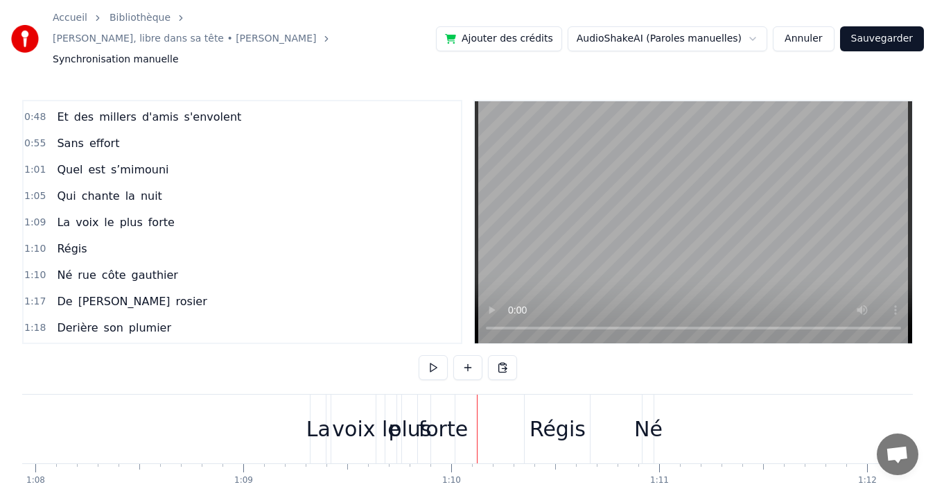
drag, startPoint x: 648, startPoint y: 415, endPoint x: 734, endPoint y: 415, distance: 86.0
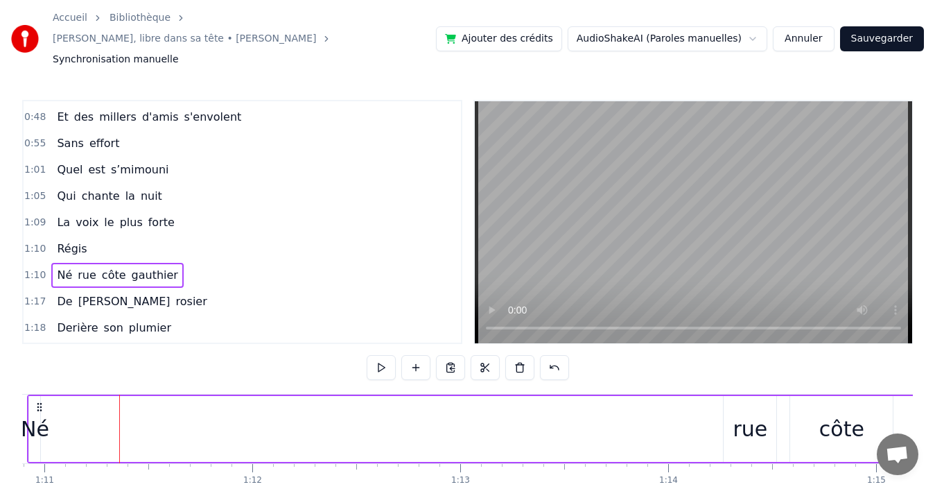
scroll to position [0, 14666]
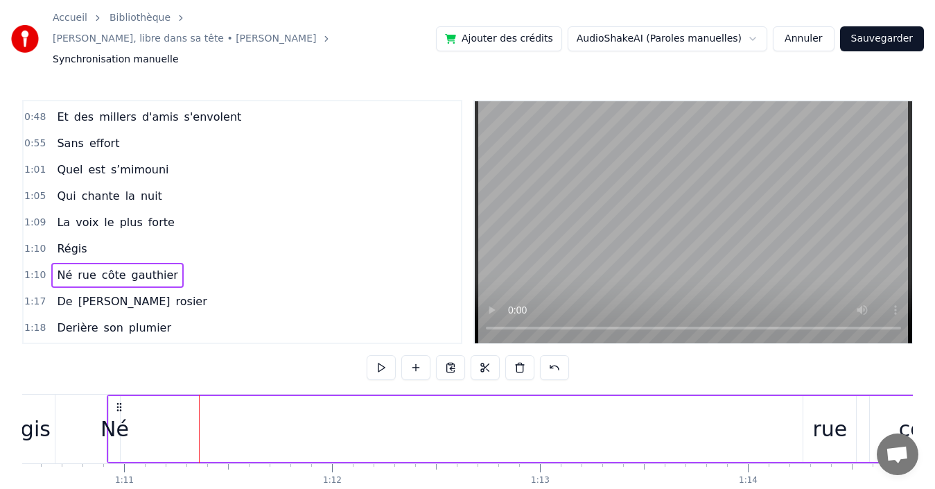
click at [119, 413] on div "Né" at bounding box center [115, 428] width 28 height 31
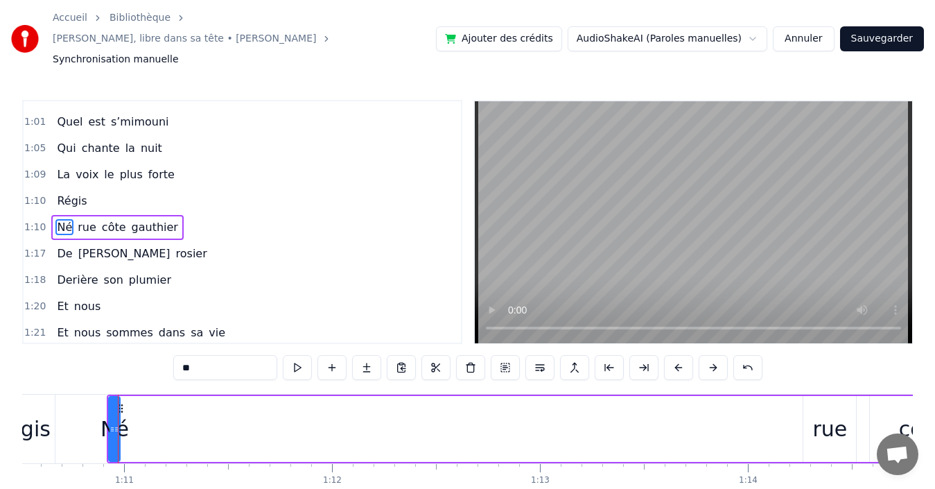
scroll to position [155, 0]
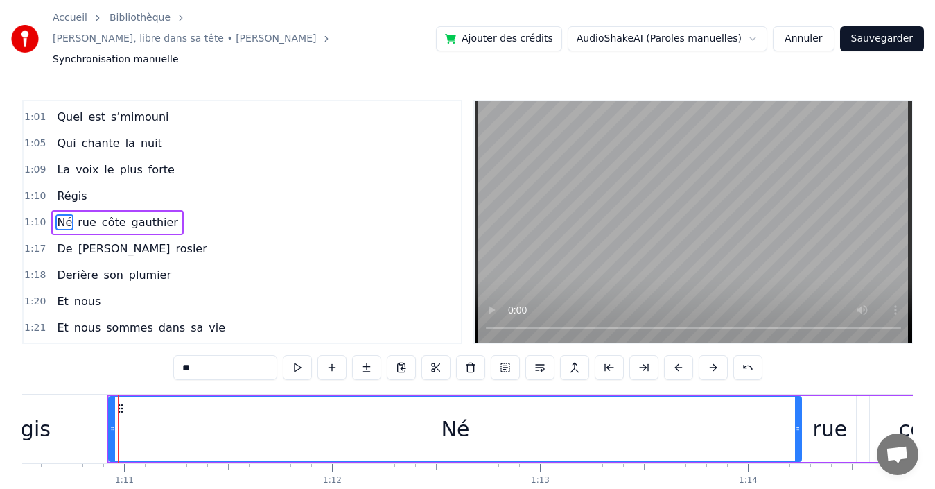
drag, startPoint x: 119, startPoint y: 400, endPoint x: 800, endPoint y: 417, distance: 681.1
click at [800, 417] on div at bounding box center [798, 428] width 6 height 63
drag, startPoint x: 109, startPoint y: 411, endPoint x: 116, endPoint y: 409, distance: 7.9
click at [121, 410] on div "Né" at bounding box center [455, 429] width 694 height 66
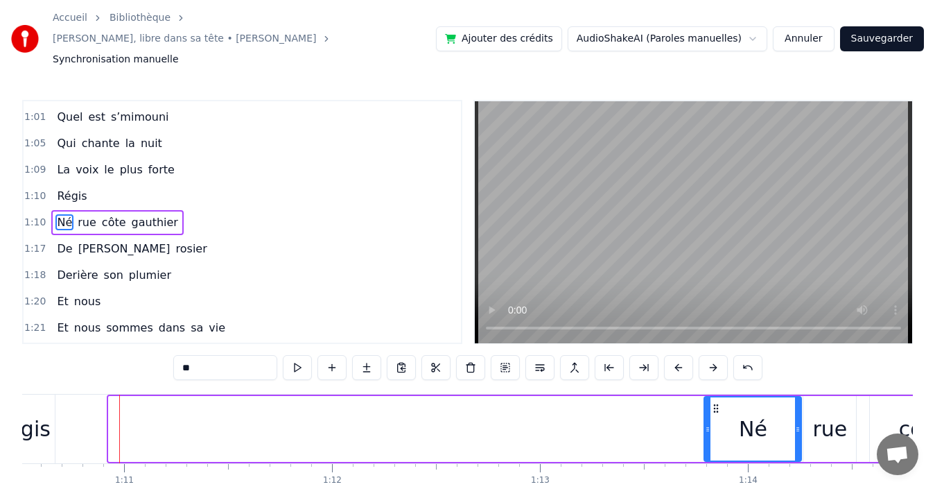
drag, startPoint x: 112, startPoint y: 408, endPoint x: 707, endPoint y: 401, distance: 595.6
click at [707, 401] on div at bounding box center [708, 428] width 6 height 63
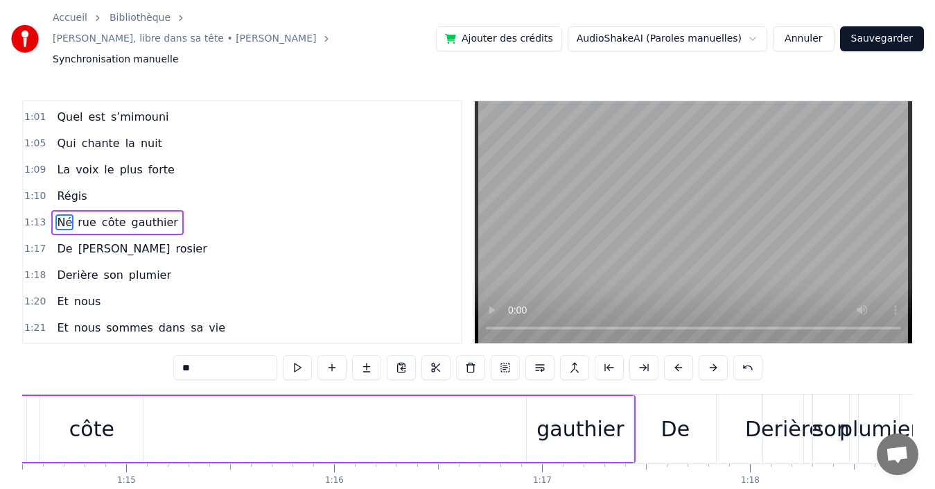
scroll to position [0, 15523]
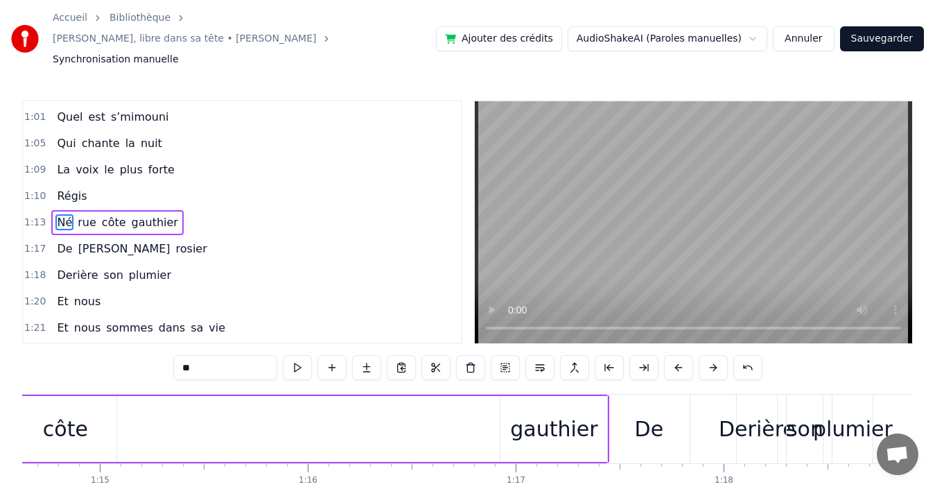
drag, startPoint x: 546, startPoint y: 399, endPoint x: 497, endPoint y: 400, distance: 48.5
click at [497, 400] on div "Né rue côte gauthier" at bounding box center [227, 429] width 763 height 69
click at [518, 413] on div "gauthier" at bounding box center [553, 428] width 87 height 31
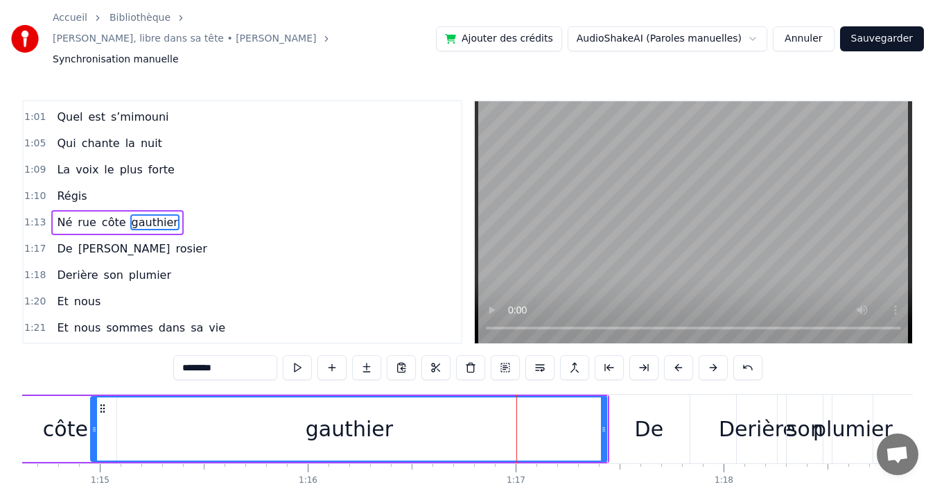
drag, startPoint x: 502, startPoint y: 410, endPoint x: 92, endPoint y: 417, distance: 409.8
click at [92, 417] on div at bounding box center [95, 428] width 6 height 63
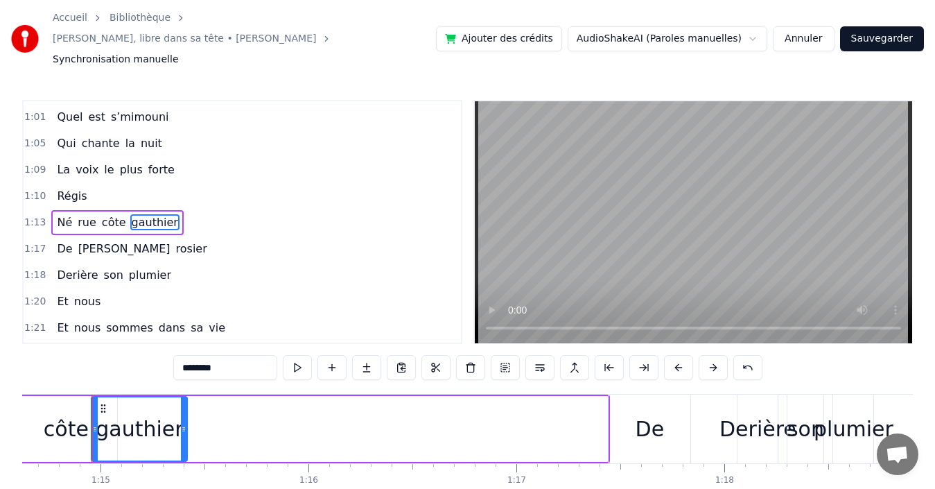
drag, startPoint x: 605, startPoint y: 417, endPoint x: 184, endPoint y: 430, distance: 421.1
click at [184, 430] on div at bounding box center [184, 428] width 6 height 63
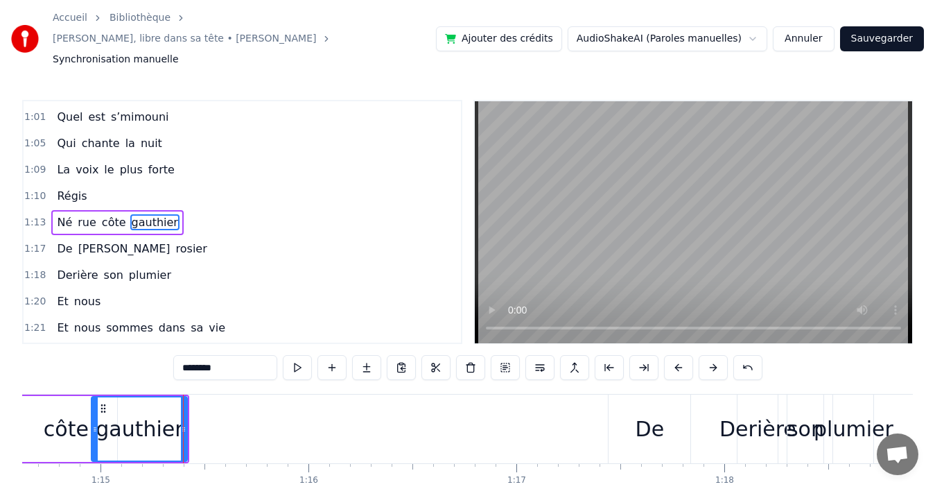
click at [659, 413] on div "De" at bounding box center [650, 428] width 29 height 31
type input "**"
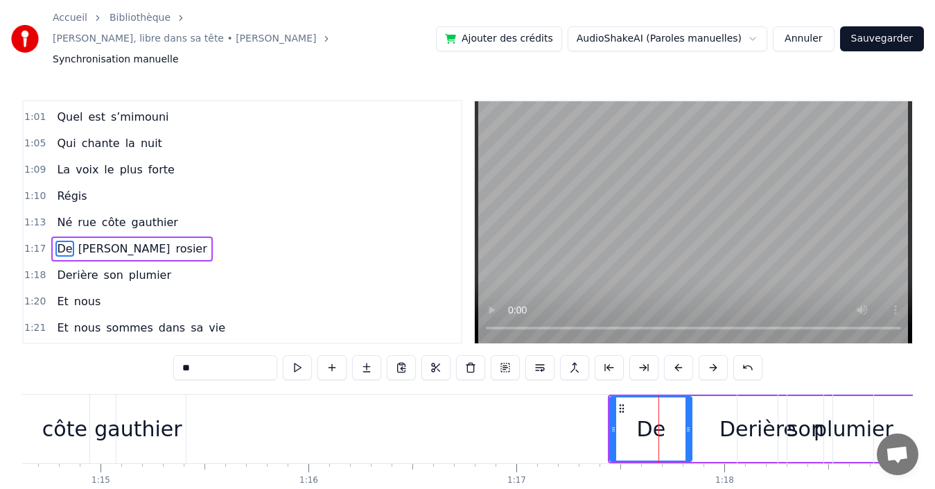
scroll to position [182, 0]
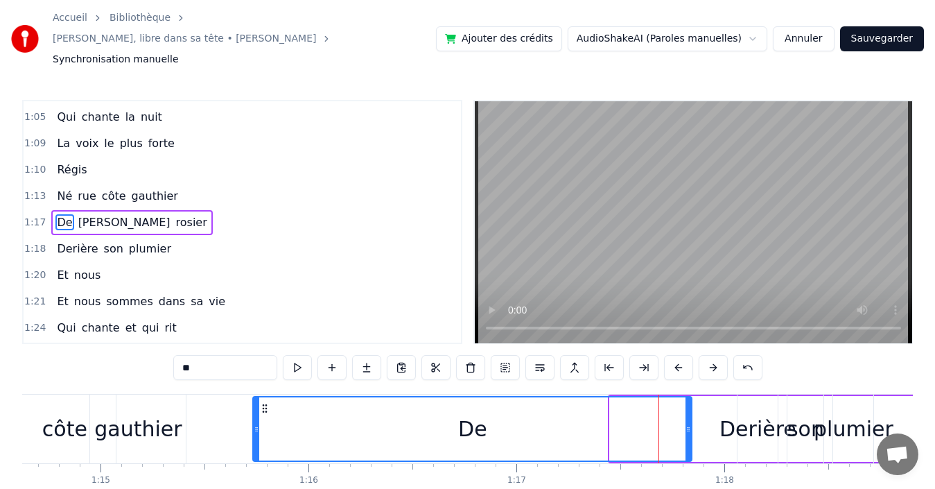
drag, startPoint x: 614, startPoint y: 410, endPoint x: 257, endPoint y: 404, distance: 357.1
click at [257, 424] on icon at bounding box center [257, 429] width 6 height 11
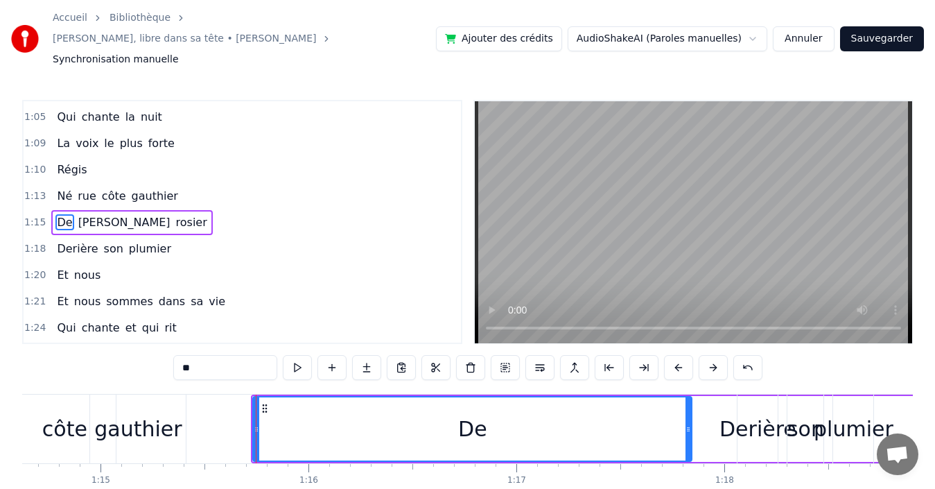
drag, startPoint x: 742, startPoint y: 408, endPoint x: 700, endPoint y: 415, distance: 42.9
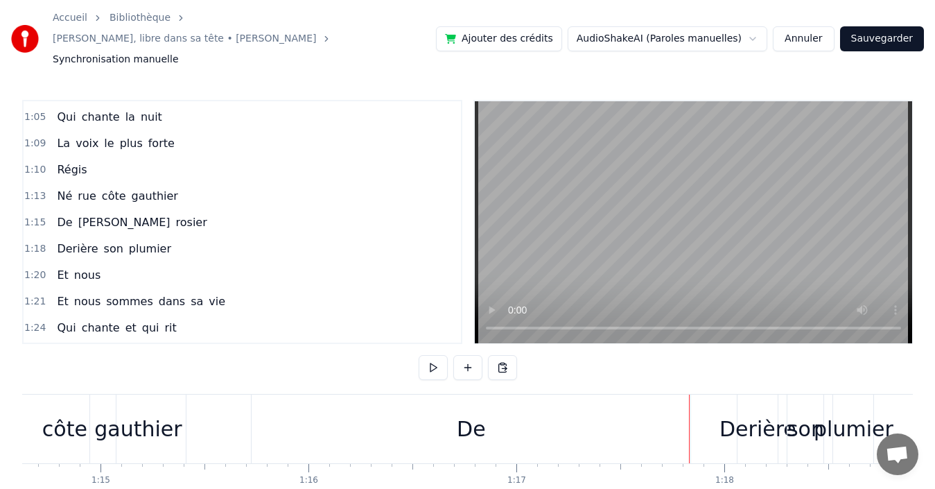
click at [98, 214] on span "Jeannine" at bounding box center [124, 222] width 95 height 16
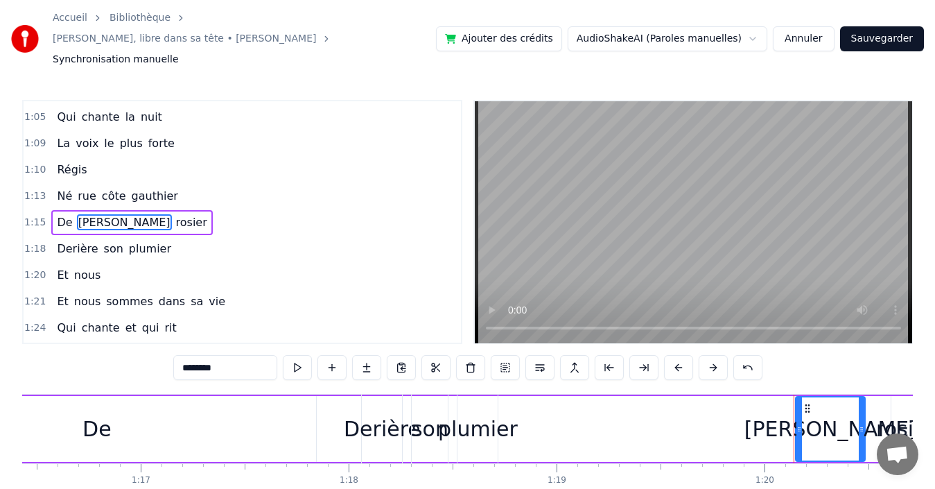
scroll to position [0, 15924]
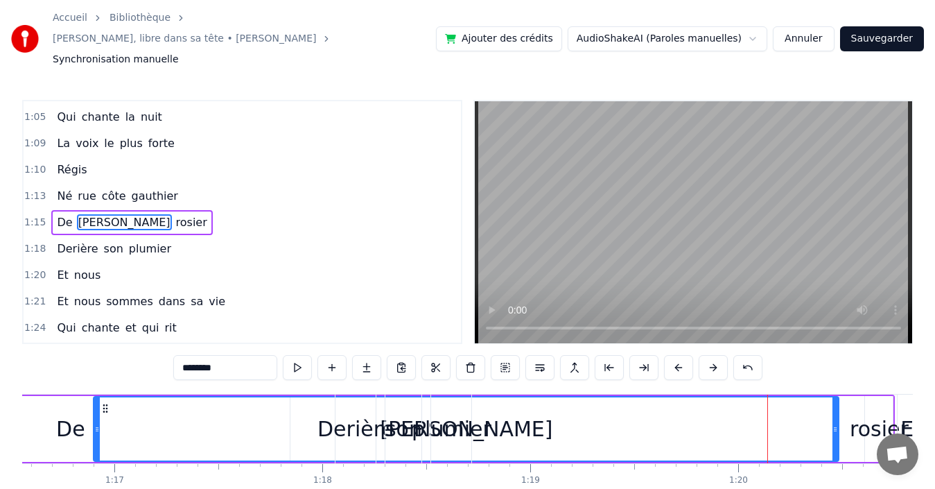
drag, startPoint x: 774, startPoint y: 422, endPoint x: 98, endPoint y: 417, distance: 676.0
click at [98, 417] on div at bounding box center [97, 428] width 6 height 63
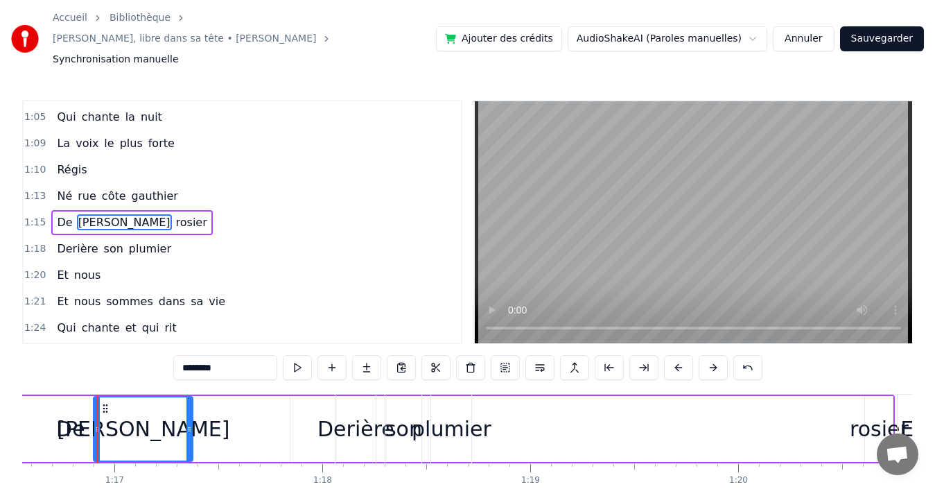
drag, startPoint x: 835, startPoint y: 411, endPoint x: 189, endPoint y: 408, distance: 646.2
click at [189, 424] on icon at bounding box center [190, 429] width 6 height 11
click at [863, 413] on div "rosier" at bounding box center [879, 428] width 59 height 31
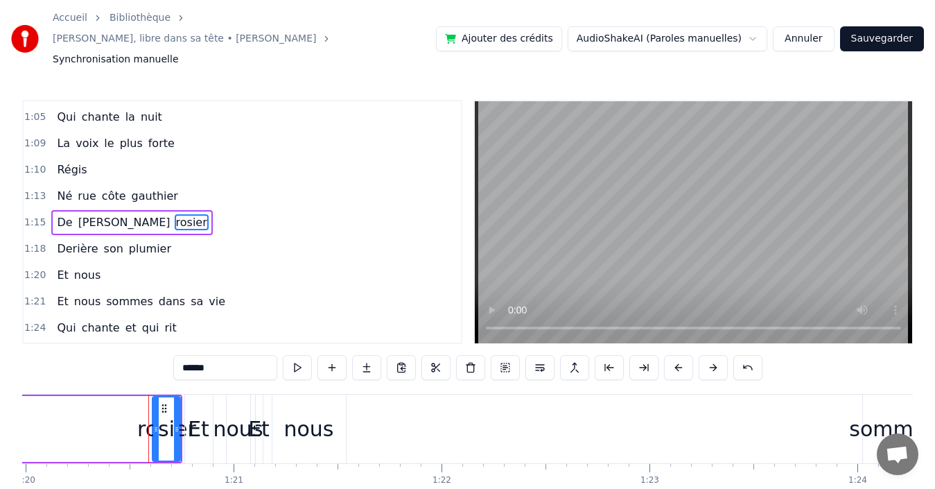
scroll to position [0, 16694]
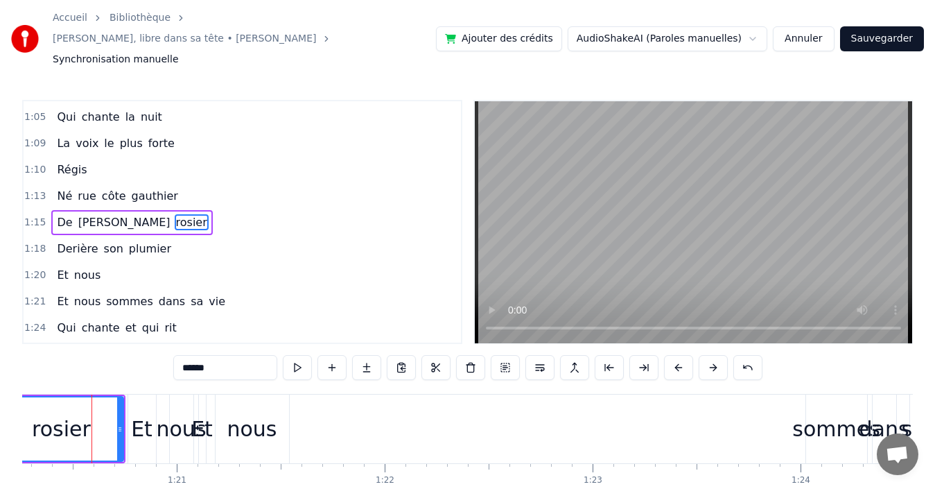
drag, startPoint x: 97, startPoint y: 406, endPoint x: 0, endPoint y: 412, distance: 97.3
click at [0, 412] on div "Accueil Bibliothèque Diego, libre dans sa tête • Michel Berger Synchronisation …" at bounding box center [467, 267] width 935 height 534
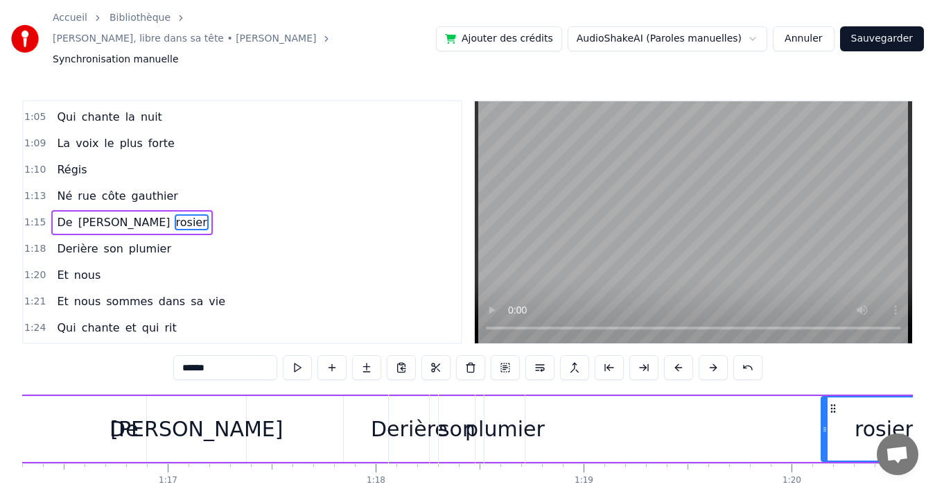
scroll to position [0, 15897]
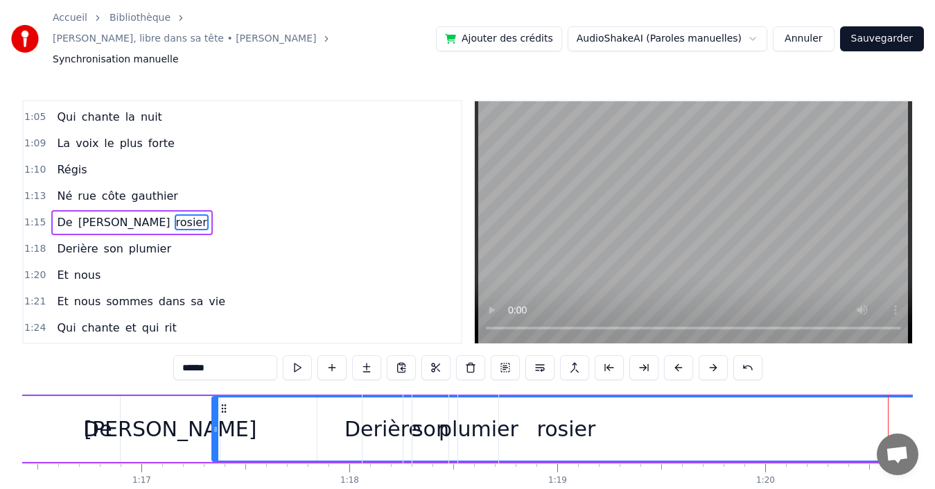
drag, startPoint x: 799, startPoint y: 416, endPoint x: 216, endPoint y: 432, distance: 583.3
click at [216, 432] on div at bounding box center [216, 428] width 6 height 63
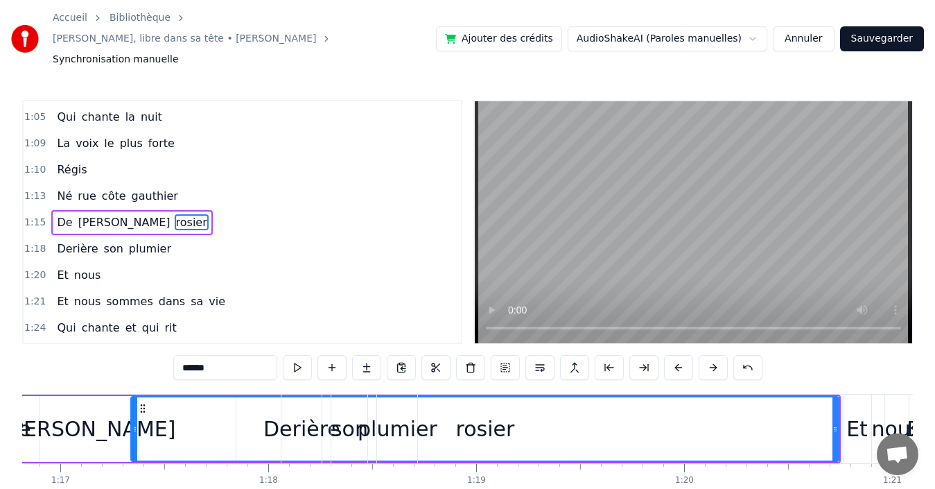
scroll to position [0, 16004]
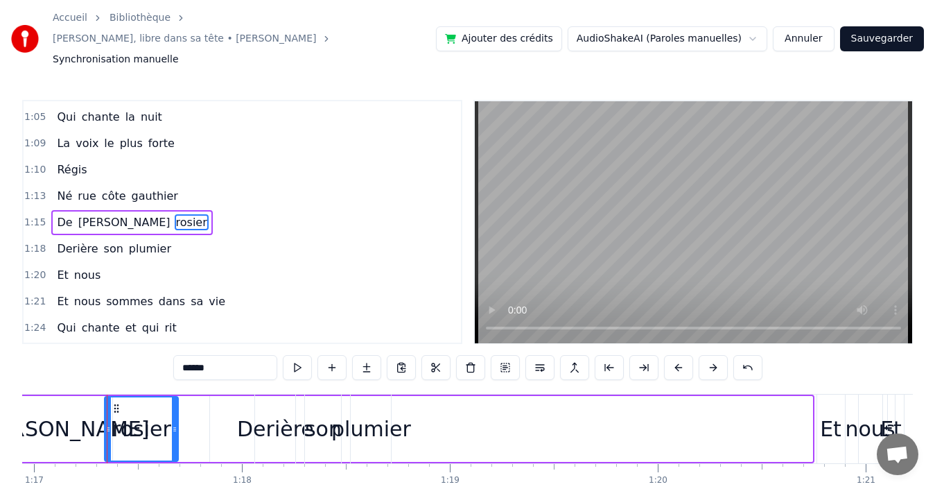
drag, startPoint x: 811, startPoint y: 417, endPoint x: 176, endPoint y: 426, distance: 634.5
click at [176, 426] on div at bounding box center [175, 428] width 6 height 63
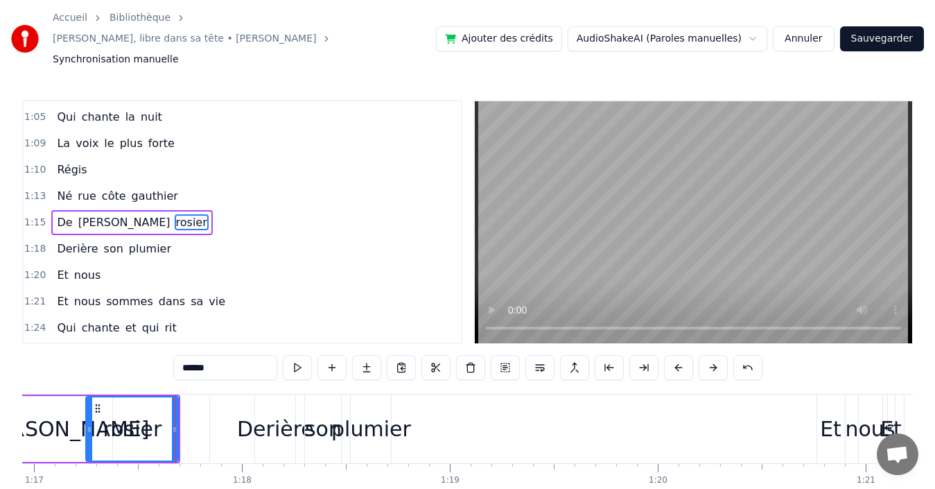
drag, startPoint x: 107, startPoint y: 417, endPoint x: 88, endPoint y: 417, distance: 19.4
click at [88, 417] on div at bounding box center [90, 428] width 6 height 63
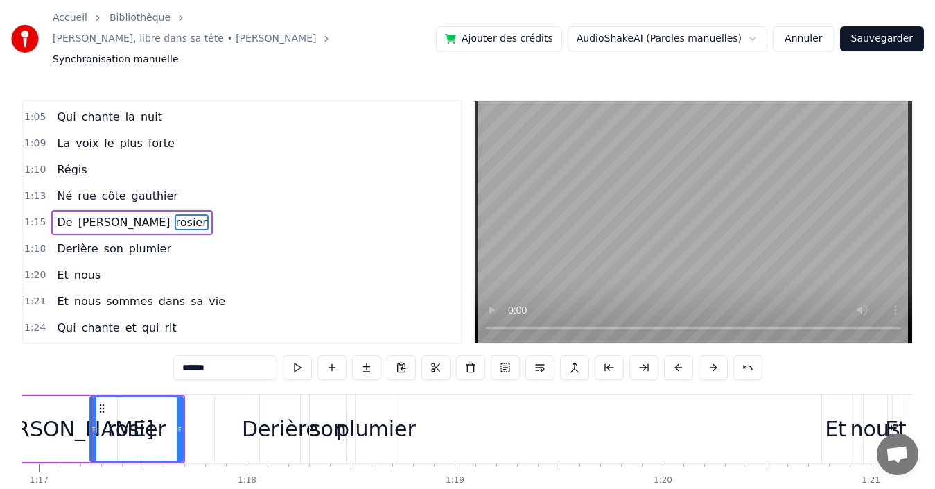
click at [378, 413] on div "plumier" at bounding box center [376, 428] width 80 height 31
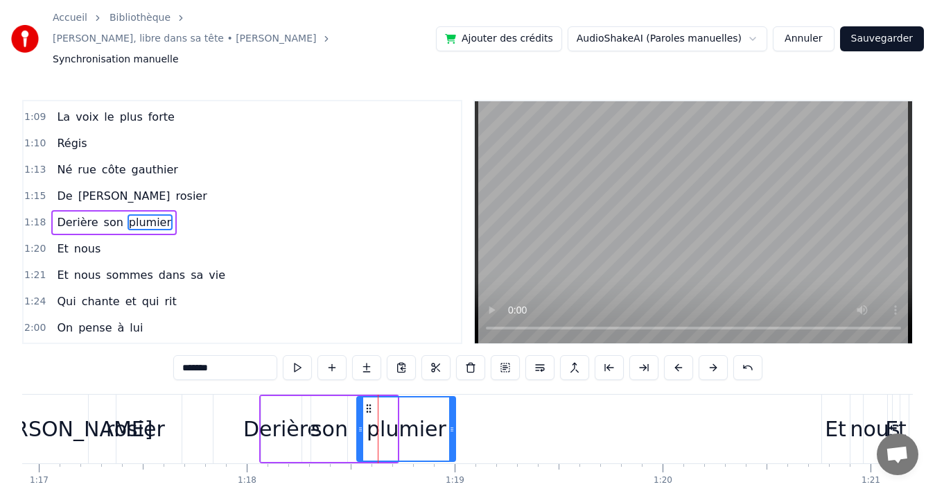
drag, startPoint x: 395, startPoint y: 409, endPoint x: 454, endPoint y: 404, distance: 59.2
click at [454, 424] on icon at bounding box center [452, 429] width 6 height 11
click at [331, 413] on div "son" at bounding box center [329, 428] width 37 height 31
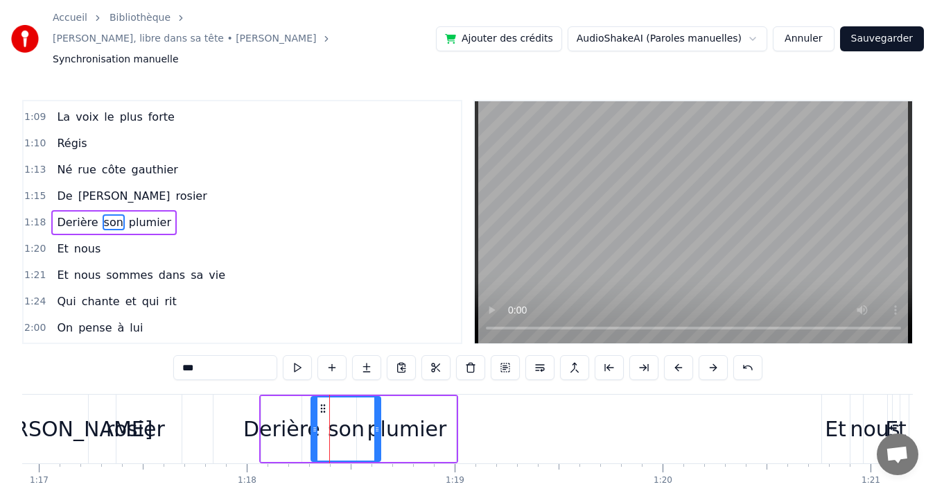
drag, startPoint x: 344, startPoint y: 411, endPoint x: 376, endPoint y: 415, distance: 32.8
click at [376, 415] on div at bounding box center [377, 428] width 6 height 63
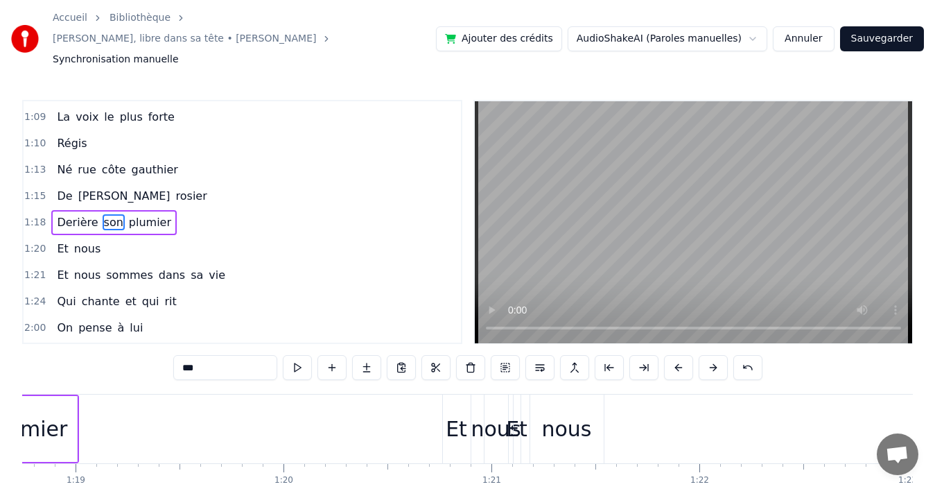
scroll to position [0, 16433]
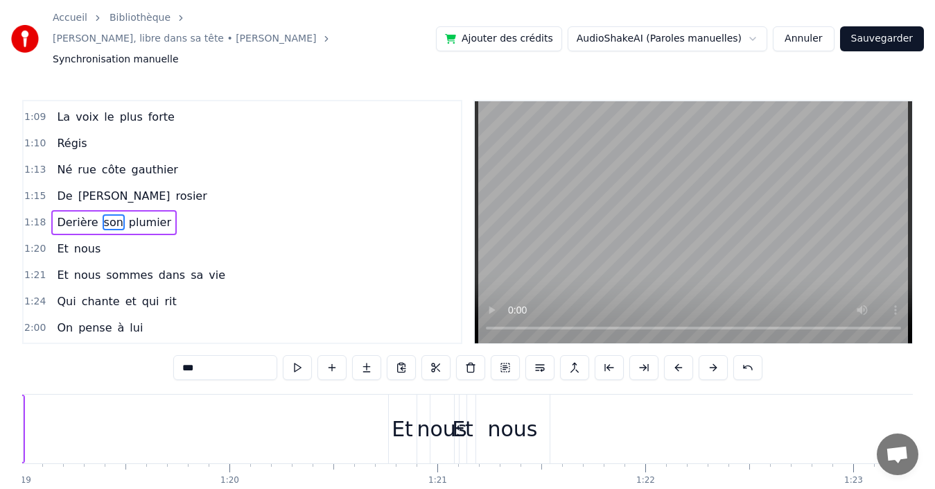
click at [465, 415] on div "Et" at bounding box center [462, 428] width 21 height 31
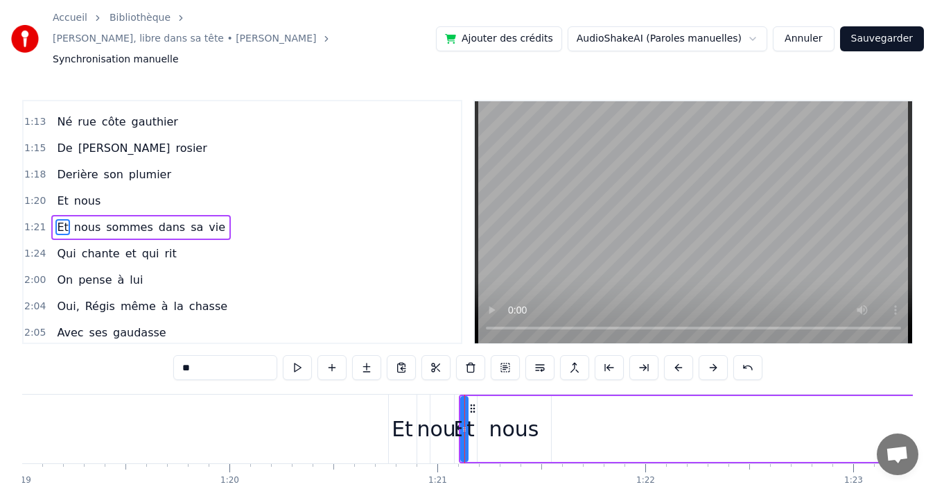
scroll to position [261, 0]
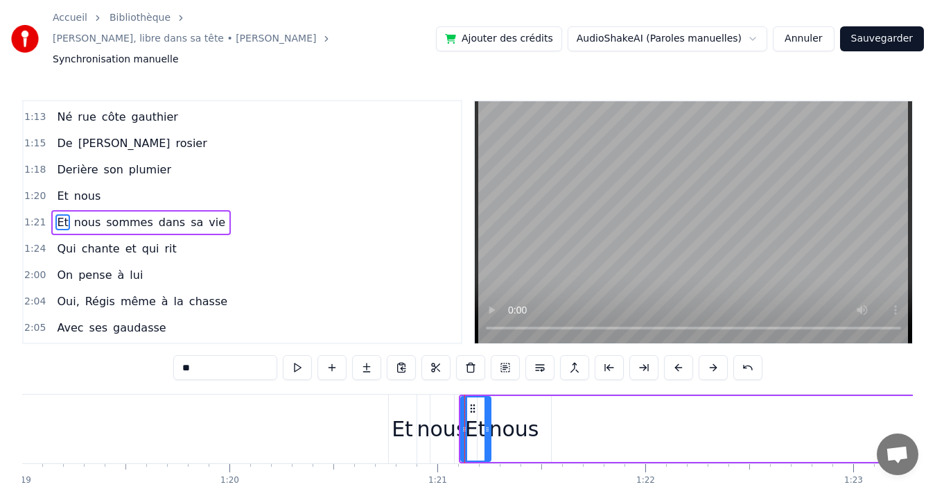
drag, startPoint x: 465, startPoint y: 413, endPoint x: 489, endPoint y: 413, distance: 24.3
click at [489, 424] on icon at bounding box center [488, 429] width 6 height 11
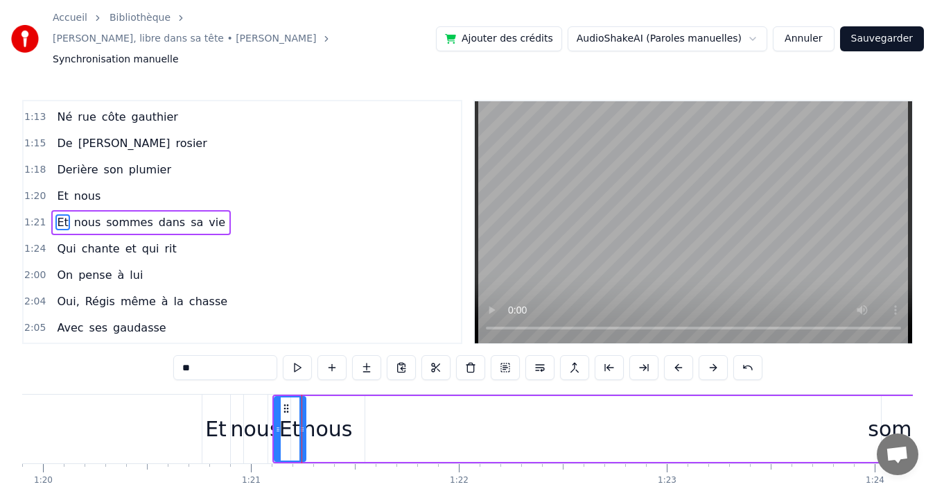
scroll to position [0, 16673]
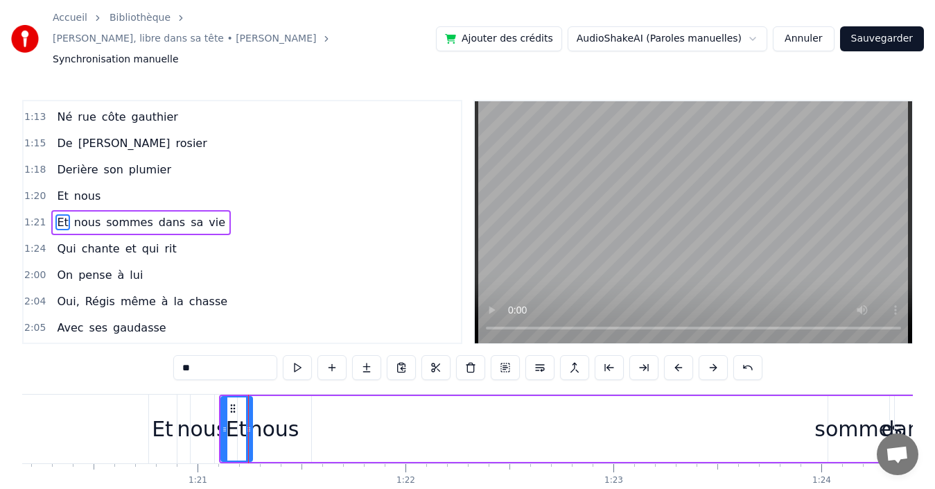
click at [832, 423] on div "sommes" at bounding box center [859, 428] width 88 height 31
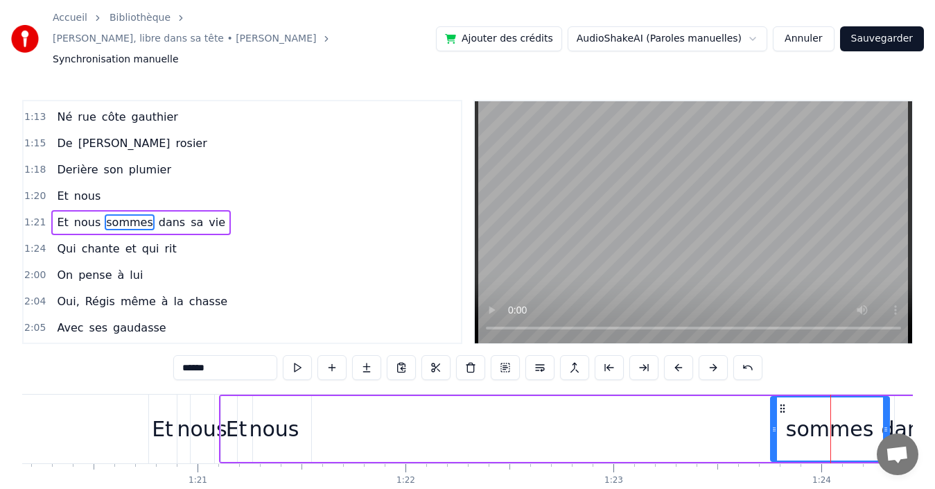
drag, startPoint x: 830, startPoint y: 418, endPoint x: 775, endPoint y: 429, distance: 55.9
click at [775, 429] on div at bounding box center [775, 428] width 6 height 63
click at [275, 421] on div "nous" at bounding box center [274, 428] width 50 height 31
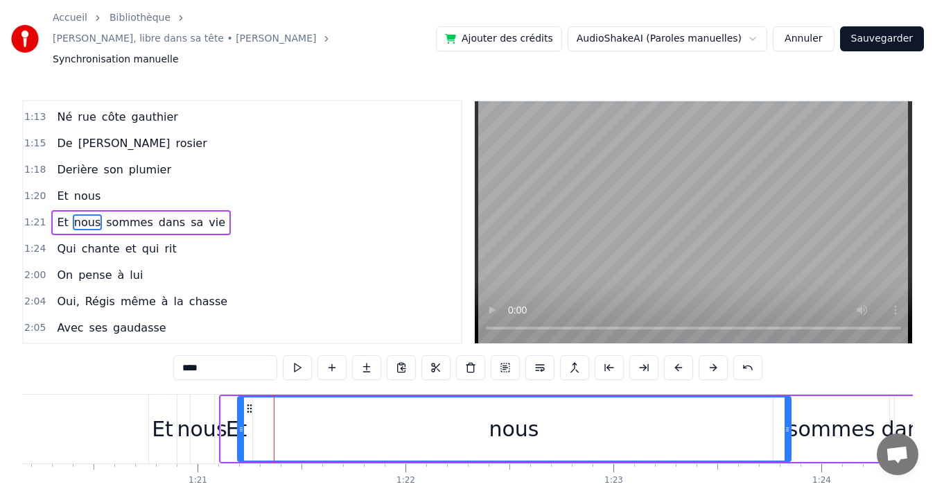
drag, startPoint x: 307, startPoint y: 409, endPoint x: 787, endPoint y: 430, distance: 480.2
click at [787, 430] on div at bounding box center [788, 428] width 6 height 63
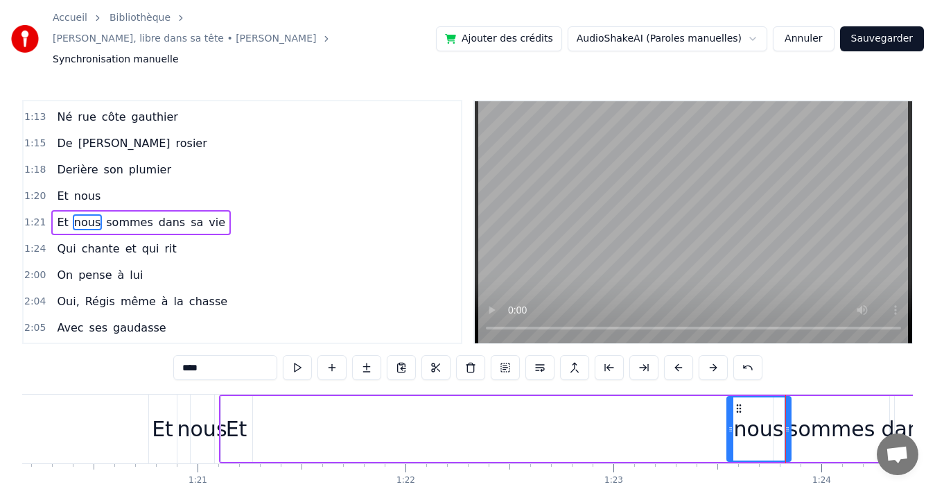
drag, startPoint x: 243, startPoint y: 408, endPoint x: 734, endPoint y: 420, distance: 490.3
click at [734, 420] on div at bounding box center [731, 428] width 6 height 63
click at [226, 422] on div "Et" at bounding box center [236, 429] width 31 height 66
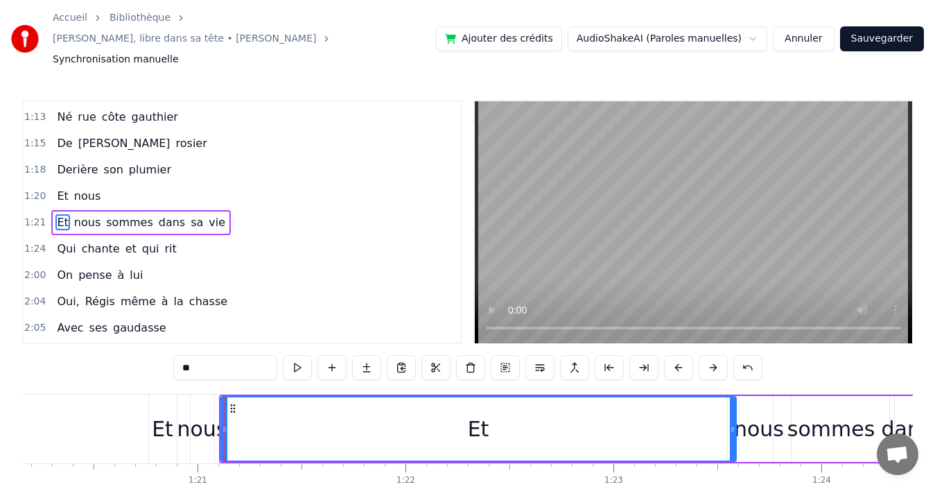
drag, startPoint x: 248, startPoint y: 412, endPoint x: 732, endPoint y: 434, distance: 485.2
click at [732, 434] on div at bounding box center [733, 428] width 6 height 63
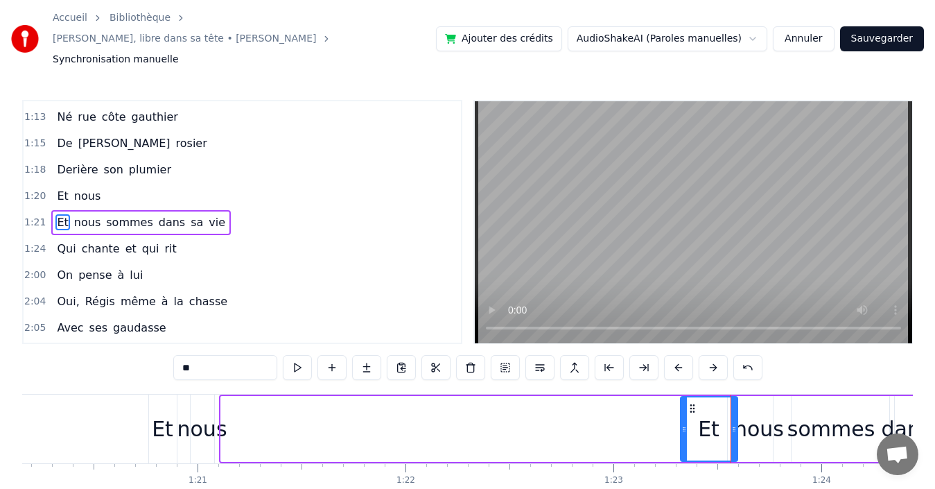
drag, startPoint x: 225, startPoint y: 412, endPoint x: 686, endPoint y: 406, distance: 461.1
click at [686, 424] on icon at bounding box center [685, 429] width 6 height 11
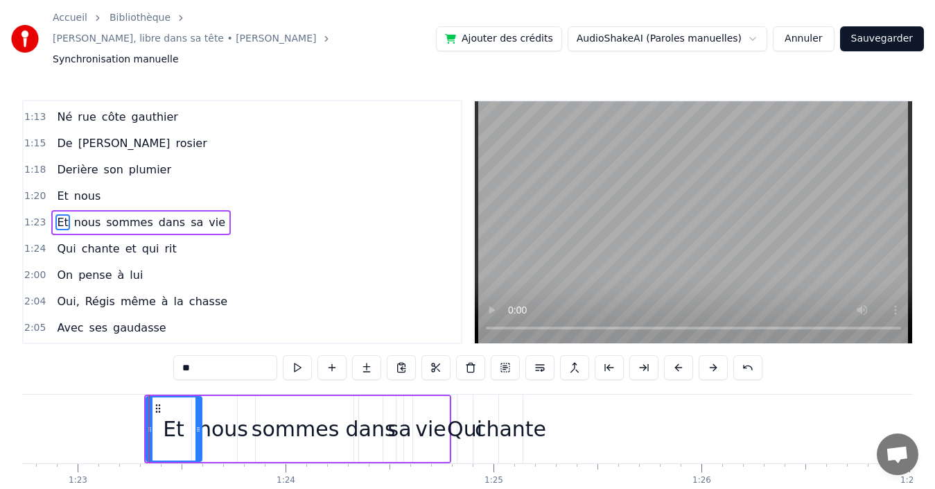
scroll to position [0, 17236]
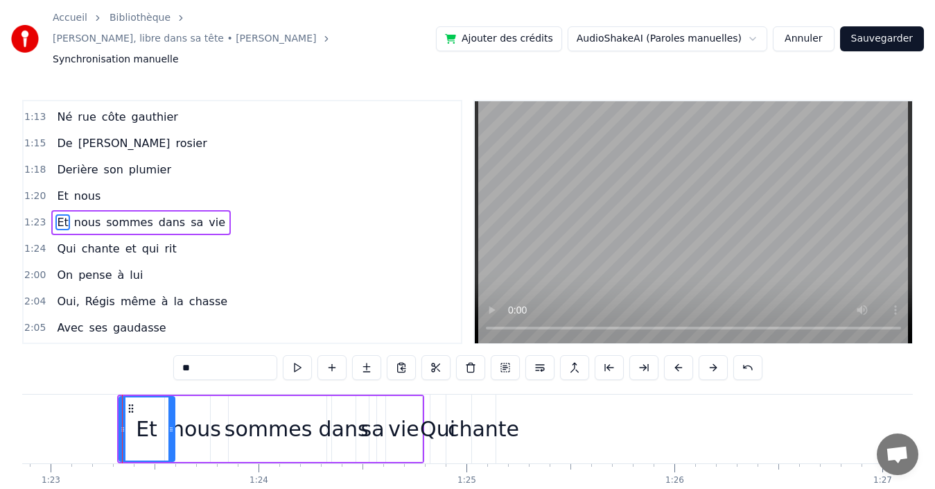
click at [376, 416] on div "sa" at bounding box center [373, 428] width 24 height 31
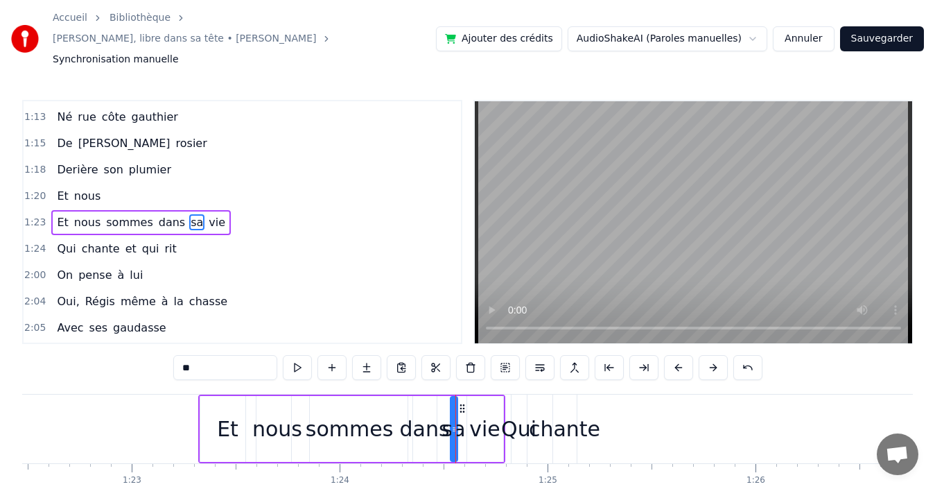
scroll to position [0, 17182]
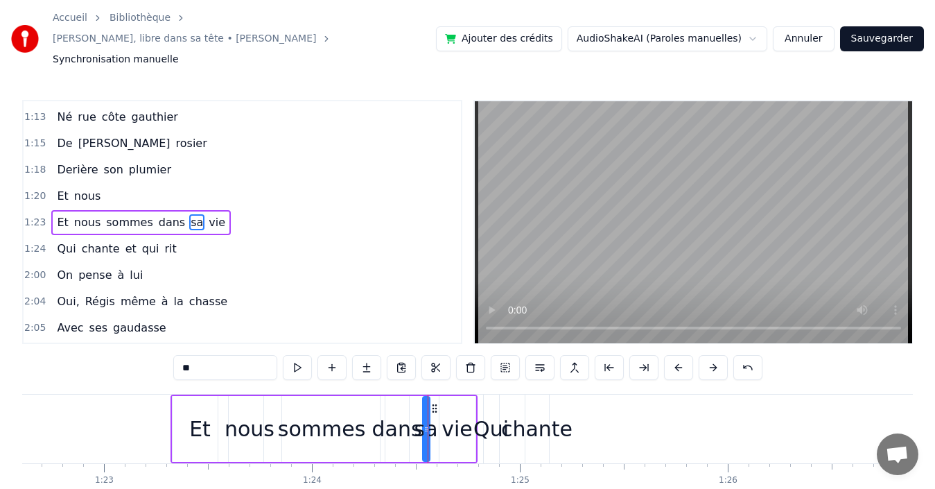
click at [538, 413] on div "chante" at bounding box center [536, 428] width 71 height 31
type input "******"
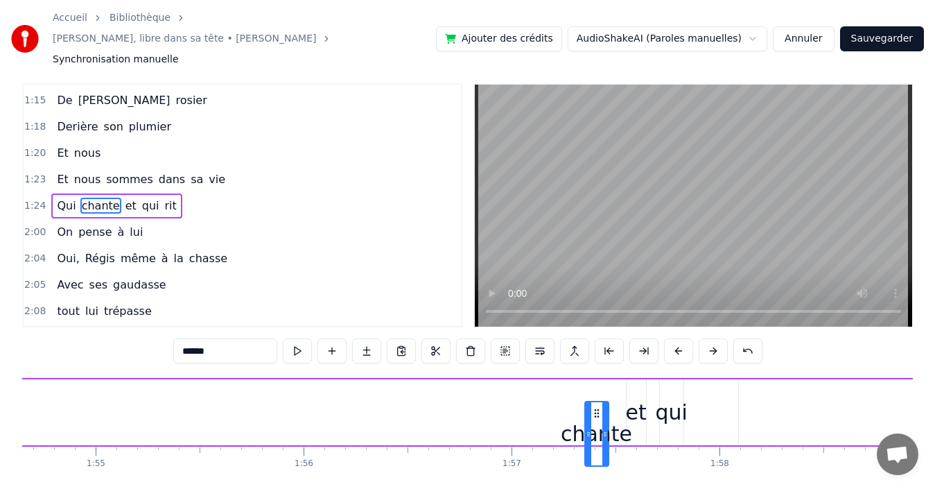
scroll to position [21, 0]
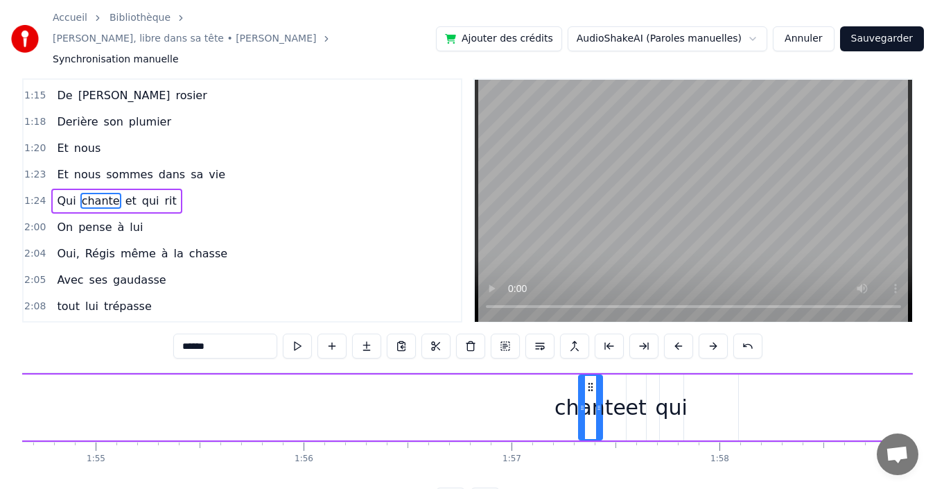
drag, startPoint x: 537, startPoint y: 387, endPoint x: 587, endPoint y: 395, distance: 49.8
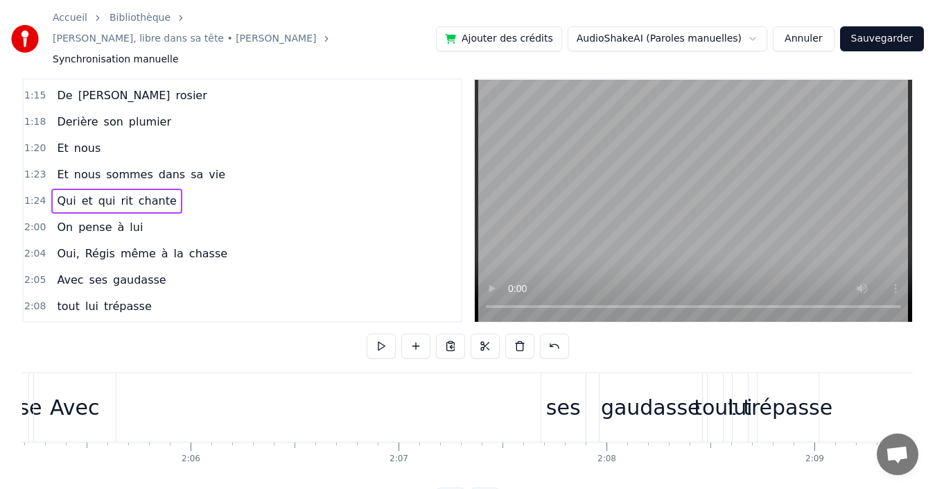
scroll to position [0, 26068]
